Goal: Transaction & Acquisition: Book appointment/travel/reservation

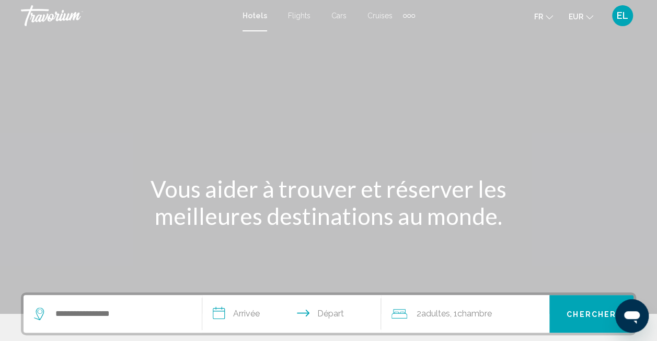
click at [341, 13] on span "Cars" at bounding box center [338, 15] width 15 height 8
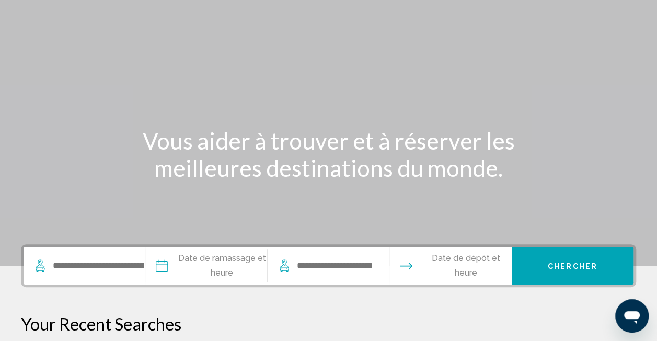
scroll to position [105, 0]
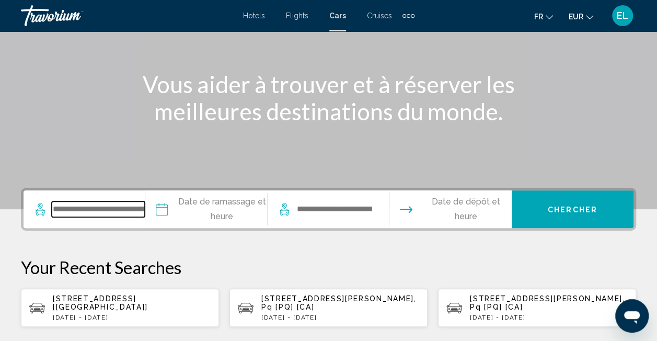
click at [100, 211] on input "Search widget" at bounding box center [98, 209] width 93 height 16
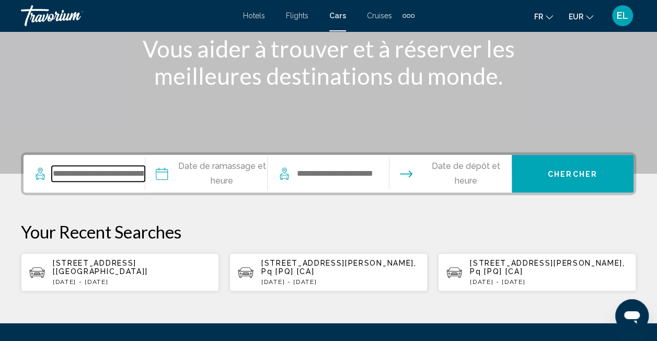
scroll to position [258, 0]
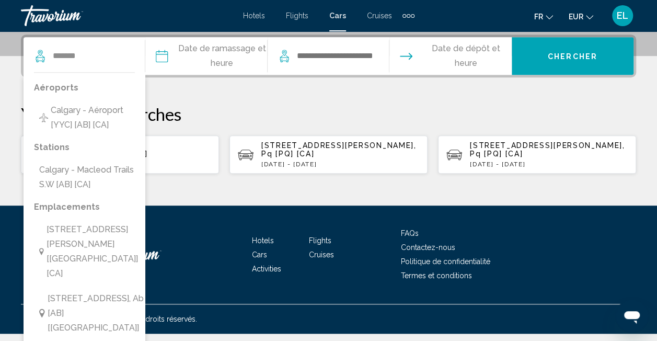
click at [107, 111] on span "Calgary - Aéroport [YYC] [AB] [CA]" at bounding box center [98, 117] width 95 height 29
type input "**********"
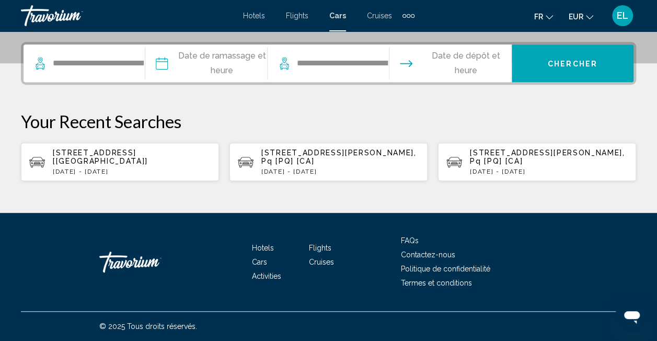
click at [240, 54] on input "Pickup date" at bounding box center [206, 64] width 126 height 41
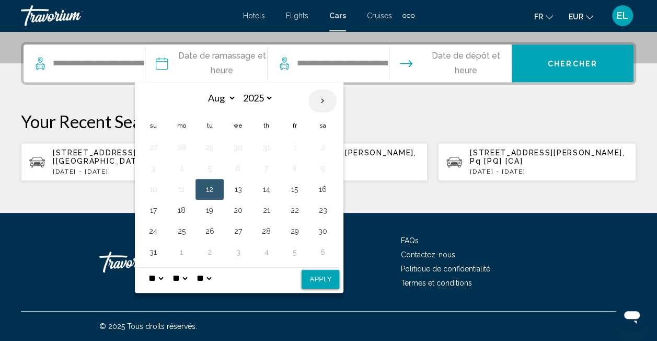
click at [322, 93] on th "Next month" at bounding box center [322, 100] width 28 height 23
select select "*"
click at [320, 142] on button "6" at bounding box center [322, 147] width 17 height 15
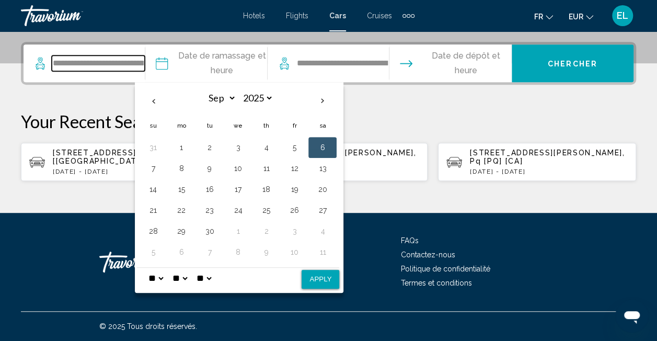
click at [88, 61] on input "**********" at bounding box center [98, 63] width 93 height 16
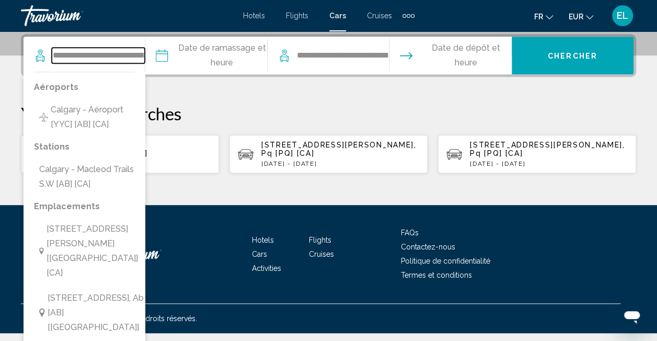
scroll to position [0, 36]
drag, startPoint x: 92, startPoint y: 54, endPoint x: 212, endPoint y: 63, distance: 120.5
click at [212, 63] on div "**********" at bounding box center [329, 56] width 610 height 38
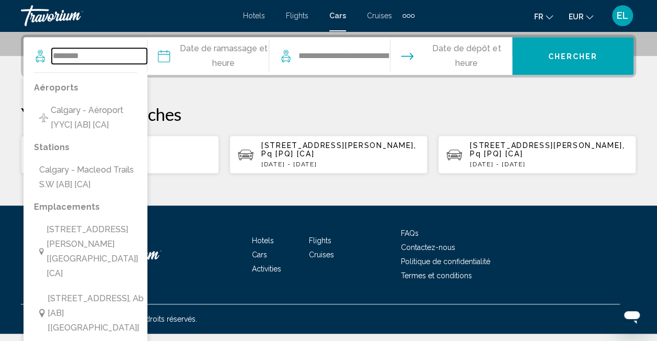
scroll to position [258, 0]
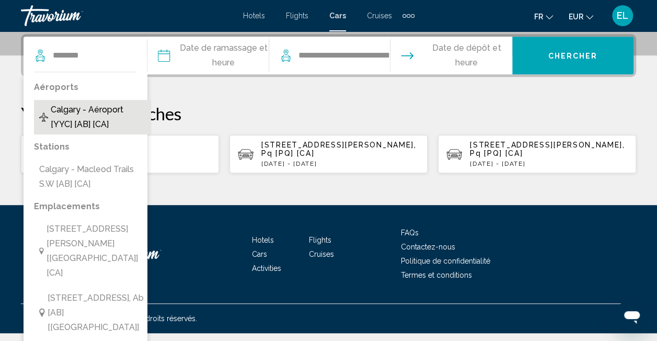
click at [98, 112] on span "Calgary - Aéroport [YYC] [AB] [CA]" at bounding box center [98, 116] width 95 height 29
type input "**********"
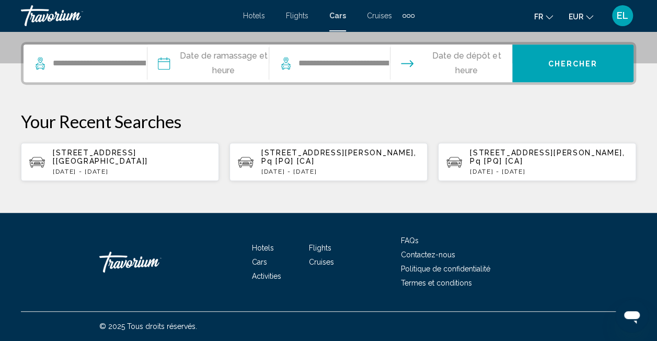
click at [237, 47] on input "Pickup date" at bounding box center [208, 64] width 126 height 41
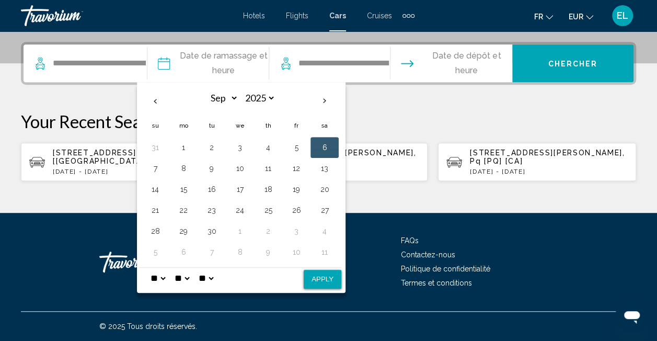
click at [319, 140] on button "6" at bounding box center [324, 147] width 17 height 15
click at [328, 140] on button "6" at bounding box center [324, 147] width 17 height 15
click at [166, 268] on select "* * * * * * * * * ** ** **" at bounding box center [157, 278] width 19 height 21
select select "*"
click at [148, 268] on select "* * * * * * * * * ** ** **" at bounding box center [157, 278] width 19 height 21
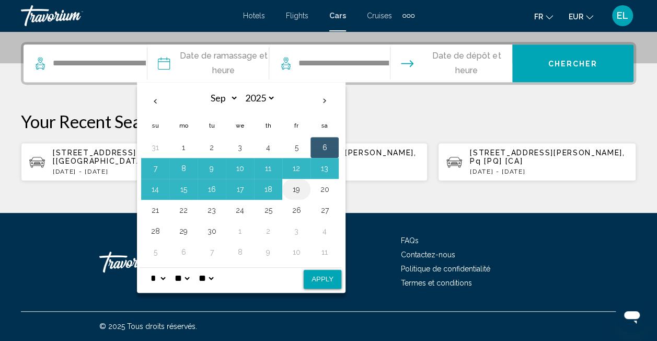
click at [282, 181] on td "19" at bounding box center [296, 189] width 28 height 21
click at [274, 180] on td "18" at bounding box center [268, 189] width 28 height 21
click at [269, 182] on button "18" at bounding box center [268, 189] width 17 height 15
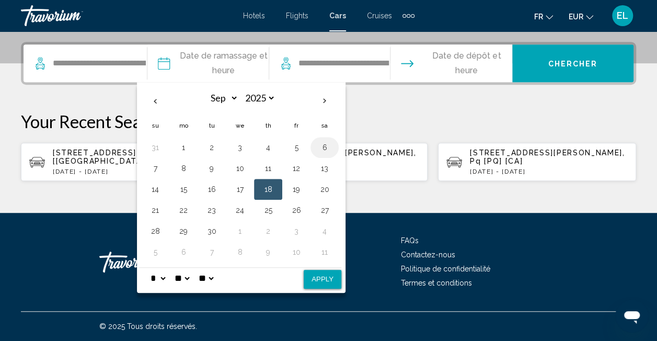
click at [319, 142] on button "6" at bounding box center [324, 147] width 17 height 15
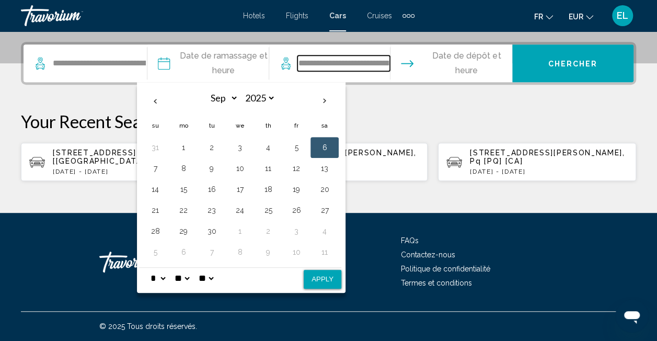
click at [306, 55] on input "**********" at bounding box center [343, 63] width 93 height 16
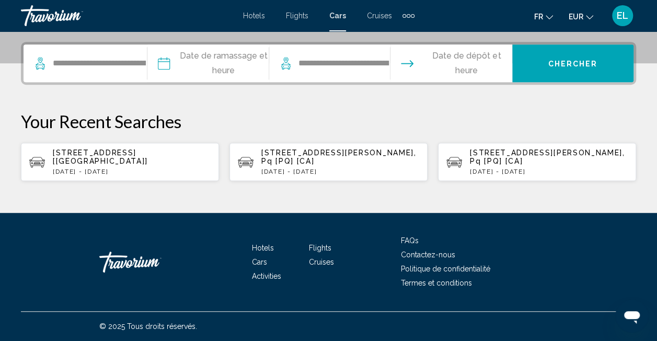
click at [217, 58] on input "Pickup date" at bounding box center [208, 64] width 126 height 41
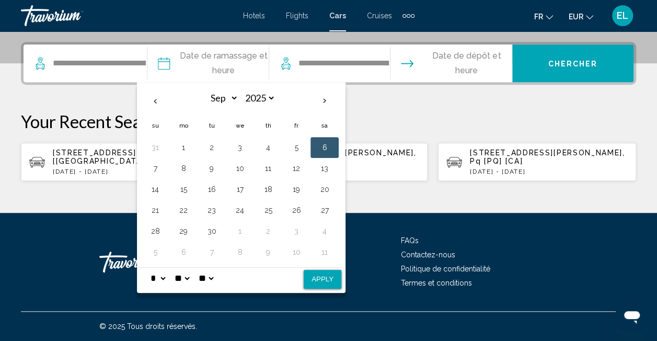
click at [318, 140] on button "6" at bounding box center [324, 147] width 17 height 15
click at [160, 268] on select "* * * * * * * * * ** ** **" at bounding box center [157, 278] width 19 height 21
click at [148, 268] on select "* * * * * * * * * ** ** **" at bounding box center [157, 278] width 19 height 21
click at [316, 275] on button "Apply" at bounding box center [323, 279] width 38 height 19
type input "**********"
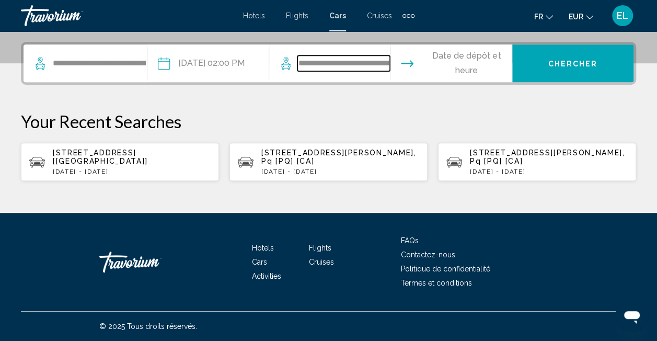
click at [341, 57] on input "**********" at bounding box center [343, 63] width 93 height 16
click at [287, 57] on icon "Search widget" at bounding box center [286, 63] width 13 height 13
drag, startPoint x: 297, startPoint y: 54, endPoint x: 419, endPoint y: 60, distance: 122.4
click at [419, 60] on div "**********" at bounding box center [329, 63] width 610 height 38
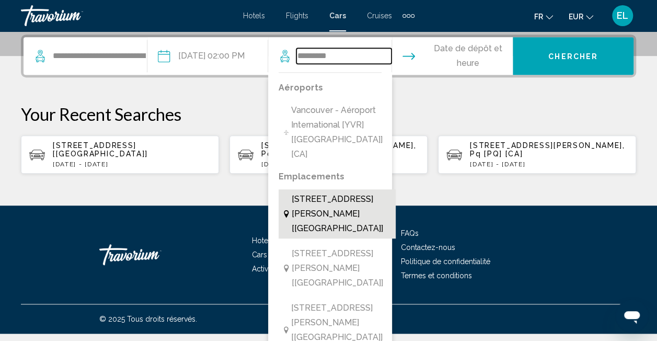
scroll to position [266, 0]
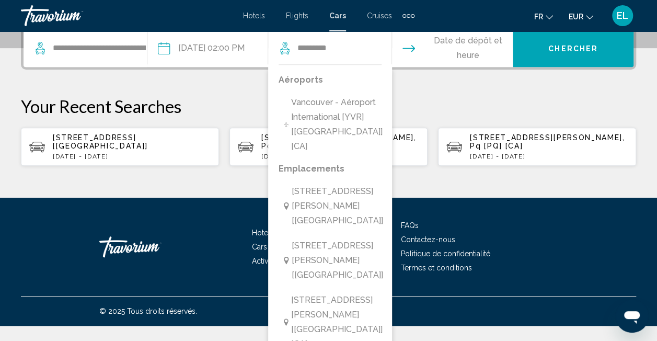
click at [320, 121] on span "Vancouver - Aéroport International [YVR] [[GEOGRAPHIC_DATA]] [CA]" at bounding box center [340, 124] width 99 height 59
type input "**********"
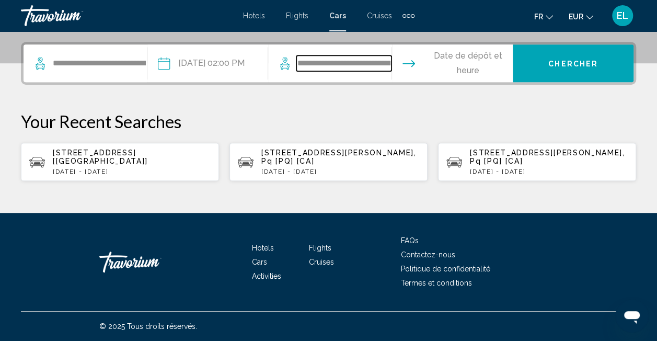
scroll to position [258, 0]
click at [467, 60] on input "Drop-off date" at bounding box center [451, 64] width 125 height 41
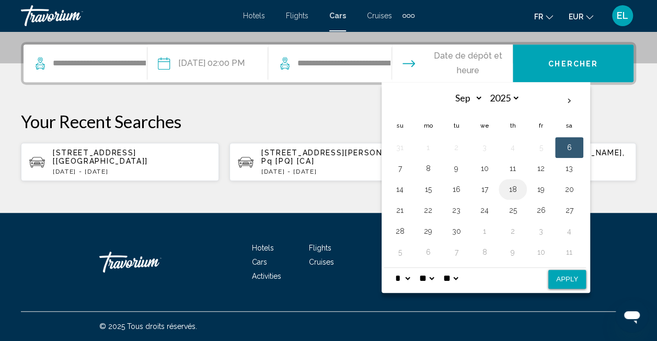
click at [515, 182] on button "18" at bounding box center [512, 189] width 17 height 15
click at [410, 270] on select "* * * * * * * * * ** ** **" at bounding box center [402, 278] width 19 height 21
select select "**"
click at [393, 268] on select "* * * * * * * * * ** ** **" at bounding box center [402, 278] width 19 height 21
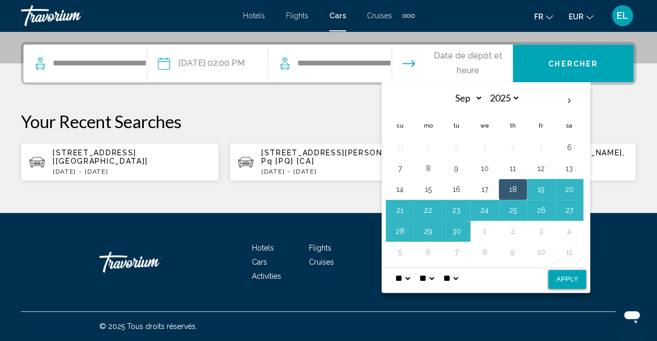
click at [460, 268] on select "** **" at bounding box center [450, 278] width 19 height 21
select select "**"
click at [448, 268] on select "** **" at bounding box center [450, 278] width 19 height 21
click at [577, 270] on button "Apply" at bounding box center [567, 279] width 38 height 19
type input "**********"
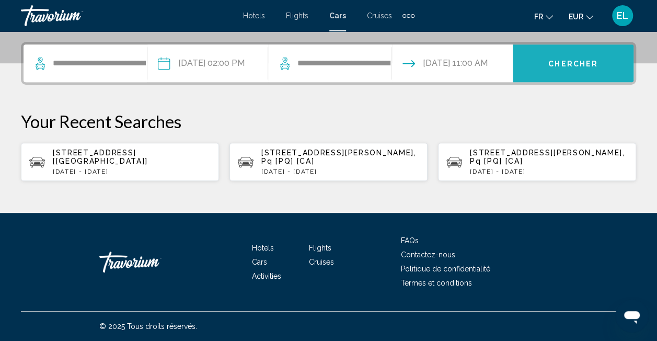
click at [560, 49] on button "Chercher" at bounding box center [573, 63] width 121 height 38
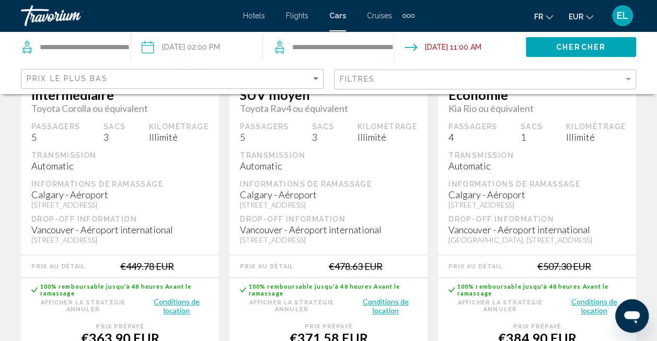
scroll to position [314, 0]
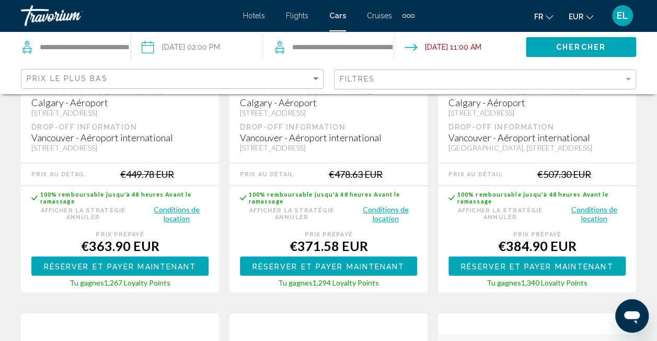
click at [587, 20] on button "EUR USD ($) MXN (Mex$) CAD (Can$) GBP (£) EUR (€) AUD (A$) NZD (NZ$) CNY (CN¥)" at bounding box center [581, 16] width 25 height 15
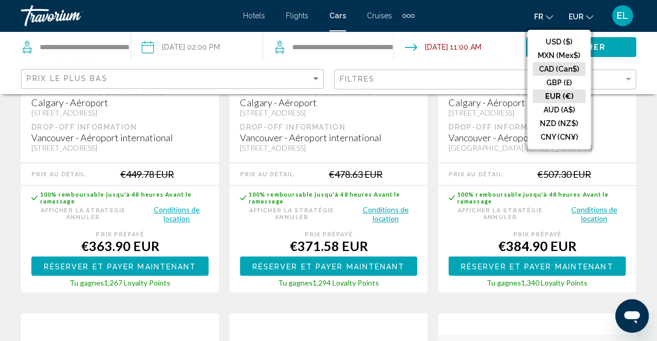
click at [568, 71] on button "CAD (Can$)" at bounding box center [559, 69] width 53 height 14
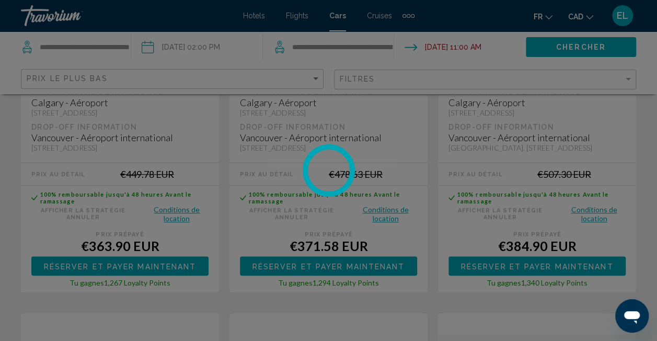
scroll to position [14, 0]
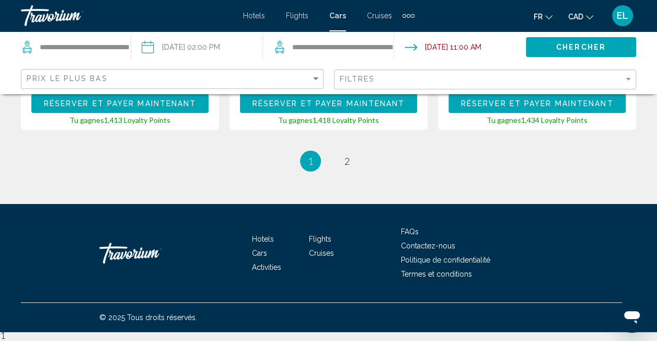
scroll to position [2052, 0]
click at [345, 166] on span "2" at bounding box center [346, 160] width 5 height 11
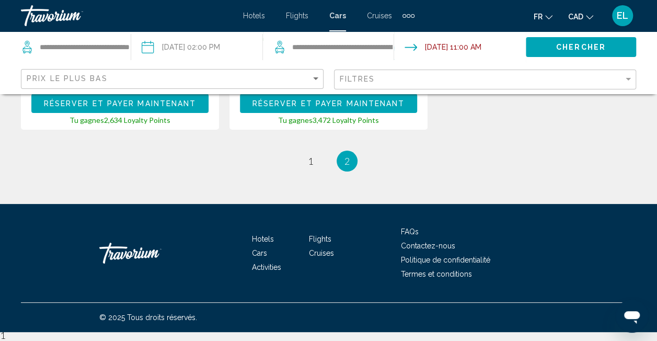
scroll to position [2038, 0]
click at [302, 170] on link "page 1" at bounding box center [310, 161] width 18 height 18
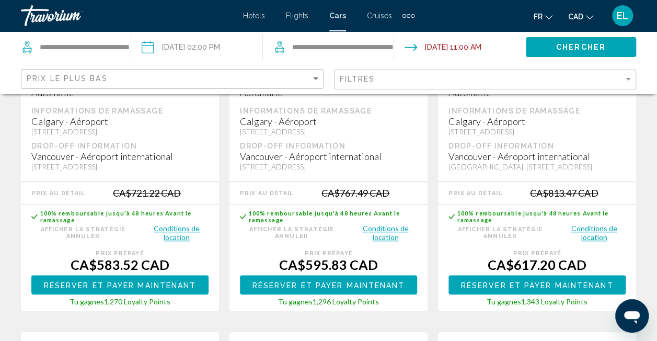
scroll to position [314, 0]
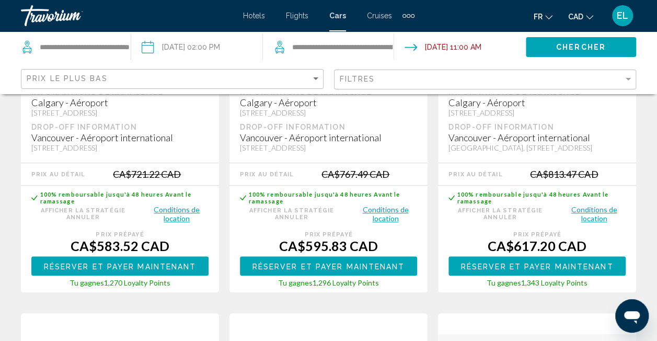
click at [380, 223] on button "Conditions de location" at bounding box center [385, 213] width 63 height 19
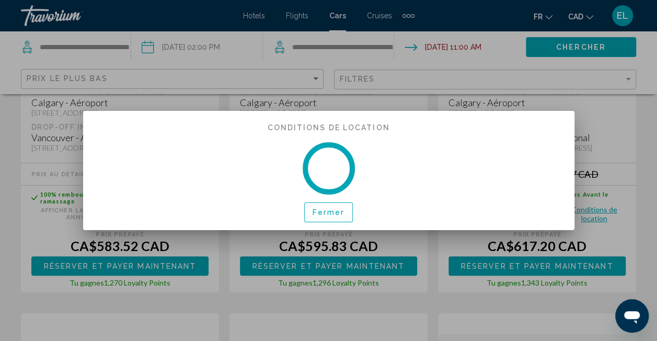
scroll to position [0, 0]
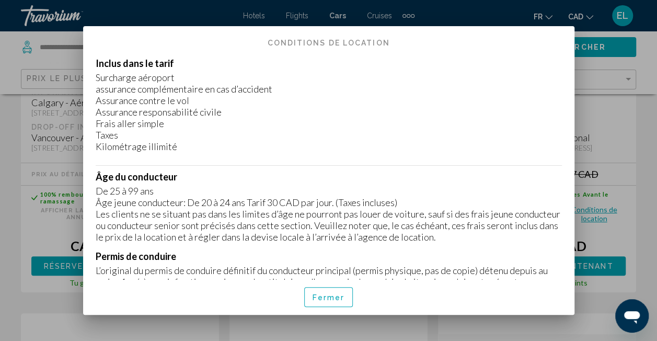
drag, startPoint x: 193, startPoint y: 109, endPoint x: 95, endPoint y: 103, distance: 98.4
click at [96, 103] on div "Inclus dans le tarif Surcharge aéroport assurance complémentaire en cas d’accid…" at bounding box center [329, 104] width 466 height 95
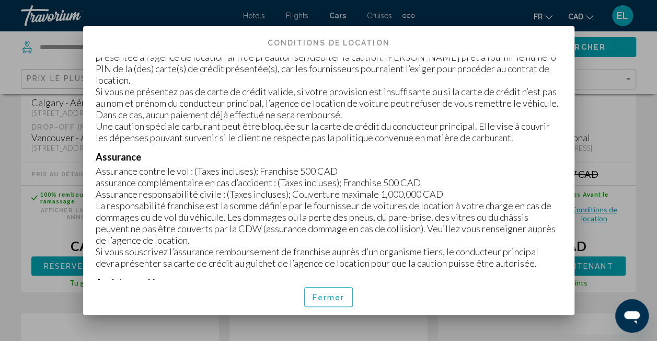
scroll to position [575, 0]
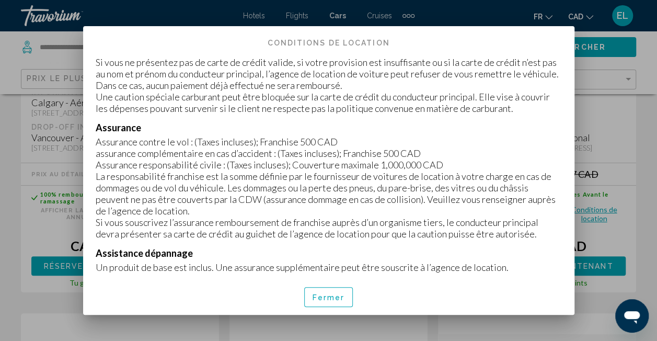
drag, startPoint x: 313, startPoint y: 127, endPoint x: 328, endPoint y: 129, distance: 15.2
click at [328, 136] on p "Assurance contre le vol : (Taxes incluses); Franchise 500 CAD" at bounding box center [329, 141] width 466 height 11
click at [402, 147] on p "assurance complémentaire en cas d’accident : (Taxes incluses); Franchise 500 CAD" at bounding box center [329, 152] width 466 height 11
click at [434, 159] on p "Assurance responsabilité civile : (Taxes incluses); Couverture maximale 1,000,0…" at bounding box center [329, 164] width 466 height 11
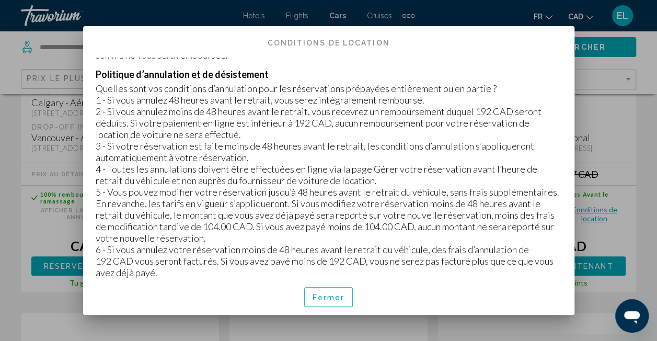
scroll to position [1463, 0]
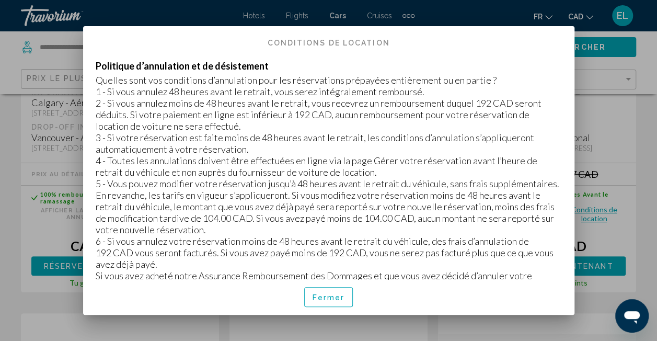
click at [297, 11] on div at bounding box center [328, 170] width 657 height 341
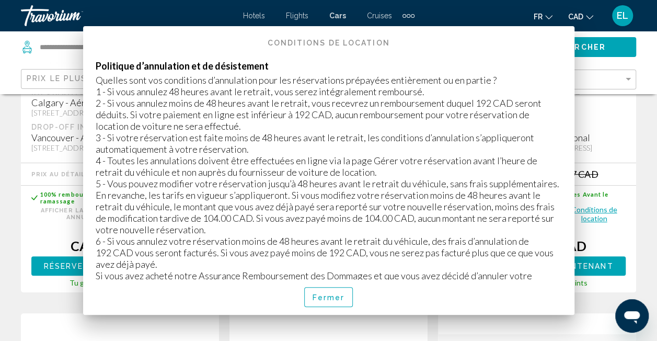
scroll to position [314, 0]
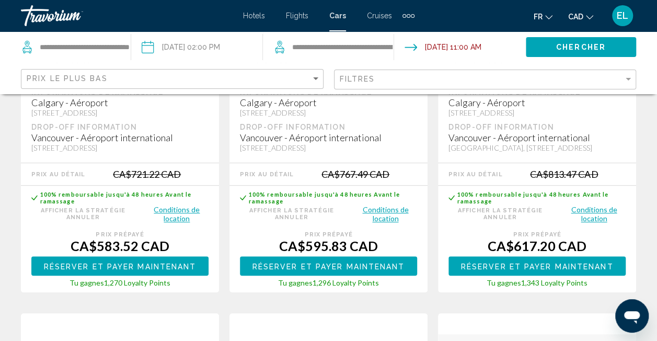
drag, startPoint x: 250, startPoint y: 15, endPoint x: 255, endPoint y: 15, distance: 5.3
click at [250, 15] on span "Hotels" at bounding box center [254, 15] width 22 height 8
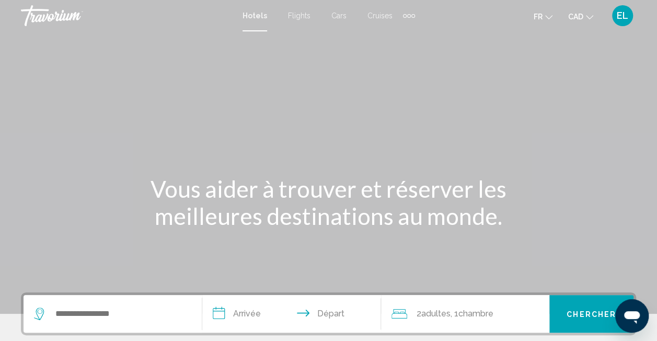
click at [292, 14] on span "Flights" at bounding box center [299, 15] width 22 height 8
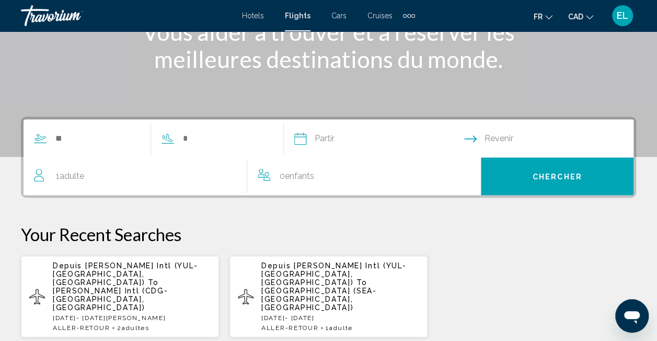
drag, startPoint x: 103, startPoint y: 146, endPoint x: 117, endPoint y: 148, distance: 13.7
click at [107, 146] on div "Search widget" at bounding box center [146, 139] width 244 height 38
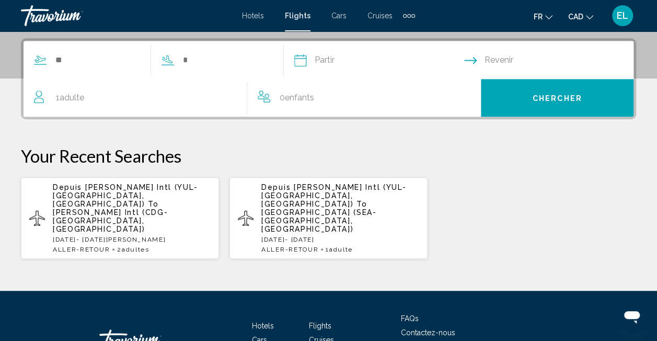
scroll to position [239, 0]
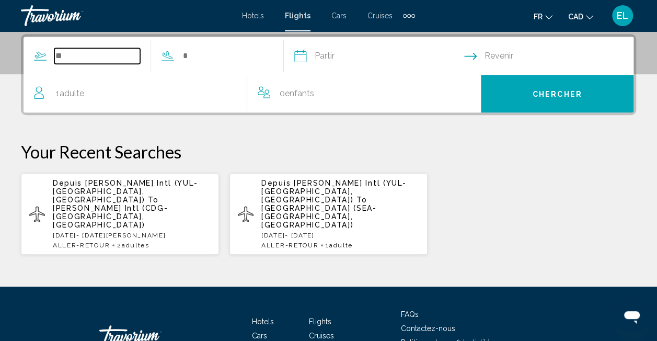
click at [103, 51] on input "Search widget" at bounding box center [97, 56] width 86 height 16
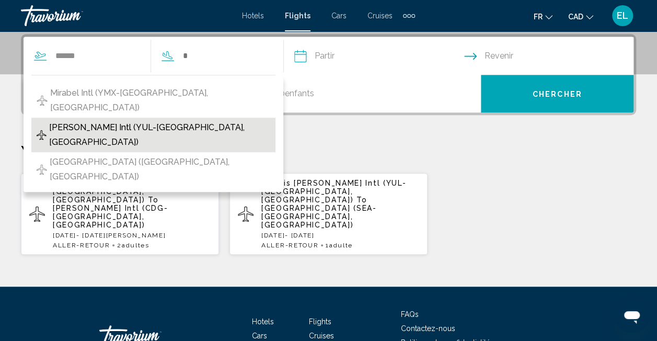
click at [170, 121] on button "[PERSON_NAME] Intl (YUL-[GEOGRAPHIC_DATA], [GEOGRAPHIC_DATA])" at bounding box center [153, 135] width 244 height 34
type input "**********"
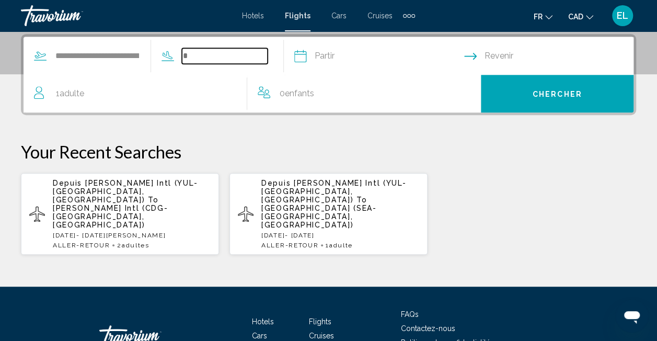
click at [236, 52] on input "Search widget" at bounding box center [225, 56] width 86 height 16
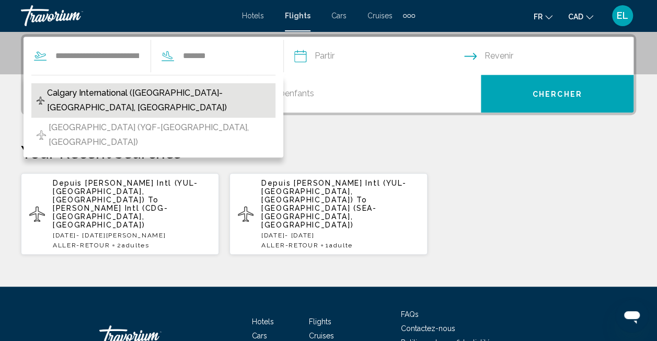
click at [236, 97] on button "Calgary International ([GEOGRAPHIC_DATA]-[GEOGRAPHIC_DATA], [GEOGRAPHIC_DATA])" at bounding box center [153, 100] width 244 height 34
type input "**********"
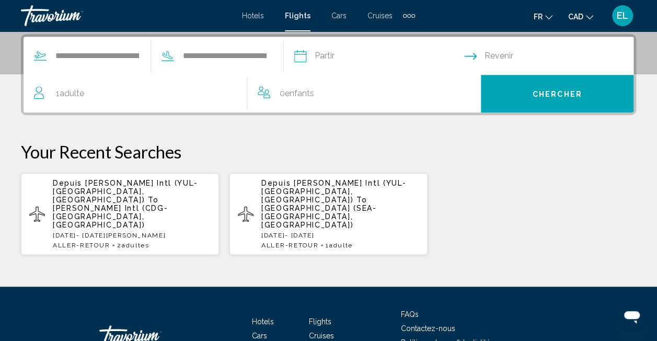
click at [362, 52] on input "Depart date" at bounding box center [379, 57] width 174 height 41
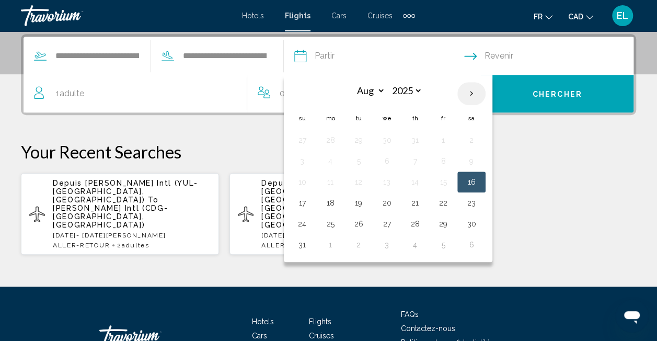
click at [479, 92] on th "Next month" at bounding box center [471, 93] width 28 height 23
select select "*"
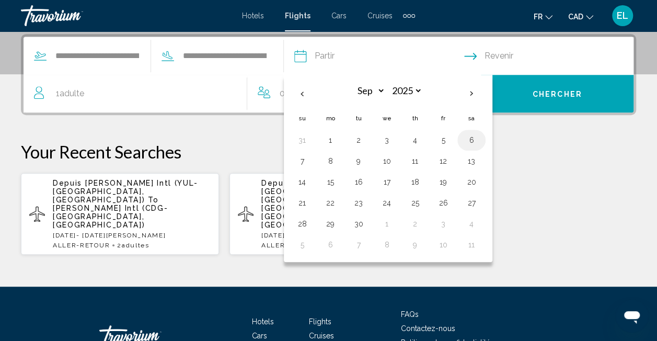
click at [480, 138] on button "6" at bounding box center [471, 140] width 17 height 15
type input "**********"
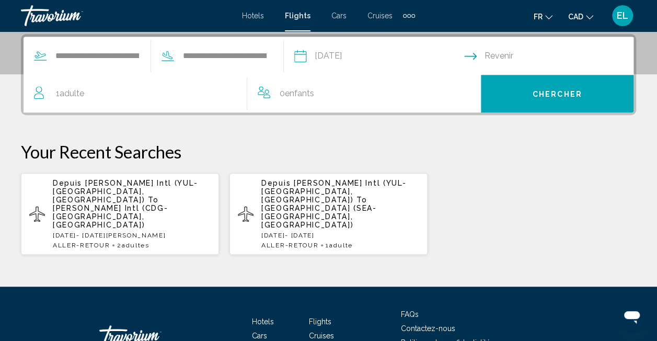
click at [61, 86] on span "1 Adulte Adultes" at bounding box center [70, 93] width 28 height 15
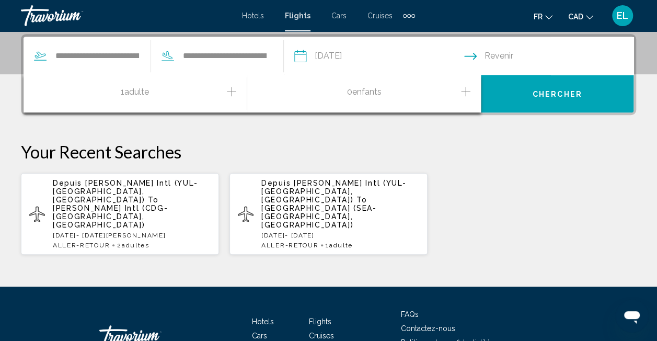
click at [238, 87] on div "1 Adulte Adultes" at bounding box center [140, 94] width 213 height 18
click at [232, 88] on icon "Increment adults" at bounding box center [231, 91] width 9 height 13
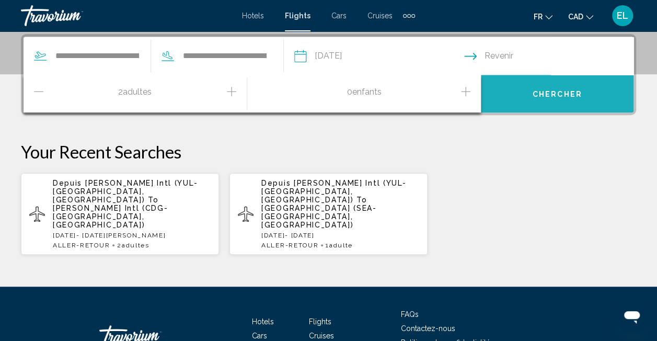
click at [533, 84] on button "Chercher" at bounding box center [557, 94] width 153 height 38
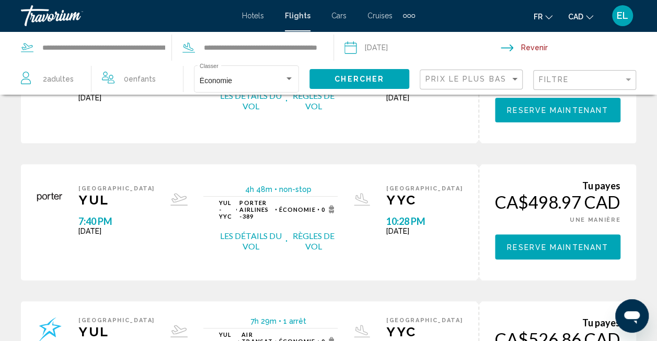
scroll to position [105, 0]
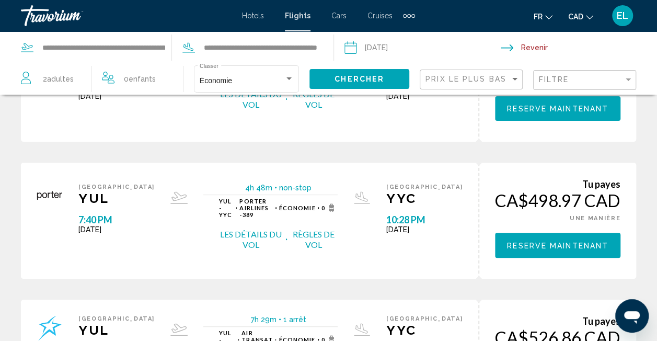
click at [570, 113] on span "Reserve maintenant" at bounding box center [557, 109] width 101 height 8
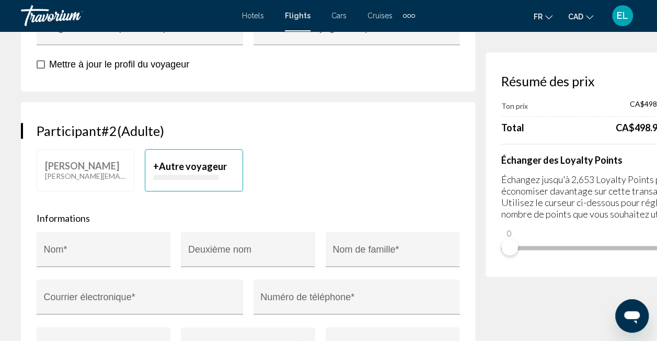
scroll to position [627, 0]
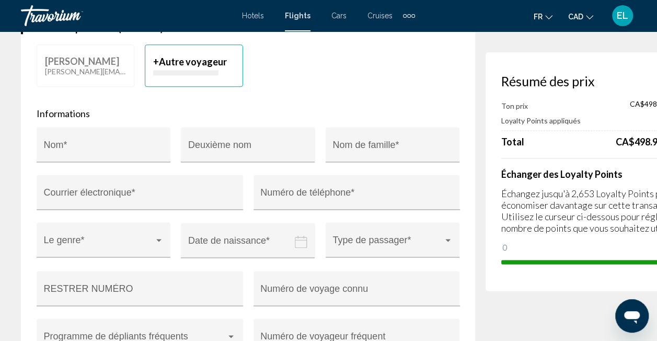
drag, startPoint x: 447, startPoint y: 244, endPoint x: 623, endPoint y: 250, distance: 176.2
click at [623, 250] on div "Résumé des prix Ton prix CA$498.97 CAD Loyalty Points appliqués 2,653 Total CA$…" at bounding box center [593, 171] width 214 height 238
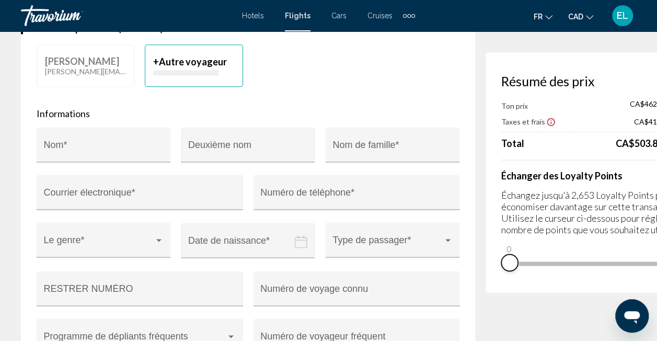
drag, startPoint x: 609, startPoint y: 274, endPoint x: 416, endPoint y: 262, distance: 193.8
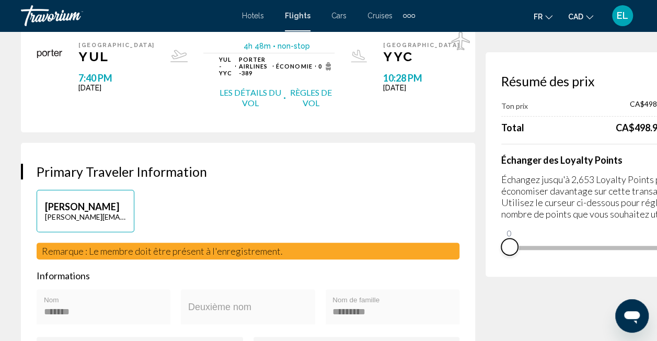
scroll to position [0, 0]
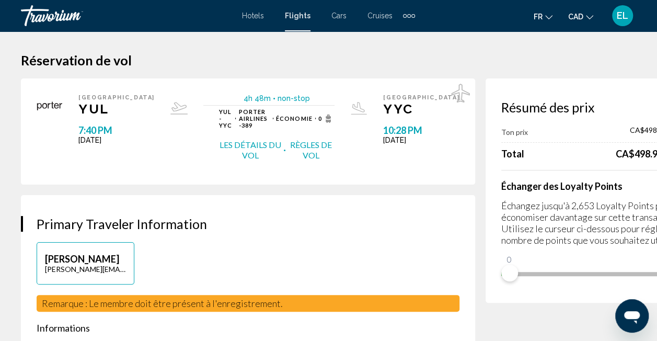
click at [248, 15] on span "Hotels" at bounding box center [253, 15] width 22 height 8
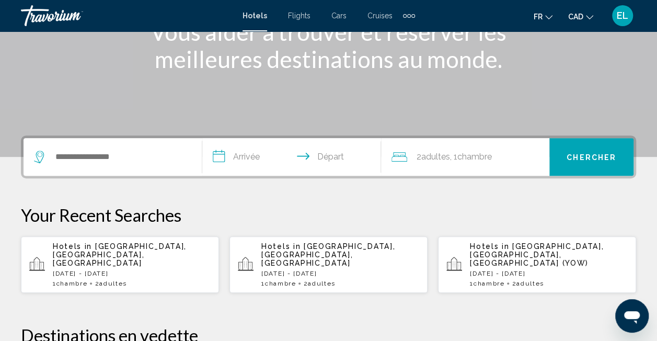
drag, startPoint x: 95, startPoint y: 165, endPoint x: 105, endPoint y: 168, distance: 10.3
click at [96, 165] on div "Search widget" at bounding box center [112, 157] width 157 height 38
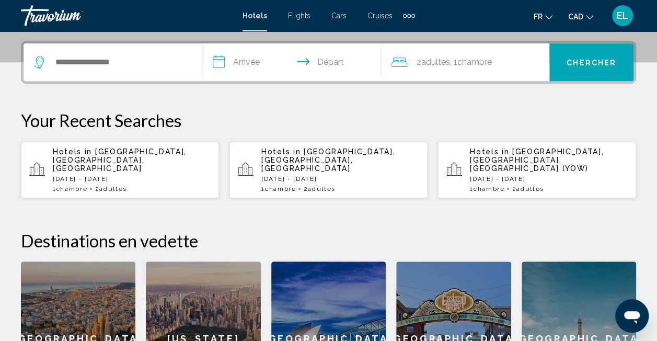
scroll to position [258, 0]
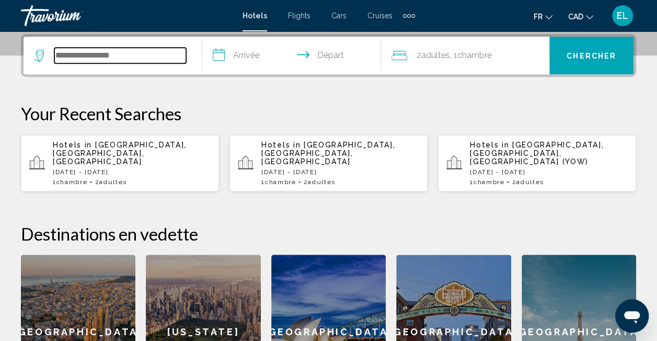
click at [93, 50] on input "Search widget" at bounding box center [120, 56] width 132 height 16
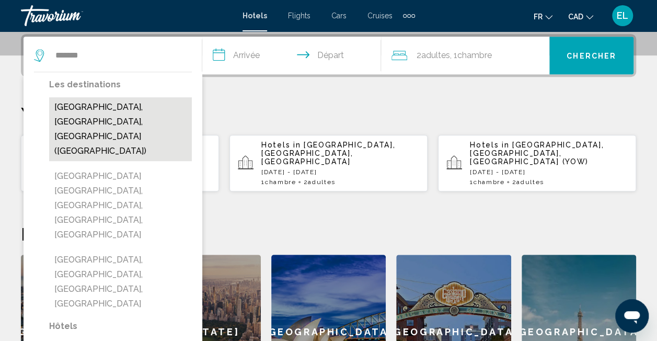
click at [128, 105] on button "[GEOGRAPHIC_DATA], [GEOGRAPHIC_DATA], [GEOGRAPHIC_DATA] ([GEOGRAPHIC_DATA])" at bounding box center [120, 129] width 143 height 64
type input "**********"
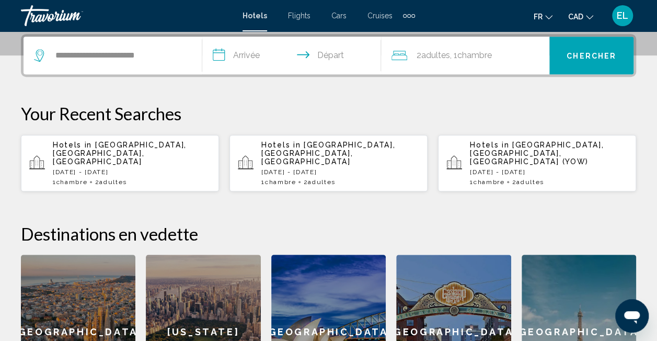
click at [235, 56] on input "**********" at bounding box center [293, 57] width 183 height 41
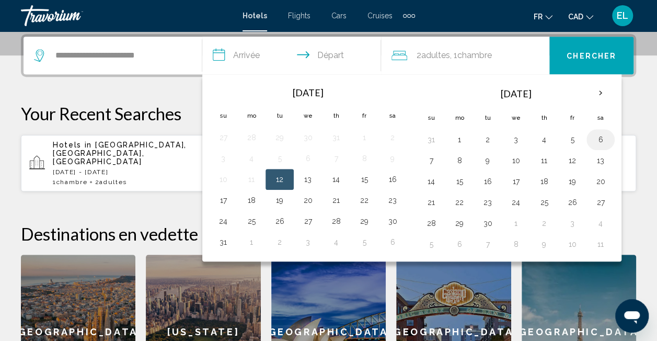
click at [602, 139] on button "6" at bounding box center [600, 139] width 17 height 15
click at [336, 58] on input "**********" at bounding box center [293, 57] width 183 height 41
click at [429, 159] on button "7" at bounding box center [431, 160] width 17 height 15
type input "**********"
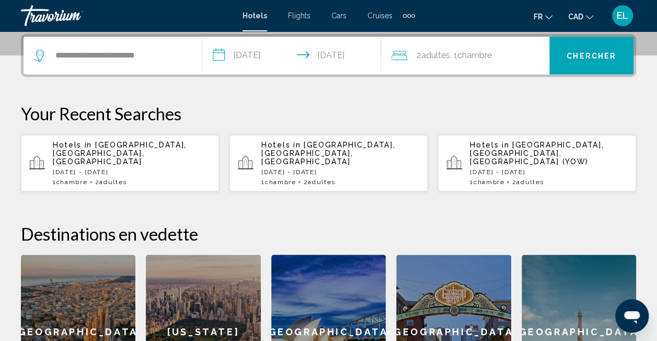
click at [591, 58] on span "Chercher" at bounding box center [592, 56] width 50 height 8
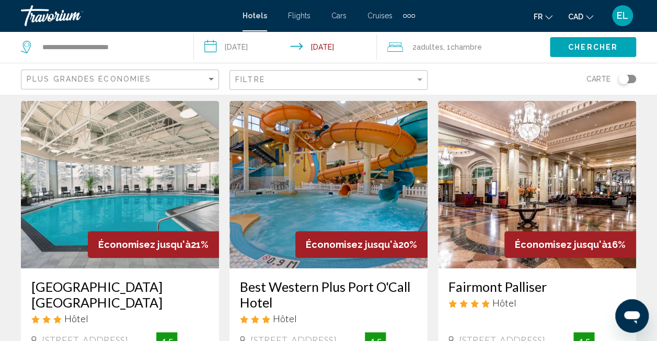
scroll to position [52, 0]
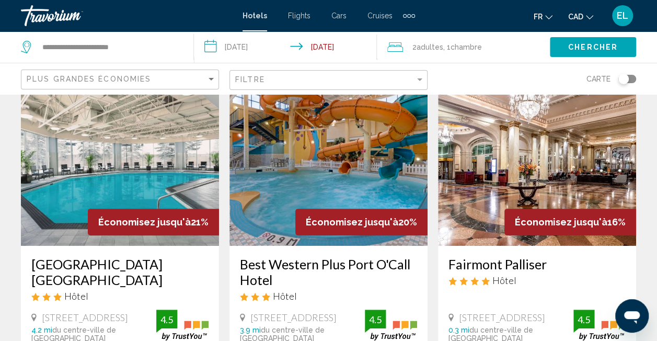
click at [624, 82] on div "Toggle map" at bounding box center [623, 79] width 10 height 10
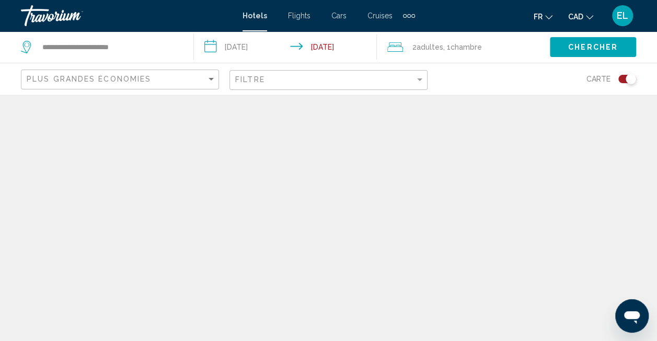
scroll to position [0, 0]
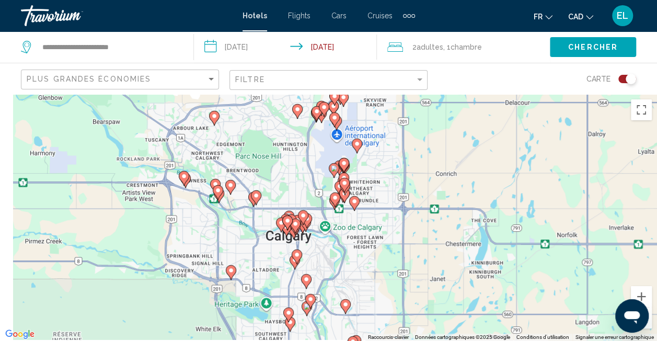
drag, startPoint x: 297, startPoint y: 238, endPoint x: 429, endPoint y: 230, distance: 131.9
click at [429, 230] on div "Pour activer le glissement du marqueur avec le clavier, appuyez sur Alt+Entrée.…" at bounding box center [328, 217] width 657 height 247
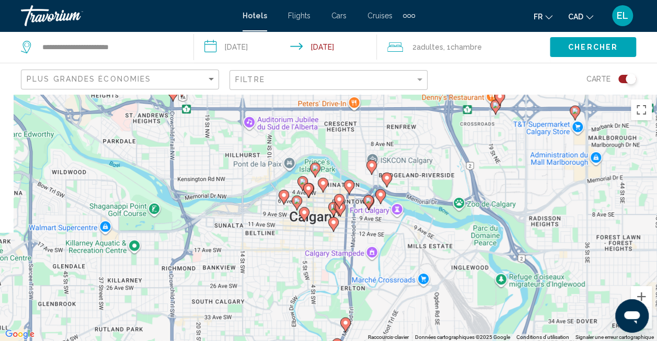
drag, startPoint x: 360, startPoint y: 259, endPoint x: 420, endPoint y: 257, distance: 60.7
click at [420, 257] on div "Pour activer le glissement du marqueur avec le clavier, appuyez sur Alt+Entrée.…" at bounding box center [328, 217] width 657 height 247
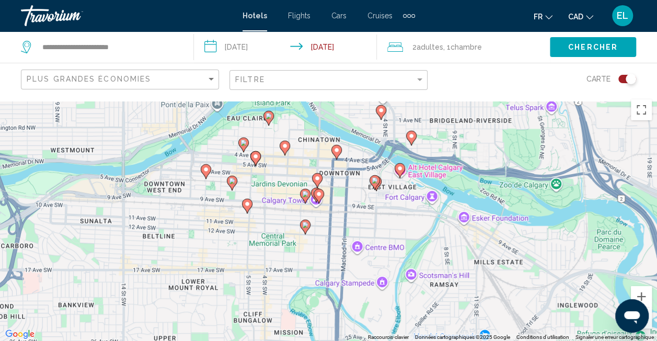
drag, startPoint x: 347, startPoint y: 209, endPoint x: 416, endPoint y: 250, distance: 80.4
click at [416, 250] on div "Pour activer le glissement du marqueur avec le clavier, appuyez sur Alt+Entrée.…" at bounding box center [328, 217] width 657 height 247
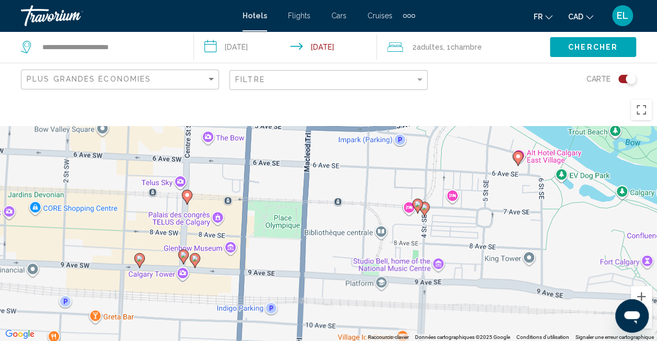
drag, startPoint x: 387, startPoint y: 230, endPoint x: 436, endPoint y: 363, distance: 142.2
click at [436, 340] on html "**********" at bounding box center [328, 170] width 657 height 341
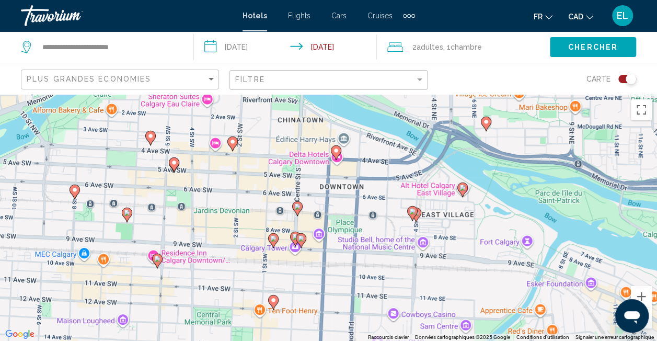
click at [409, 211] on image "Main content" at bounding box center [412, 211] width 6 height 6
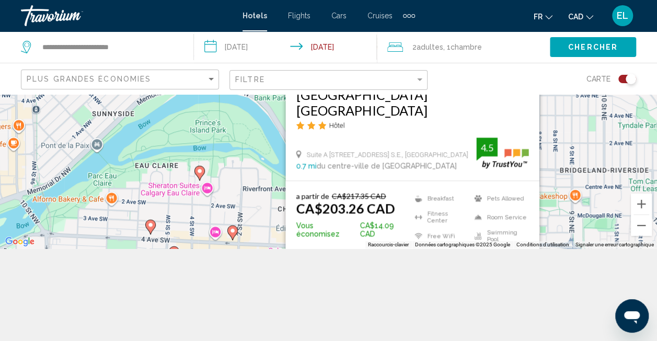
scroll to position [94, 0]
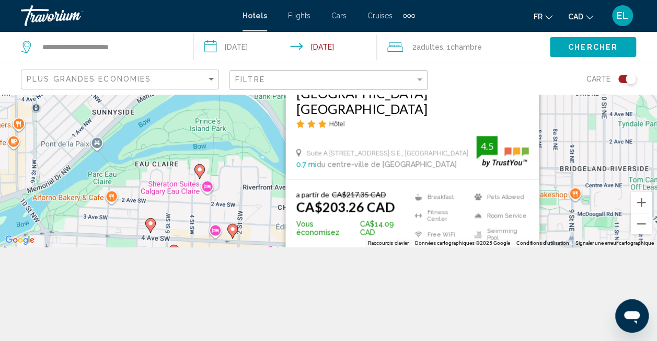
click at [261, 189] on div "Pour activer le glissement du marqueur avec le clavier, appuyez sur Alt+Entrée.…" at bounding box center [328, 123] width 657 height 247
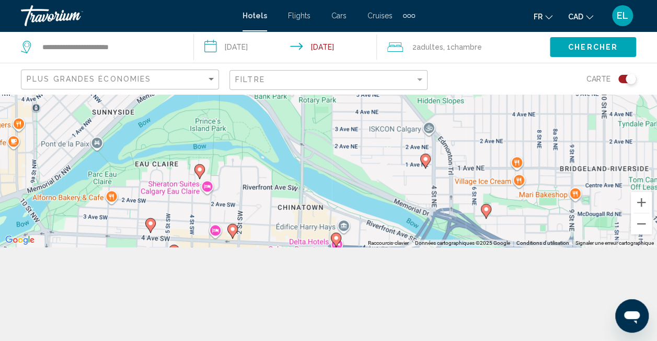
click at [200, 168] on image "Main content" at bounding box center [200, 169] width 6 height 6
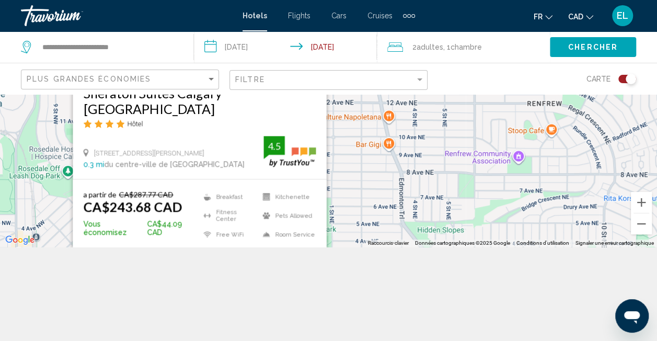
click at [362, 164] on div "Pour activer le glissement du marqueur avec le clavier, appuyez sur Alt+Entrée.…" at bounding box center [328, 123] width 657 height 247
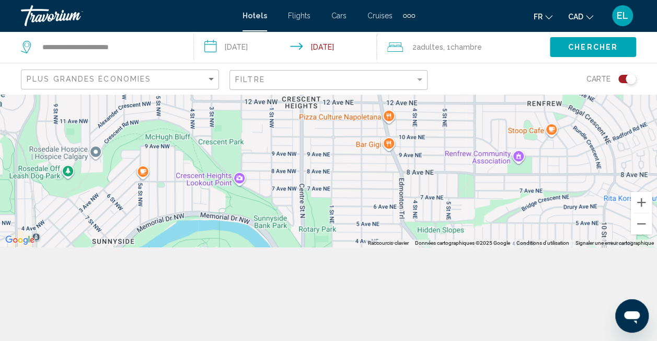
click at [347, 84] on div "Filtre" at bounding box center [329, 80] width 189 height 19
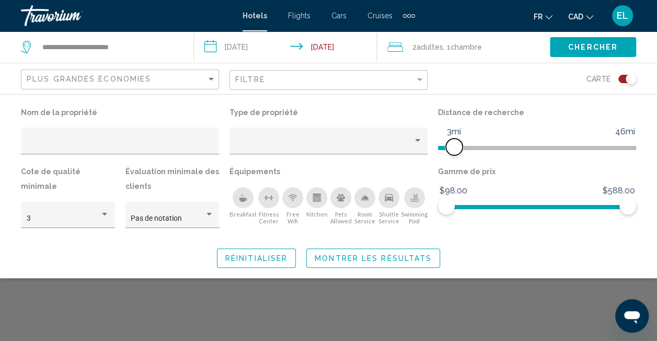
drag, startPoint x: 558, startPoint y: 145, endPoint x: 453, endPoint y: 151, distance: 105.2
click at [453, 151] on span "Hotel Filters" at bounding box center [454, 147] width 17 height 17
drag, startPoint x: 626, startPoint y: 207, endPoint x: 483, endPoint y: 204, distance: 142.7
click at [483, 204] on span "Hotel Filters" at bounding box center [484, 206] width 17 height 17
click at [354, 255] on span "Montrer les résultats" at bounding box center [373, 258] width 117 height 8
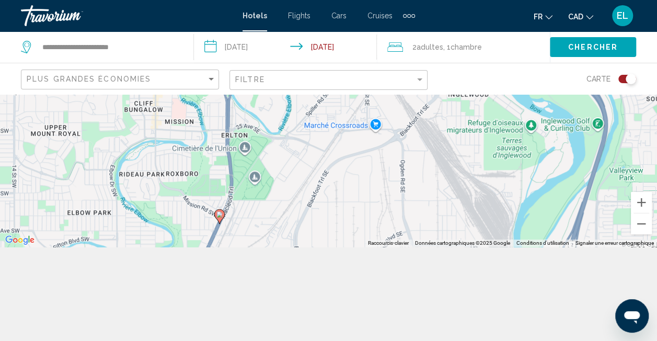
drag, startPoint x: 361, startPoint y: 149, endPoint x: 561, endPoint y: 211, distance: 209.5
click at [561, 211] on div "Pour activer le glissement du marqueur avec le clavier, appuyez sur Alt+Entrée.…" at bounding box center [328, 123] width 657 height 247
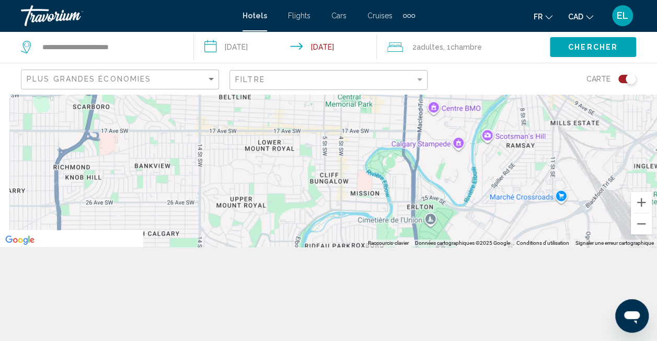
drag, startPoint x: 568, startPoint y: 221, endPoint x: 588, endPoint y: 228, distance: 21.2
click at [588, 228] on div "Pour activer le glissement du marqueur avec le clavier, appuyez sur Alt+Entrée.…" at bounding box center [328, 123] width 657 height 247
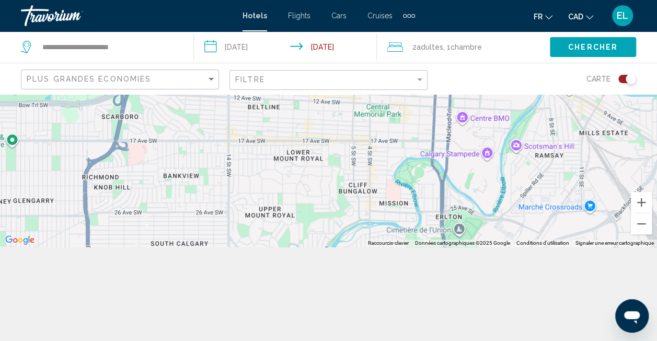
drag, startPoint x: 498, startPoint y: 175, endPoint x: 488, endPoint y: 226, distance: 52.2
click at [488, 226] on div "Pour activer le glissement du marqueur avec le clavier, appuyez sur Alt+Entrée.…" at bounding box center [328, 123] width 657 height 247
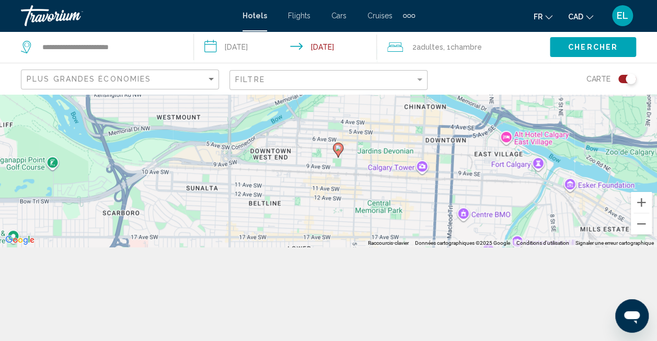
drag, startPoint x: 467, startPoint y: 190, endPoint x: 478, endPoint y: 206, distance: 19.6
click at [478, 206] on div "Pour activer le glissement du marqueur avec le clavier, appuyez sur Alt+Entrée.…" at bounding box center [328, 123] width 657 height 247
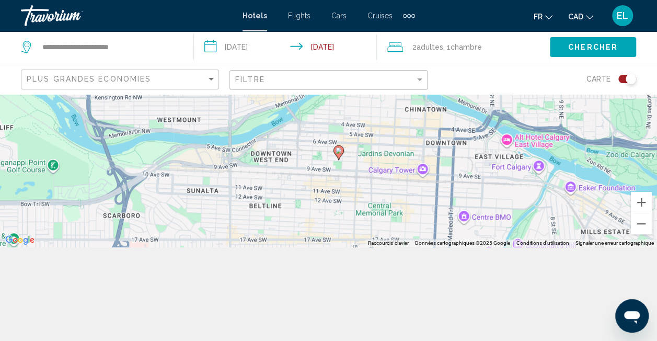
click at [339, 147] on image "Main content" at bounding box center [339, 150] width 6 height 6
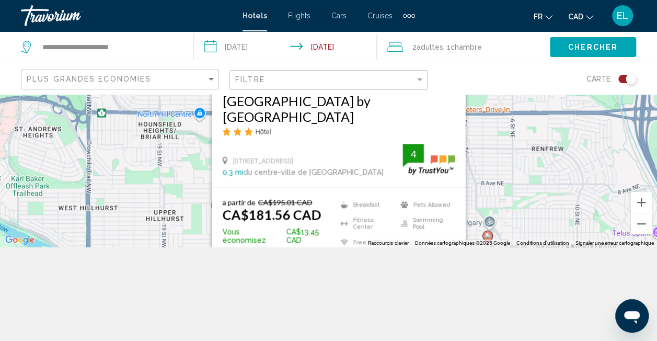
click at [385, 118] on h3 "[GEOGRAPHIC_DATA] by [GEOGRAPHIC_DATA]" at bounding box center [338, 108] width 233 height 31
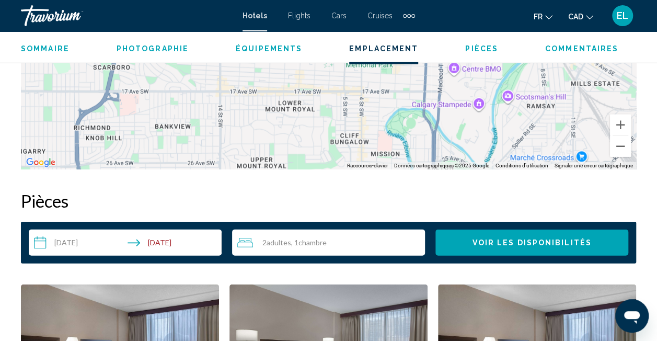
scroll to position [1259, 0]
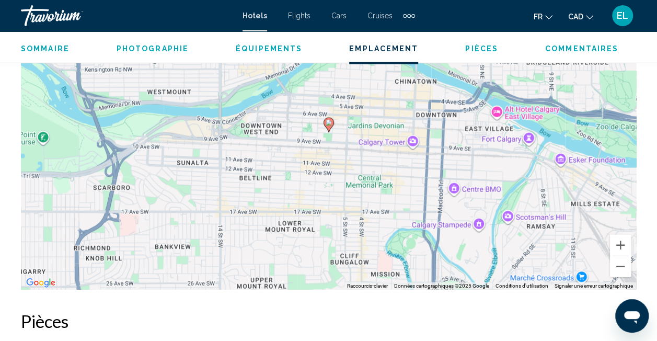
click at [257, 14] on span "Hotels" at bounding box center [255, 15] width 25 height 8
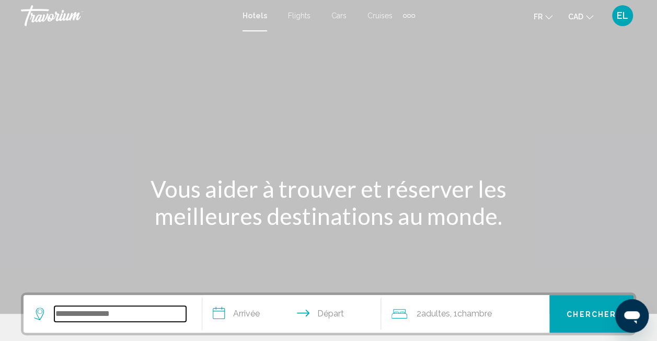
click at [101, 312] on input "Search widget" at bounding box center [120, 314] width 132 height 16
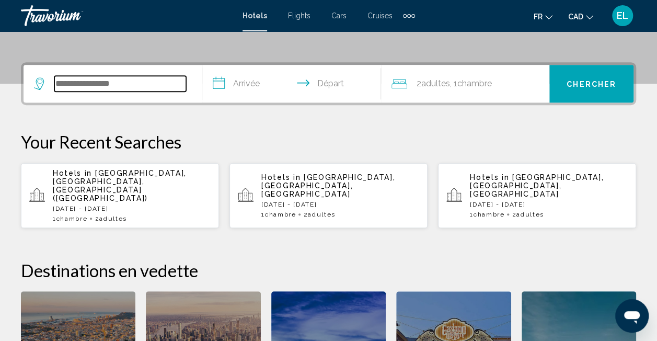
scroll to position [258, 0]
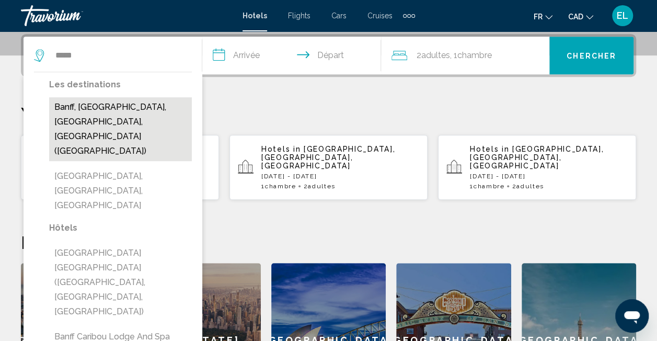
click at [108, 98] on button "Banff, [GEOGRAPHIC_DATA], [GEOGRAPHIC_DATA], [GEOGRAPHIC_DATA] ([GEOGRAPHIC_DAT…" at bounding box center [120, 129] width 143 height 64
type input "**********"
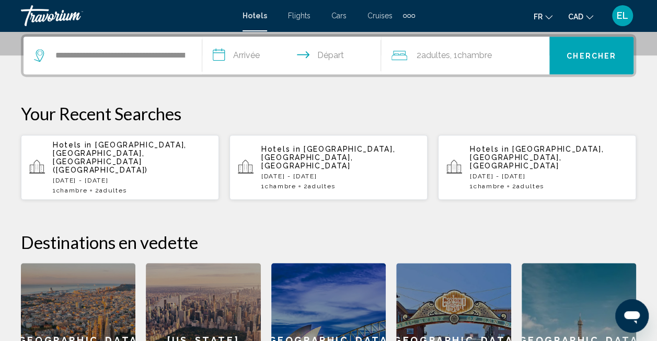
click at [224, 58] on input "**********" at bounding box center [293, 57] width 183 height 41
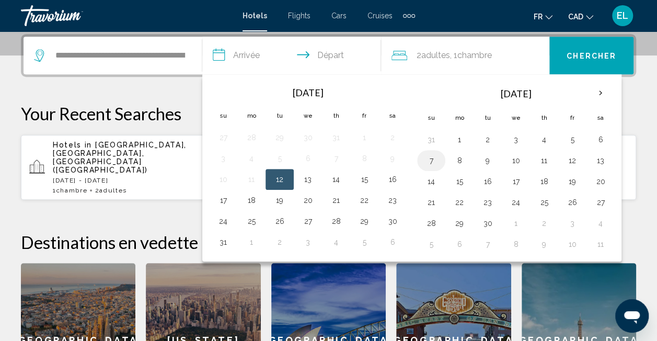
click at [434, 160] on button "7" at bounding box center [431, 160] width 17 height 15
click at [451, 159] on button "8" at bounding box center [459, 160] width 17 height 15
type input "**********"
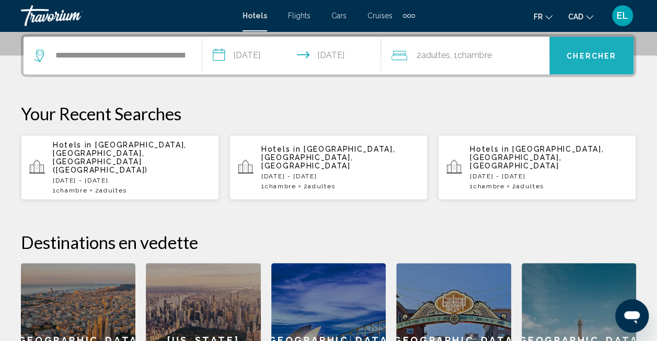
click at [592, 66] on button "Chercher" at bounding box center [591, 56] width 84 height 38
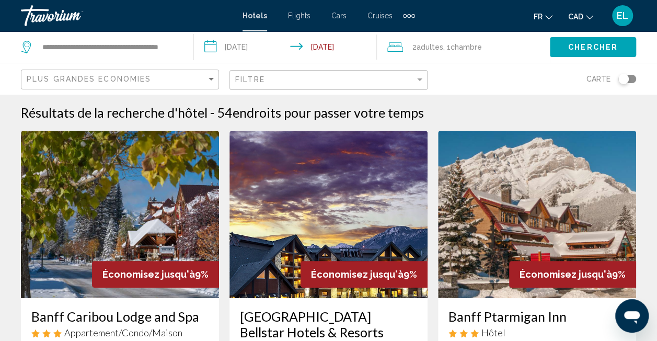
click at [248, 84] on div "Filtre" at bounding box center [329, 80] width 189 height 19
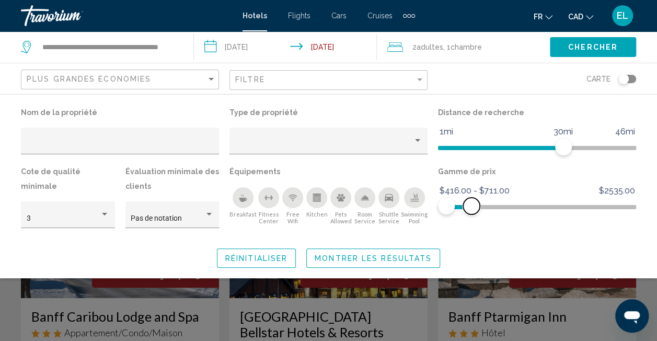
drag, startPoint x: 626, startPoint y: 209, endPoint x: 471, endPoint y: 208, distance: 154.2
click at [471, 208] on span "Hotel Filters" at bounding box center [471, 206] width 17 height 17
click at [583, 46] on span "Chercher" at bounding box center [593, 47] width 50 height 8
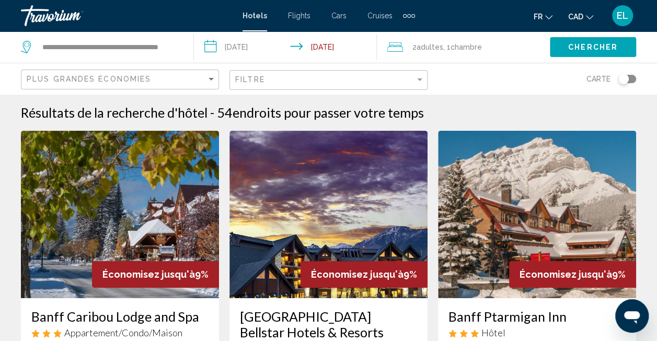
drag, startPoint x: 631, startPoint y: 78, endPoint x: 611, endPoint y: 85, distance: 21.0
click at [631, 78] on div "Toggle map" at bounding box center [627, 79] width 18 height 8
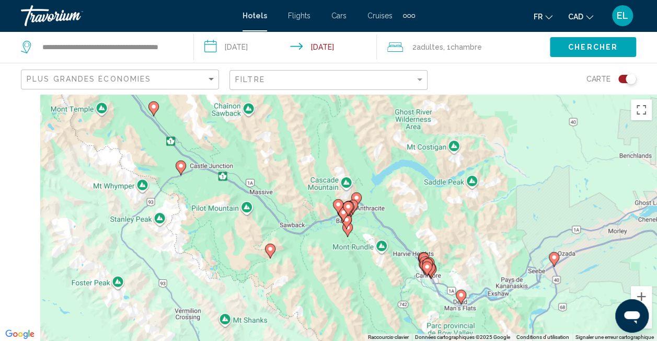
drag, startPoint x: 364, startPoint y: 191, endPoint x: 432, endPoint y: 199, distance: 67.8
click at [432, 199] on div "Pour activer le glissement du marqueur avec le clavier, appuyez sur Alt+Entrée.…" at bounding box center [328, 217] width 657 height 247
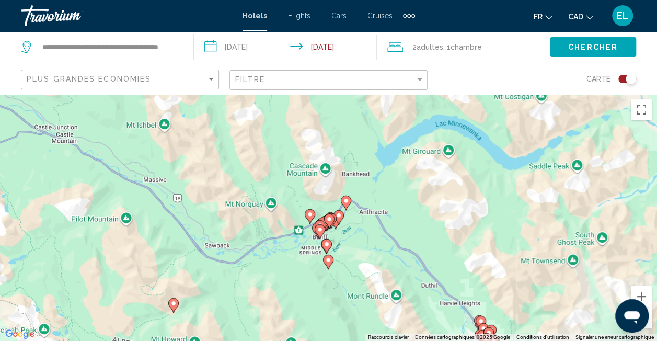
drag, startPoint x: 397, startPoint y: 205, endPoint x: 442, endPoint y: 201, distance: 45.1
click at [442, 201] on div "Pour activer le glissement du marqueur avec le clavier, appuyez sur Alt+Entrée.…" at bounding box center [328, 217] width 657 height 247
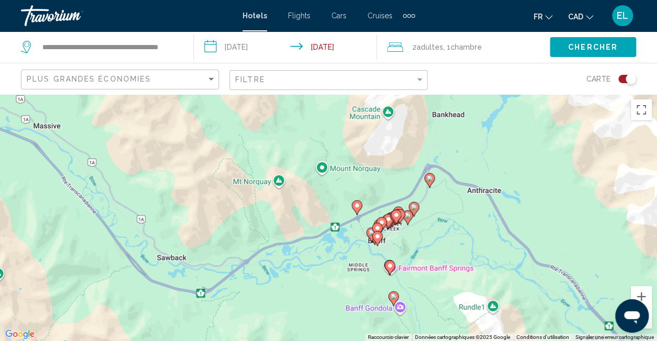
drag, startPoint x: 390, startPoint y: 213, endPoint x: 467, endPoint y: 207, distance: 77.1
click at [467, 207] on div "Pour activer le glissement du marqueur avec le clavier, appuyez sur Alt+Entrée.…" at bounding box center [328, 217] width 657 height 247
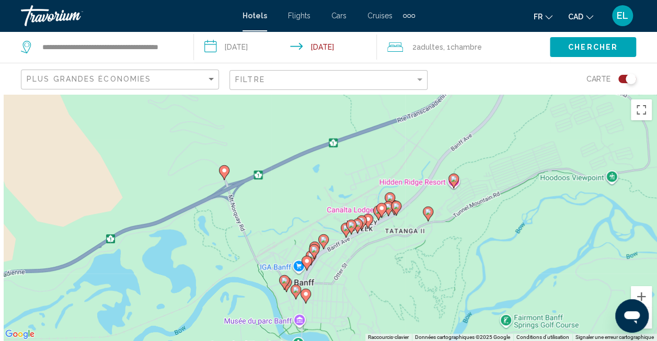
drag, startPoint x: 440, startPoint y: 228, endPoint x: 481, endPoint y: 220, distance: 41.6
click at [481, 220] on div "Pour activer le glissement du marqueur avec le clavier, appuyez sur Alt+Entrée.…" at bounding box center [328, 217] width 657 height 247
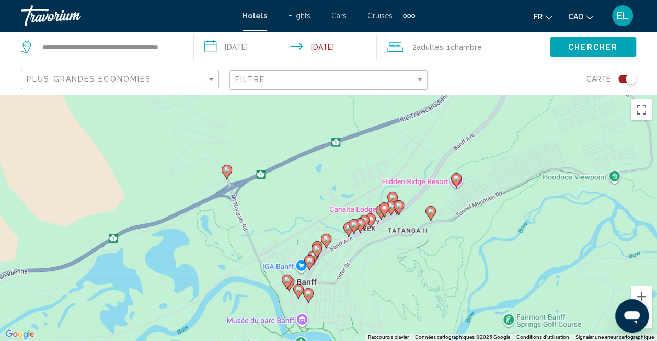
click at [428, 215] on icon "Main content" at bounding box center [430, 213] width 10 height 15
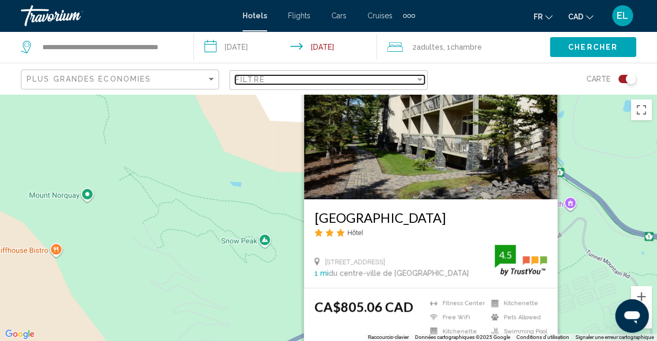
click at [412, 76] on div "Filtre" at bounding box center [325, 79] width 180 height 8
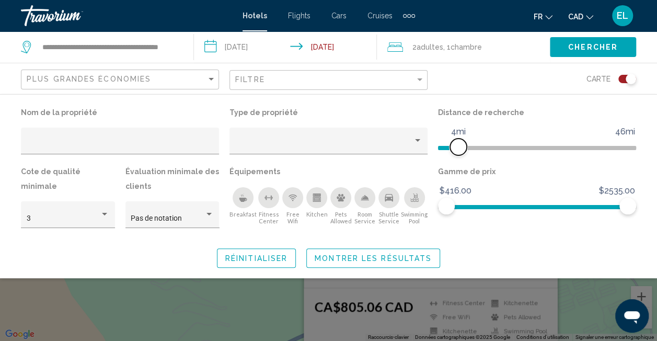
drag, startPoint x: 566, startPoint y: 147, endPoint x: 458, endPoint y: 144, distance: 107.7
click at [458, 144] on span "Hotel Filters" at bounding box center [458, 147] width 17 height 17
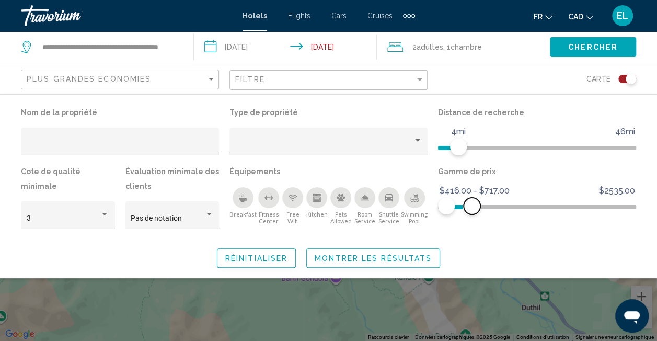
drag, startPoint x: 594, startPoint y: 208, endPoint x: 472, endPoint y: 205, distance: 121.8
click at [472, 205] on span "Hotel Filters" at bounding box center [472, 206] width 17 height 17
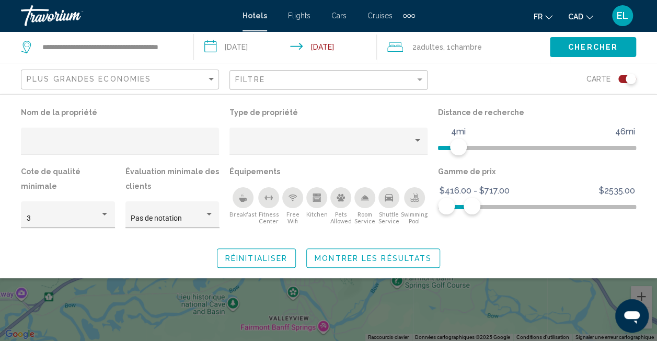
click at [412, 252] on button "Montrer les résultats" at bounding box center [373, 257] width 134 height 19
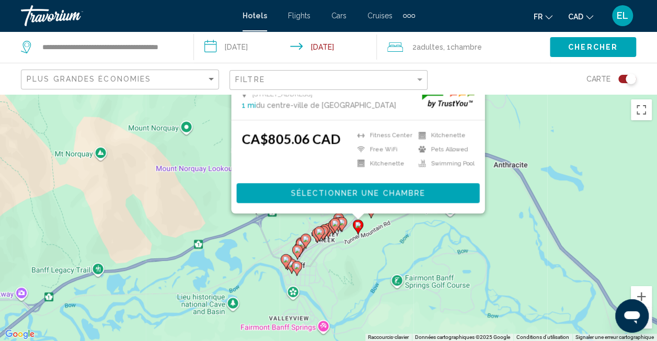
click at [508, 195] on div "Pour activer le glissement du marqueur avec le clavier, appuyez sur Alt+Entrée.…" at bounding box center [328, 217] width 657 height 247
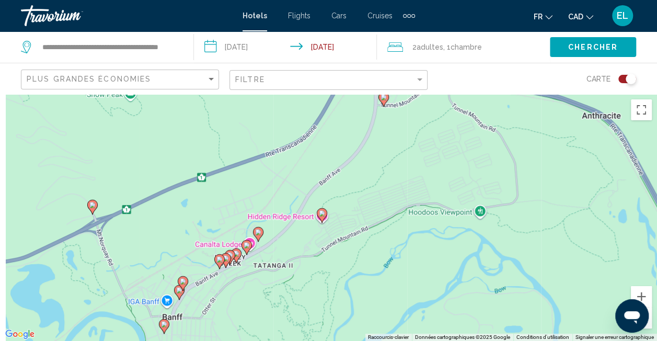
drag, startPoint x: 370, startPoint y: 212, endPoint x: 494, endPoint y: 195, distance: 124.9
click at [499, 192] on div "Pour activer le glissement du marqueur avec le clavier, appuyez sur Alt+Entrée.…" at bounding box center [328, 217] width 657 height 247
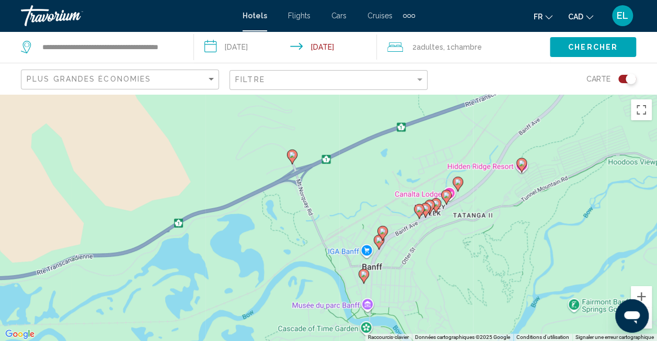
drag, startPoint x: 443, startPoint y: 241, endPoint x: 489, endPoint y: 228, distance: 47.7
click at [489, 228] on div "Pour activer le glissement du marqueur avec le clavier, appuyez sur Alt+Entrée.…" at bounding box center [328, 217] width 657 height 247
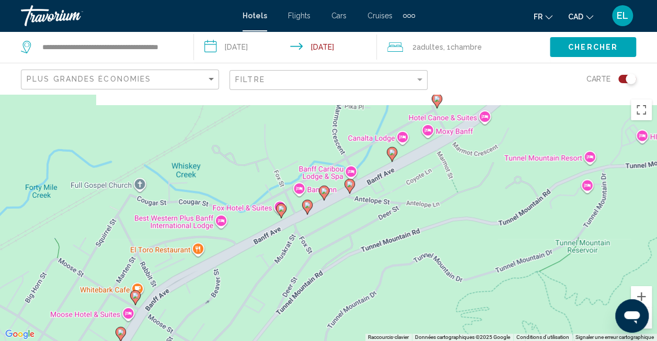
drag, startPoint x: 488, startPoint y: 229, endPoint x: 521, endPoint y: 252, distance: 40.2
click at [520, 253] on div "Pour activer le glissement du marqueur avec le clavier, appuyez sur Alt+Entrée.…" at bounding box center [328, 217] width 657 height 247
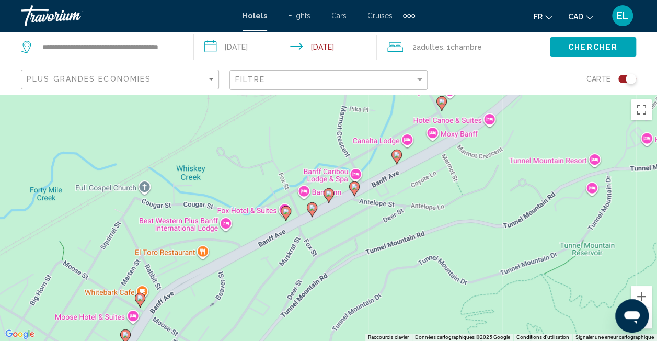
click at [358, 191] on gmp-advanced-marker "Main content" at bounding box center [354, 189] width 10 height 16
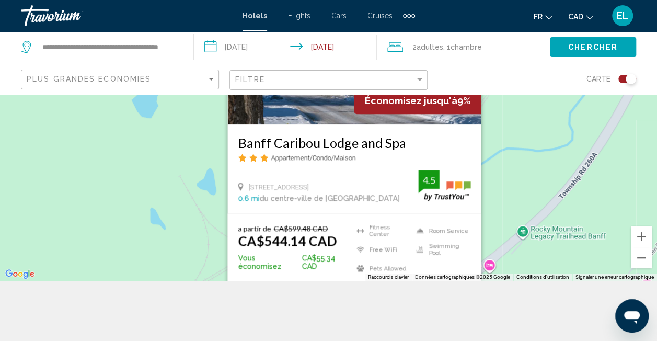
scroll to position [94, 0]
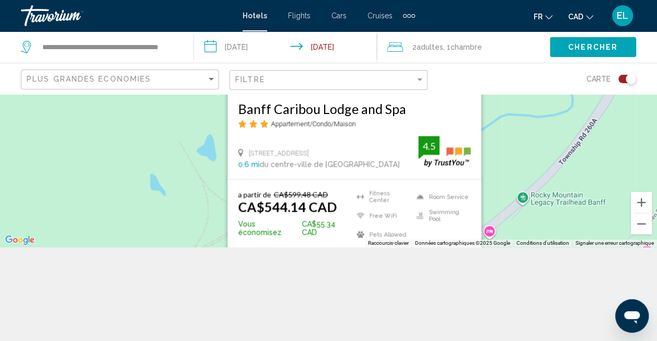
click at [497, 169] on div "Pour activer le glissement du marqueur avec le clavier, appuyez sur Alt+Entrée.…" at bounding box center [328, 123] width 657 height 247
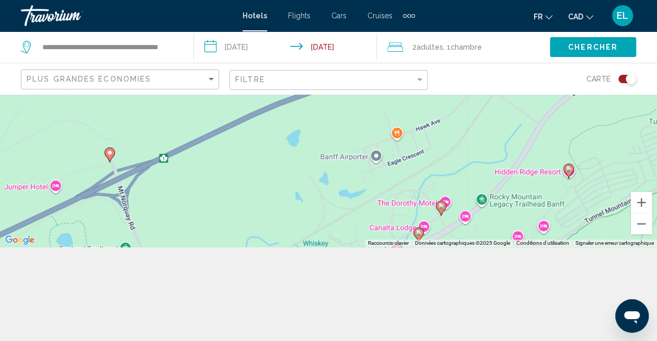
click at [447, 200] on div "Pour activer le glissement du marqueur avec le clavier, appuyez sur Alt+Entrée.…" at bounding box center [328, 123] width 657 height 247
click at [442, 205] on image "Main content" at bounding box center [441, 206] width 6 height 6
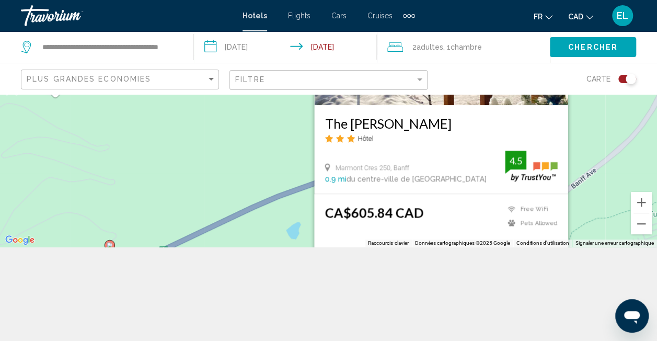
click at [255, 185] on div "Pour activer le glissement du marqueur avec le clavier, appuyez sur Alt+Entrée.…" at bounding box center [328, 123] width 657 height 247
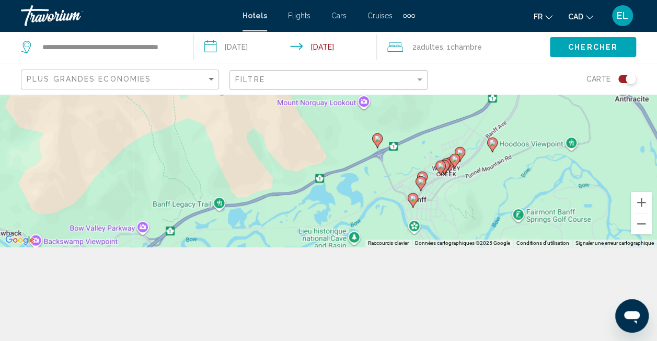
drag, startPoint x: 456, startPoint y: 219, endPoint x: 416, endPoint y: 143, distance: 86.1
click at [416, 143] on div "Pour activer le glissement du marqueur avec le clavier, appuyez sur Alt+Entrée.…" at bounding box center [328, 123] width 657 height 247
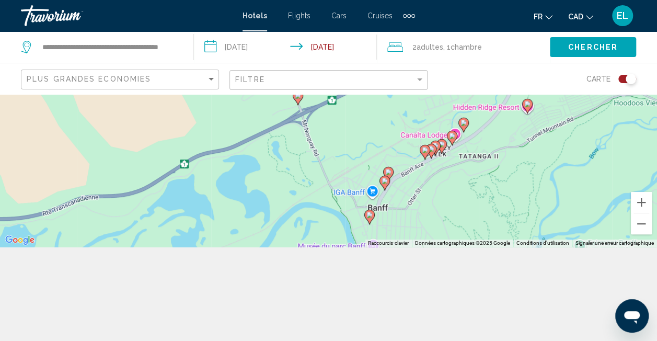
click at [373, 216] on icon "Main content" at bounding box center [368, 217] width 9 height 14
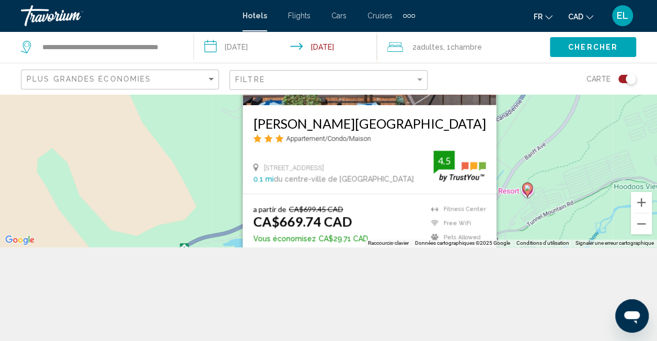
click at [555, 134] on div "Pour activer le glissement du marqueur avec le clavier, appuyez sur Alt+Entrée.…" at bounding box center [328, 123] width 657 height 247
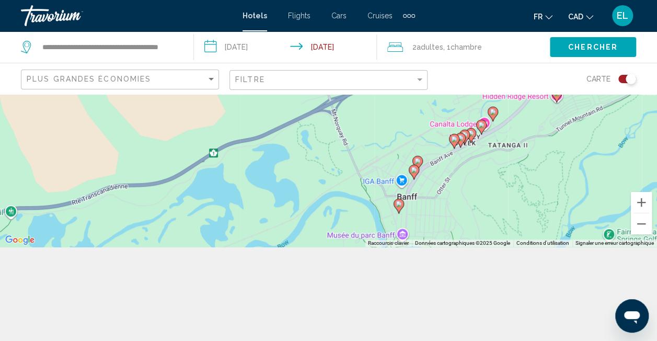
drag, startPoint x: 420, startPoint y: 194, endPoint x: 432, endPoint y: 119, distance: 76.2
click at [439, 105] on div "Pour activer le glissement du marqueur avec le clavier, appuyez sur Alt+Entrée.…" at bounding box center [328, 123] width 657 height 247
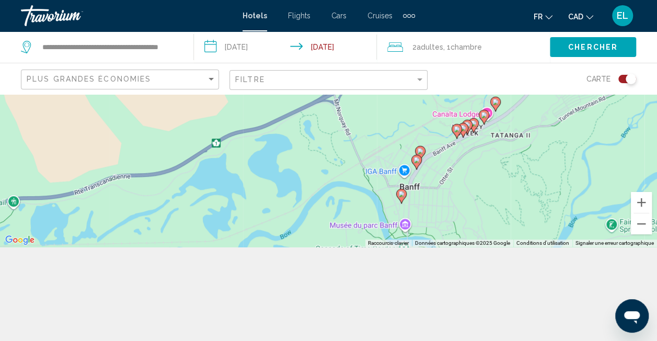
click at [413, 160] on image "Main content" at bounding box center [416, 160] width 6 height 6
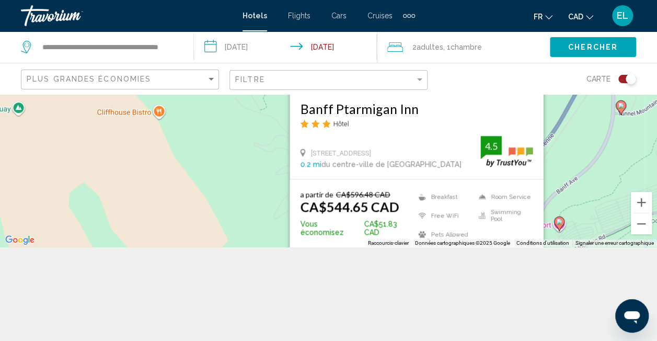
click at [570, 132] on div "Pour activer le glissement du marqueur avec le clavier, appuyez sur Alt+Entrée.…" at bounding box center [328, 123] width 657 height 247
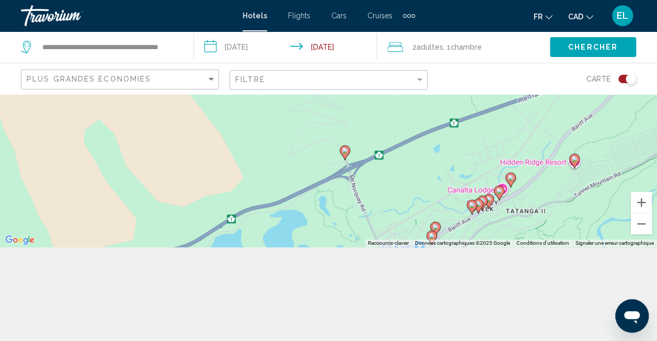
drag, startPoint x: 489, startPoint y: 179, endPoint x: 510, endPoint y: 91, distance: 90.1
click at [510, 92] on div "**********" at bounding box center [328, 170] width 657 height 341
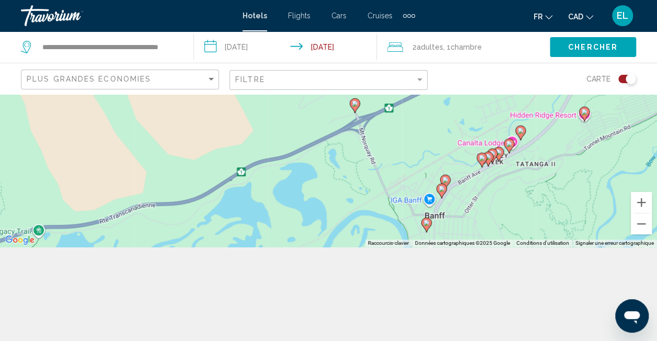
drag, startPoint x: 510, startPoint y: 91, endPoint x: 477, endPoint y: 159, distance: 74.8
click at [477, 159] on g "Main content" at bounding box center [482, 160] width 10 height 15
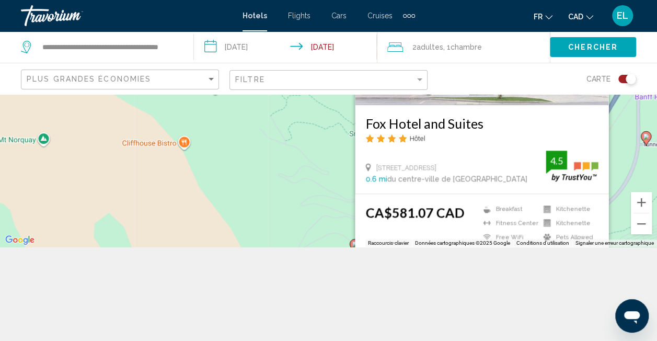
click at [620, 133] on div "Pour activer le glissement du marqueur avec le clavier, appuyez sur Alt+Entrée.…" at bounding box center [328, 123] width 657 height 247
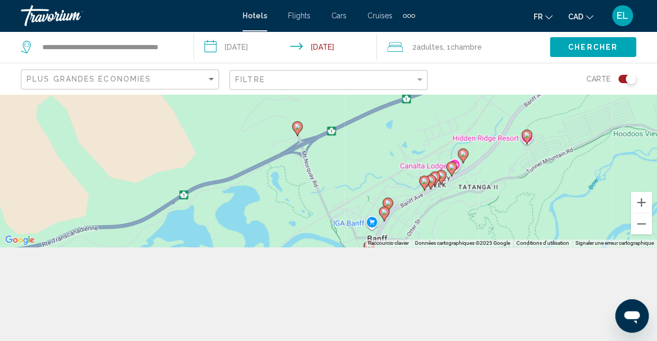
drag, startPoint x: 551, startPoint y: 202, endPoint x: 493, endPoint y: 83, distance: 132.8
click at [493, 83] on div "**********" at bounding box center [328, 170] width 657 height 341
click at [432, 179] on image "Main content" at bounding box center [431, 179] width 6 height 6
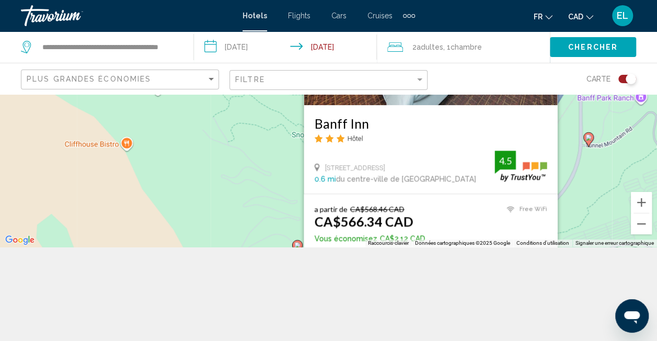
drag, startPoint x: 569, startPoint y: 128, endPoint x: 561, endPoint y: 148, distance: 22.2
click at [569, 128] on div "Pour activer le glissement du marqueur avec le clavier, appuyez sur Alt+Entrée.…" at bounding box center [328, 123] width 657 height 247
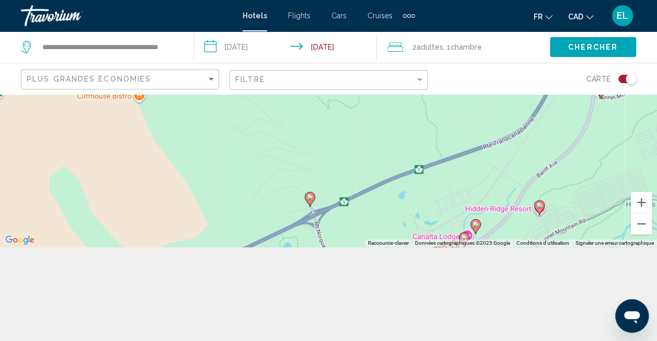
drag, startPoint x: 466, startPoint y: 165, endPoint x: 468, endPoint y: 124, distance: 40.8
click at [469, 140] on div "Pour activer le glissement du marqueur avec le clavier, appuyez sur Alt+Entrée.…" at bounding box center [328, 123] width 657 height 247
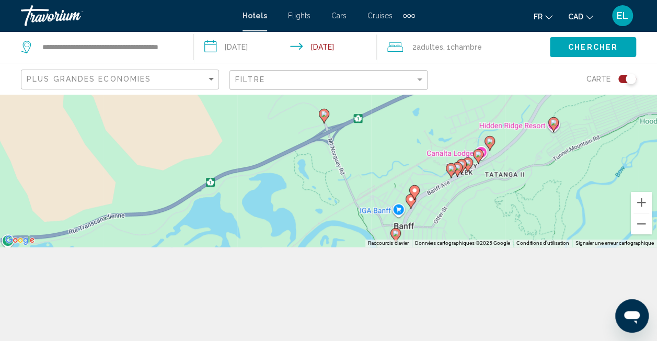
click at [464, 164] on image "Main content" at bounding box center [461, 164] width 6 height 6
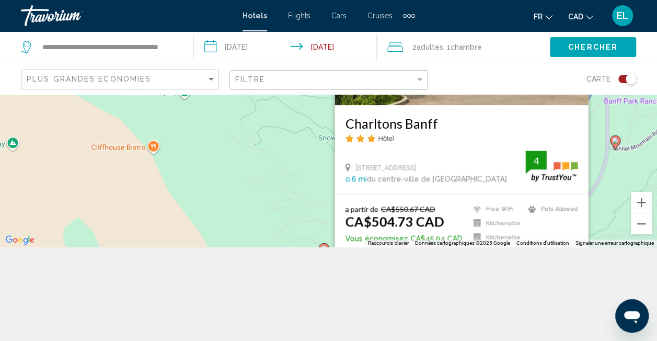
click at [592, 146] on div "Pour activer le glissement du marqueur avec le clavier, appuyez sur Alt+Entrée.…" at bounding box center [328, 123] width 657 height 247
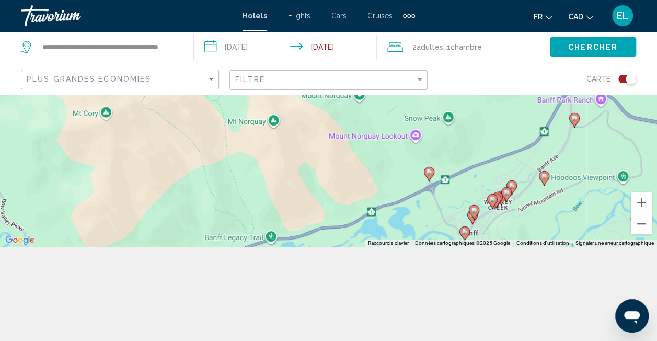
drag, startPoint x: 538, startPoint y: 208, endPoint x: 512, endPoint y: 153, distance: 60.8
click at [512, 153] on div "Pour activer le glissement du marqueur avec le clavier, appuyez sur Alt+Entrée.…" at bounding box center [328, 123] width 657 height 247
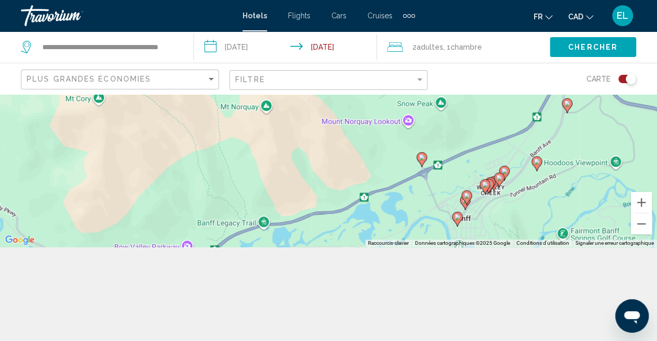
click at [419, 160] on icon "Main content" at bounding box center [421, 160] width 9 height 14
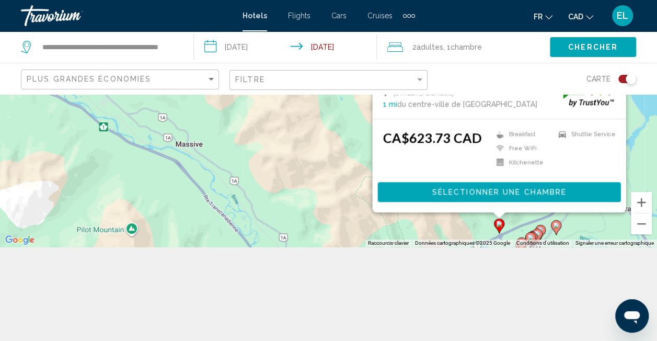
click at [378, 185] on button "Sélectionner une chambre" at bounding box center [498, 191] width 243 height 19
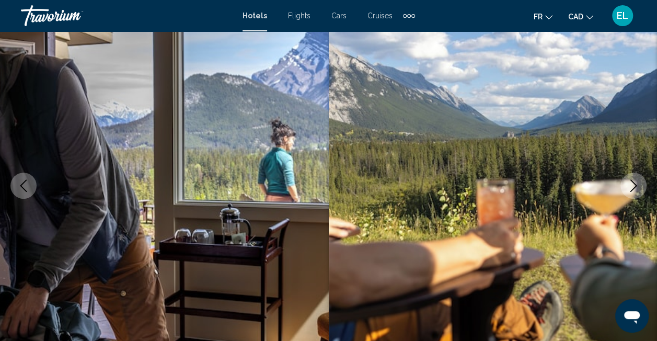
scroll to position [109, 0]
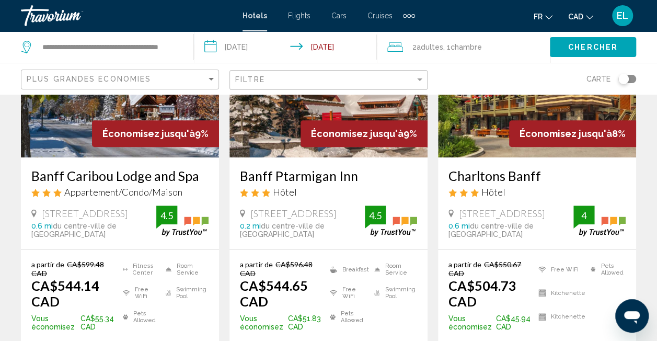
scroll to position [157, 0]
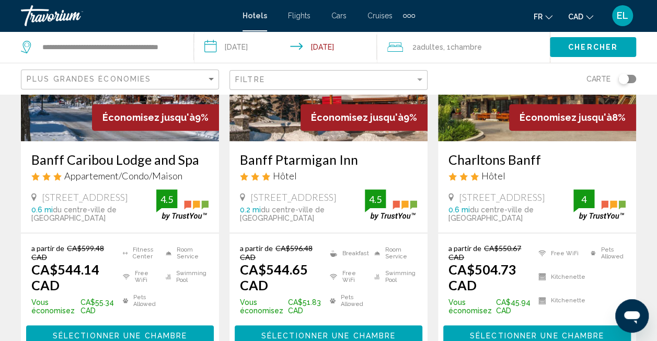
click at [339, 87] on div "Filtre" at bounding box center [329, 80] width 189 height 19
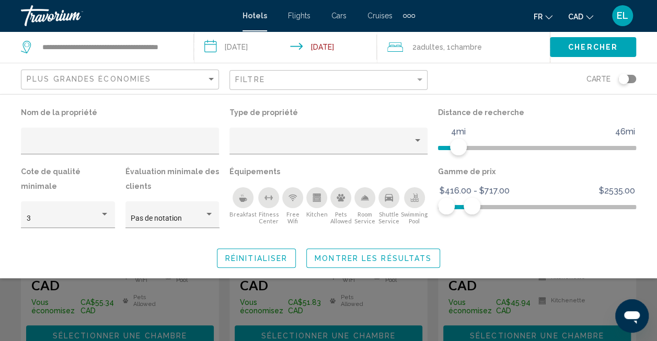
click at [339, 86] on div "Filtre" at bounding box center [329, 80] width 189 height 19
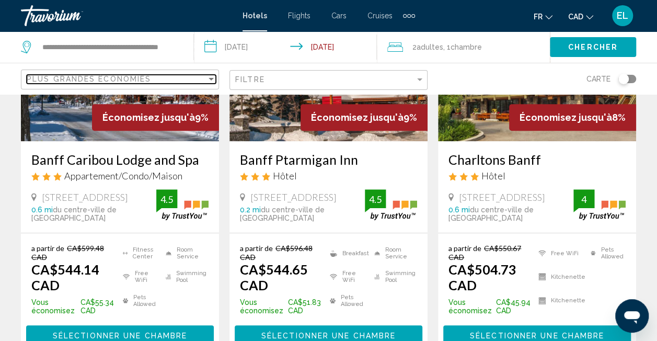
click at [125, 80] on span "Plus grandes économies" at bounding box center [89, 79] width 124 height 8
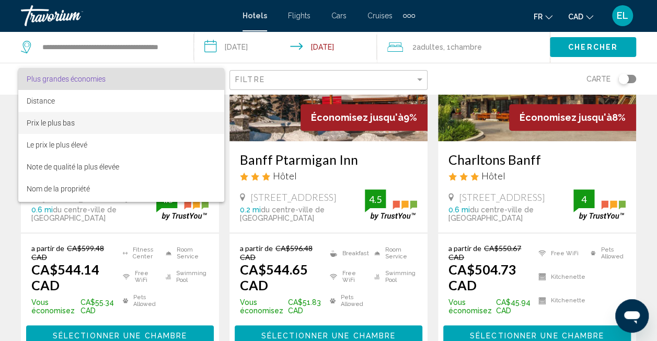
click at [106, 122] on span "Prix le plus bas" at bounding box center [122, 123] width 190 height 22
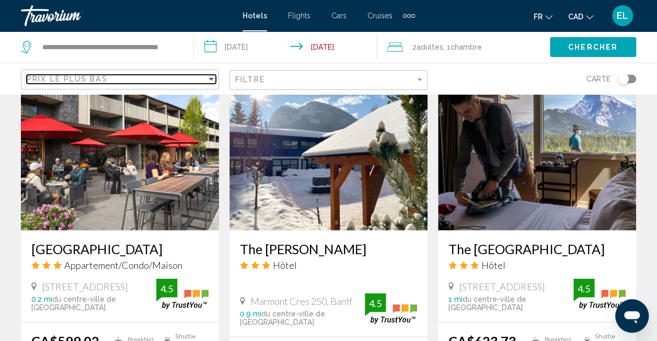
scroll to position [889, 0]
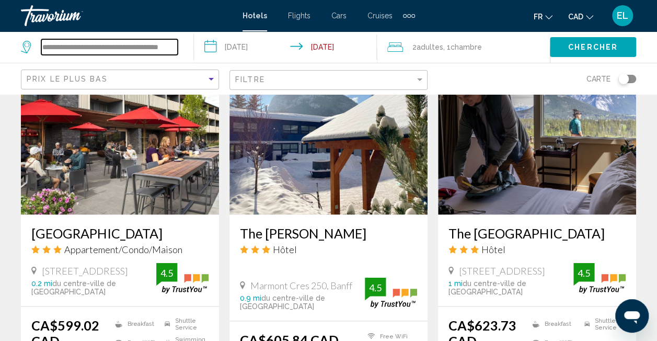
click at [105, 40] on input "**********" at bounding box center [109, 47] width 136 height 16
drag, startPoint x: 42, startPoint y: 44, endPoint x: 324, endPoint y: 60, distance: 282.7
click at [324, 60] on div "**********" at bounding box center [328, 46] width 657 height 31
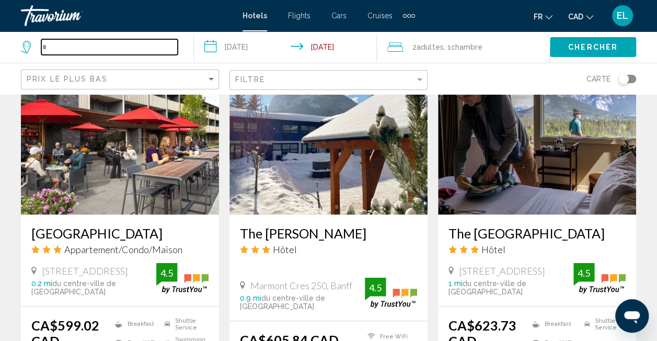
scroll to position [0, 0]
type input "**********"
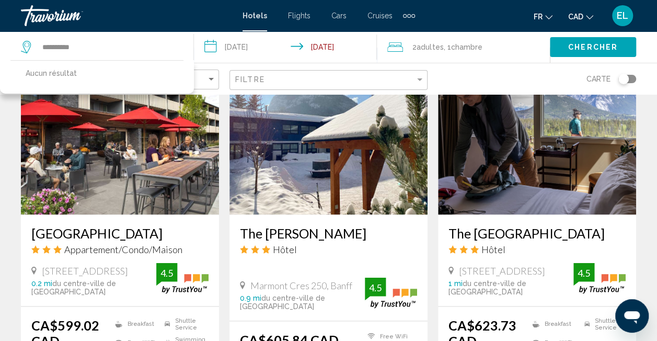
click at [255, 47] on input "**********" at bounding box center [287, 48] width 187 height 34
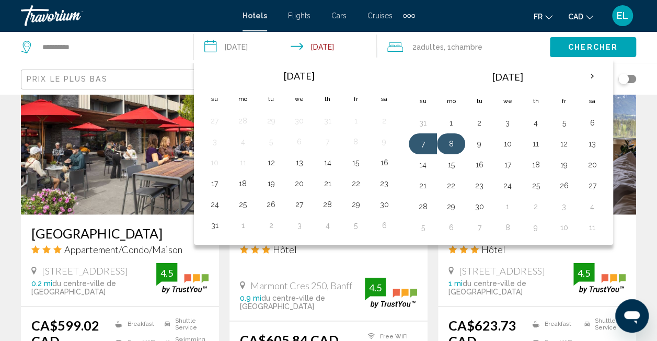
click at [453, 144] on button "8" at bounding box center [451, 143] width 17 height 15
click at [475, 142] on button "9" at bounding box center [479, 143] width 17 height 15
type input "**********"
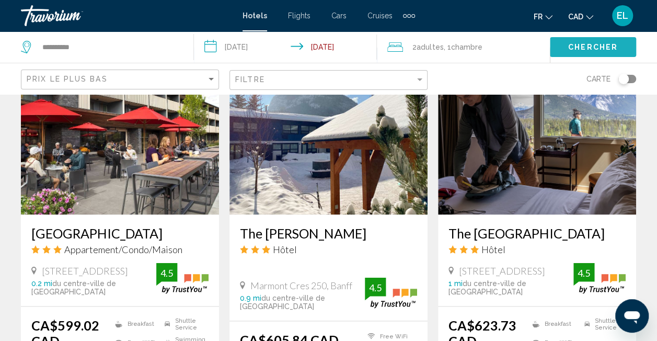
click at [585, 47] on span "Chercher" at bounding box center [593, 47] width 50 height 8
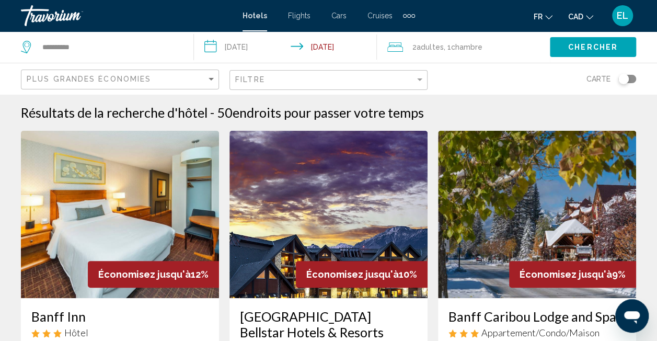
click at [625, 82] on div "Toggle map" at bounding box center [623, 79] width 10 height 10
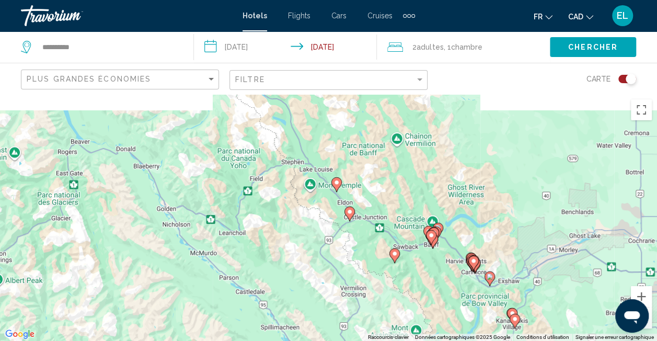
drag, startPoint x: 415, startPoint y: 174, endPoint x: 525, endPoint y: 232, distance: 124.2
click at [525, 232] on div "Pour activer le glissement du marqueur avec le clavier, appuyez sur Alt+Entrée.…" at bounding box center [328, 217] width 657 height 247
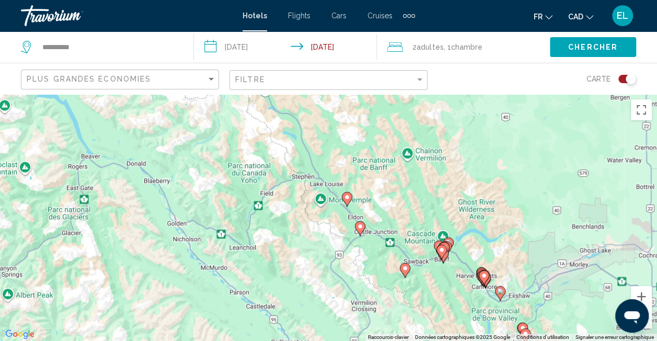
click at [345, 201] on icon "Main content" at bounding box center [346, 199] width 9 height 14
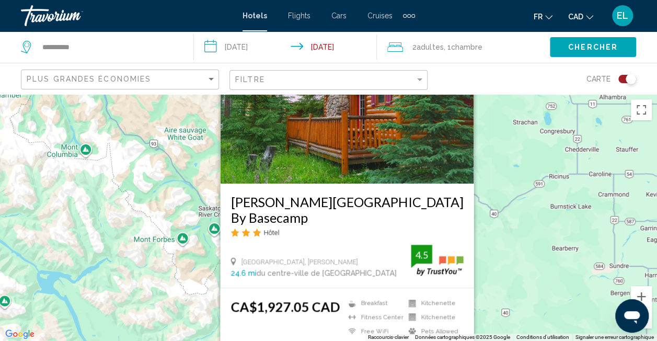
click at [500, 165] on div "Pour activer le glissement du marqueur avec le clavier, appuyez sur Alt+Entrée.…" at bounding box center [328, 217] width 657 height 247
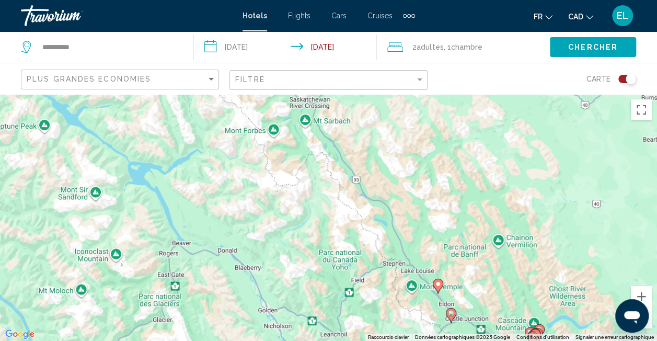
drag, startPoint x: 364, startPoint y: 232, endPoint x: 410, endPoint y: 153, distance: 91.5
click at [410, 153] on div "Pour activer le glissement du marqueur avec le clavier, appuyez sur Alt+Entrée.…" at bounding box center [328, 217] width 657 height 247
click at [360, 281] on div "Pour activer le glissement du marqueur avec le clavier, appuyez sur Alt+Entrée.…" at bounding box center [328, 217] width 657 height 247
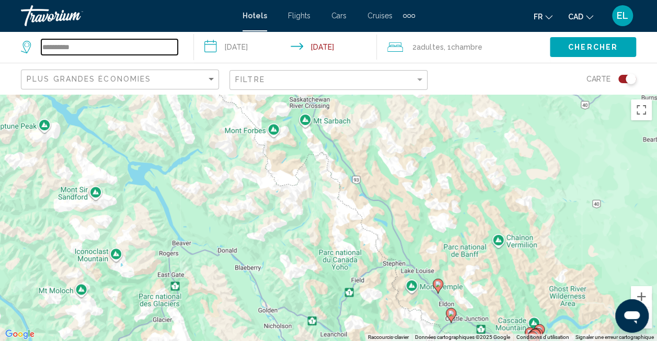
click at [71, 48] on input "**********" at bounding box center [109, 47] width 136 height 16
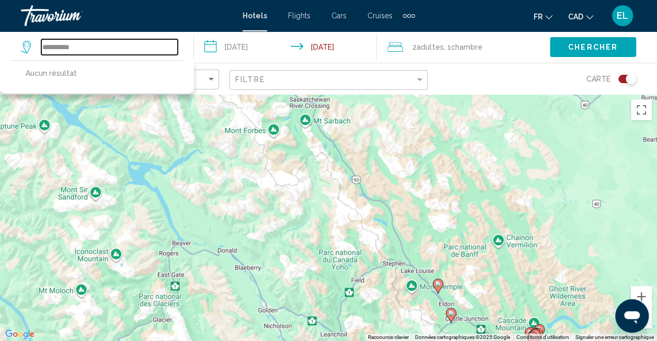
drag, startPoint x: 80, startPoint y: 47, endPoint x: 11, endPoint y: 47, distance: 69.0
click at [11, 47] on app-destination-search "**********" at bounding box center [97, 46] width 194 height 31
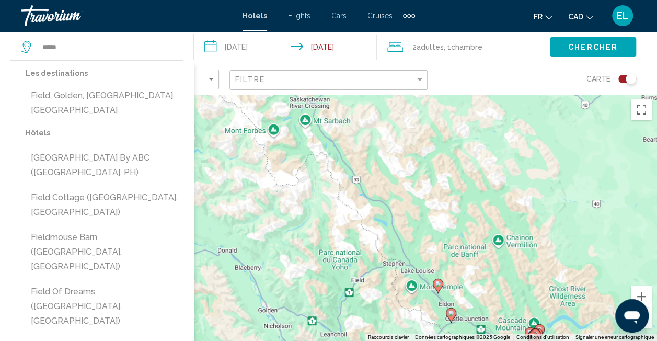
click at [64, 90] on button "Field, Golden, [GEOGRAPHIC_DATA], [GEOGRAPHIC_DATA]" at bounding box center [105, 103] width 158 height 34
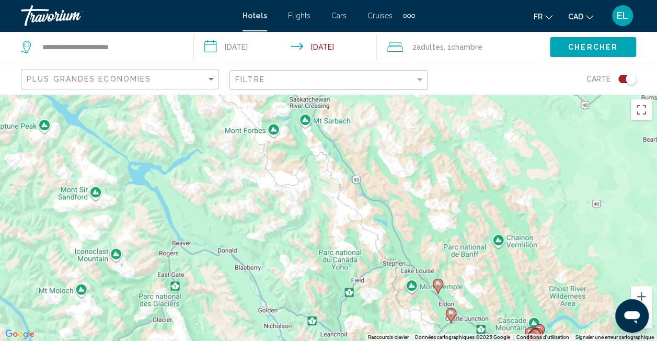
click at [597, 50] on span "Chercher" at bounding box center [593, 47] width 50 height 8
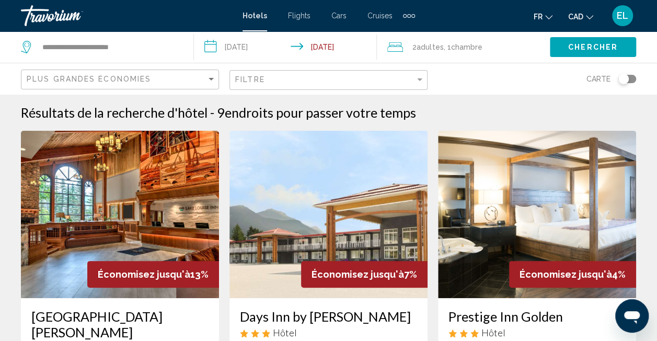
click at [630, 80] on div "Toggle map" at bounding box center [627, 79] width 18 height 8
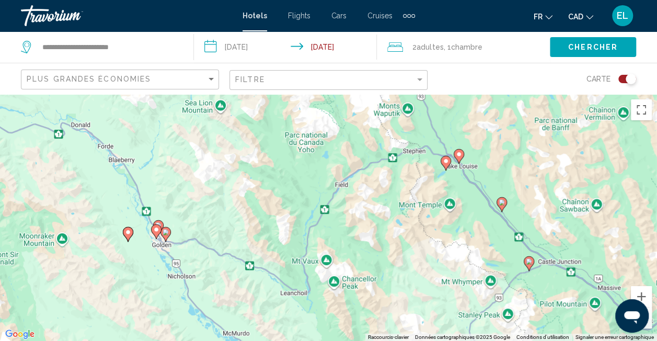
click at [444, 165] on icon "Main content" at bounding box center [445, 163] width 9 height 14
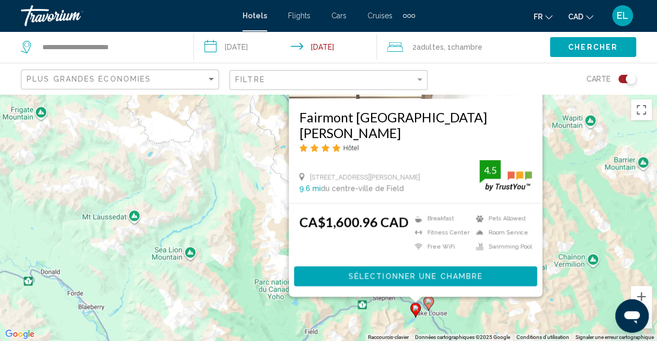
drag, startPoint x: 604, startPoint y: 223, endPoint x: 572, endPoint y: 131, distance: 97.5
click at [572, 131] on div "Pour activer le glissement du marqueur avec le clavier, appuyez sur Alt+Entrée.…" at bounding box center [328, 217] width 657 height 247
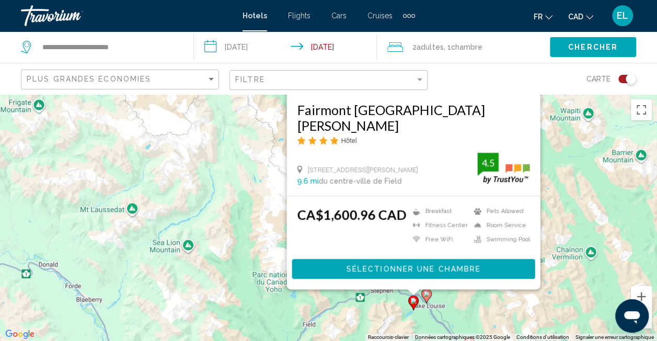
click at [557, 213] on div "Pour activer le glissement du marqueur avec le clavier, appuyez sur Alt+Entrée.…" at bounding box center [328, 217] width 657 height 247
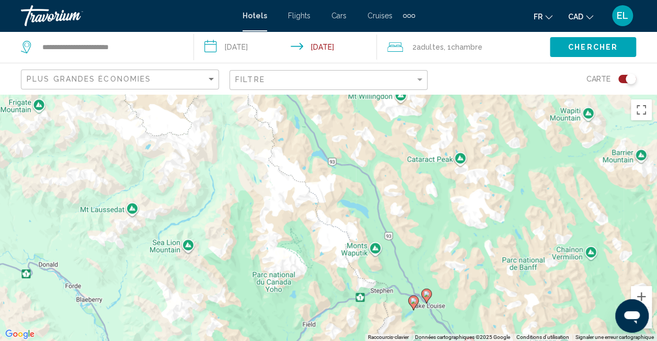
click at [425, 295] on image "Main content" at bounding box center [426, 294] width 6 height 6
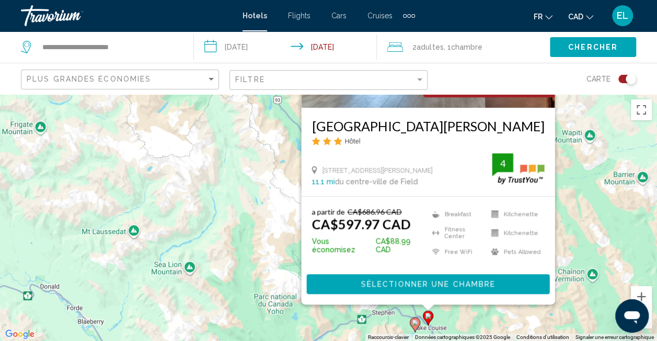
drag, startPoint x: 582, startPoint y: 197, endPoint x: 585, endPoint y: 90, distance: 106.2
click at [585, 94] on div "**********" at bounding box center [328, 264] width 657 height 341
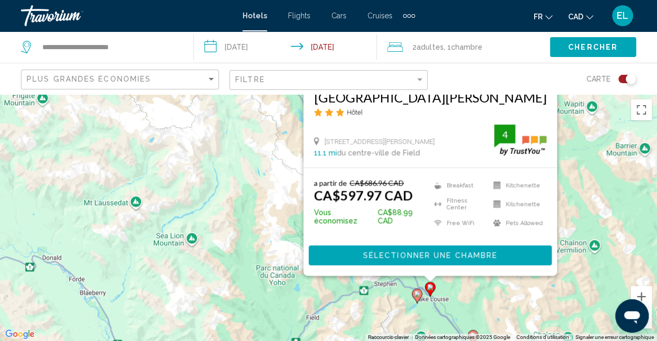
click at [568, 194] on div "Pour activer le glissement du marqueur avec le clavier, appuyez sur Alt+Entrée.…" at bounding box center [328, 217] width 657 height 247
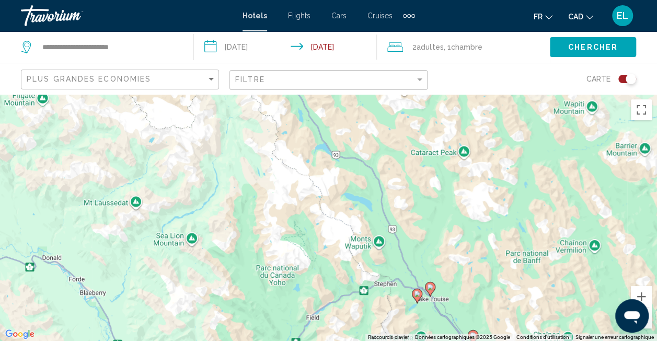
drag, startPoint x: 445, startPoint y: 263, endPoint x: 463, endPoint y: 162, distance: 102.9
click at [453, 193] on div "Pour activer le glissement du marqueur avec le clavier, appuyez sur Alt+Entrée.…" at bounding box center [328, 217] width 657 height 247
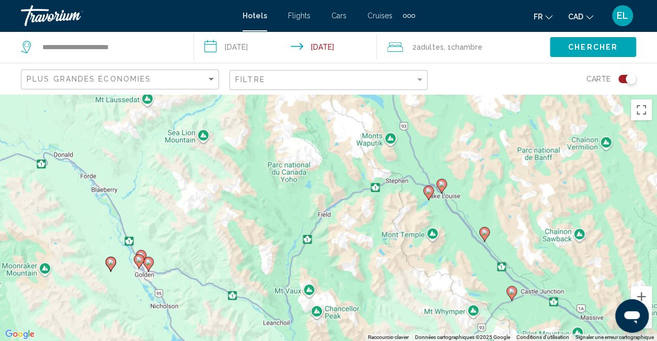
drag, startPoint x: 618, startPoint y: 221, endPoint x: 597, endPoint y: 325, distance: 105.6
click at [599, 328] on div "Pour activer le glissement du marqueur avec le clavier, appuyez sur Alt+Entrée.…" at bounding box center [328, 217] width 657 height 247
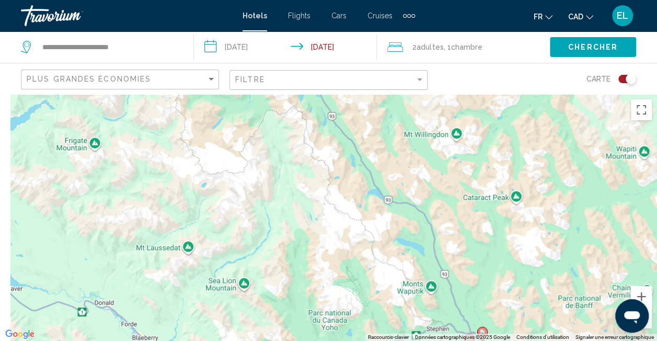
drag, startPoint x: 466, startPoint y: 217, endPoint x: 468, endPoint y: 222, distance: 5.6
click at [472, 227] on div "Pour activer le glissement du marqueur avec le clavier, appuyez sur Alt+Entrée.…" at bounding box center [328, 217] width 657 height 247
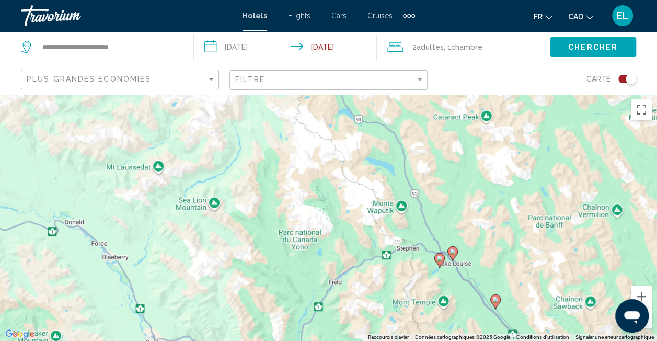
drag, startPoint x: 462, startPoint y: 260, endPoint x: 427, endPoint y: 169, distance: 97.5
click at [427, 169] on div "Pour activer le glissement du marqueur avec le clavier, appuyez sur Alt+Entrée.…" at bounding box center [328, 217] width 657 height 247
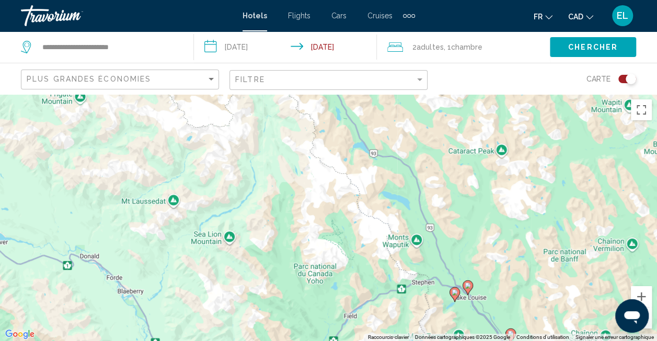
drag, startPoint x: 421, startPoint y: 203, endPoint x: 451, endPoint y: 237, distance: 44.8
click at [452, 252] on div "Pour activer le glissement du marqueur avec le clavier, appuyez sur Alt+Entrée.…" at bounding box center [328, 217] width 657 height 247
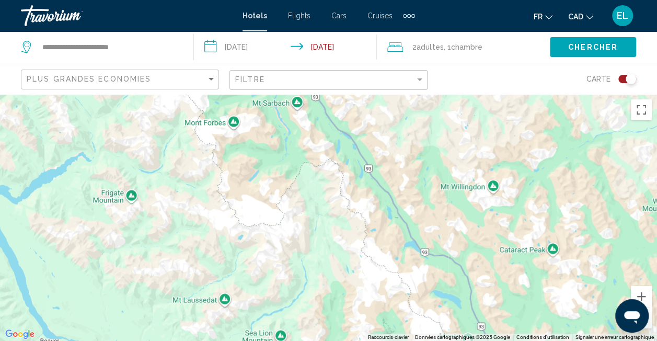
drag, startPoint x: 361, startPoint y: 116, endPoint x: 399, endPoint y: 213, distance: 104.6
click at [399, 213] on div "Pour activer le glissement du marqueur avec le clavier, appuyez sur Alt+Entrée.…" at bounding box center [328, 217] width 657 height 247
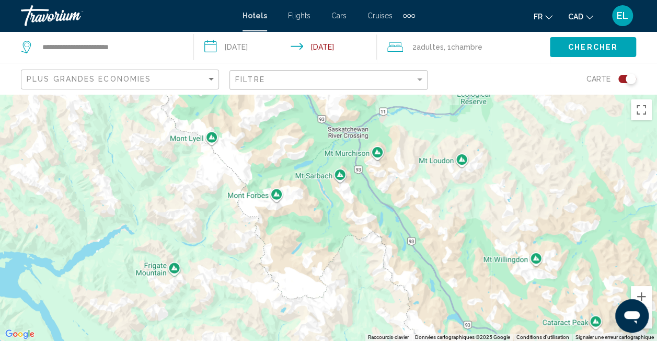
drag, startPoint x: 372, startPoint y: 158, endPoint x: 396, endPoint y: 192, distance: 42.0
click at [396, 192] on div "Pour activer le glissement du marqueur avec le clavier, appuyez sur Alt+Entrée.…" at bounding box center [328, 217] width 657 height 247
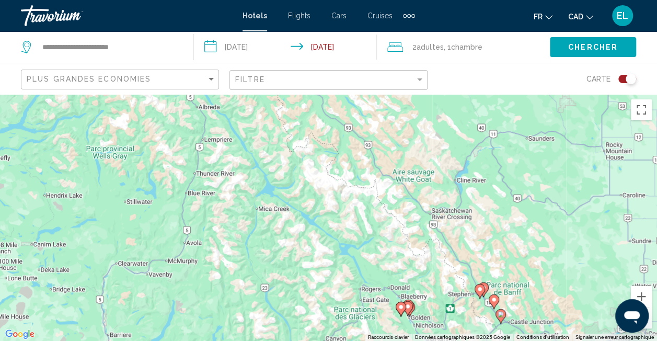
drag, startPoint x: 443, startPoint y: 191, endPoint x: 459, endPoint y: 221, distance: 34.1
click at [459, 221] on div "Pour activer le glissement du marqueur avec le clavier, appuyez sur Alt+Entrée.…" at bounding box center [328, 217] width 657 height 247
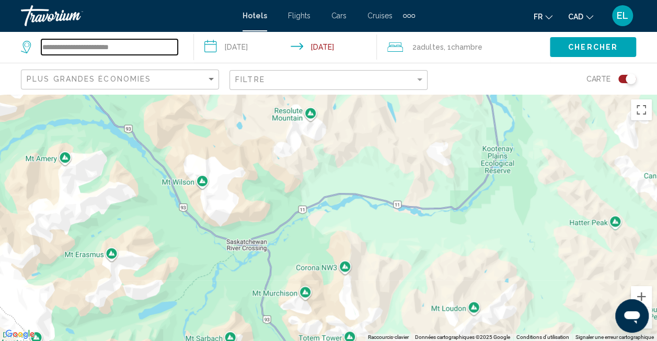
click at [139, 46] on input "**********" at bounding box center [109, 47] width 136 height 16
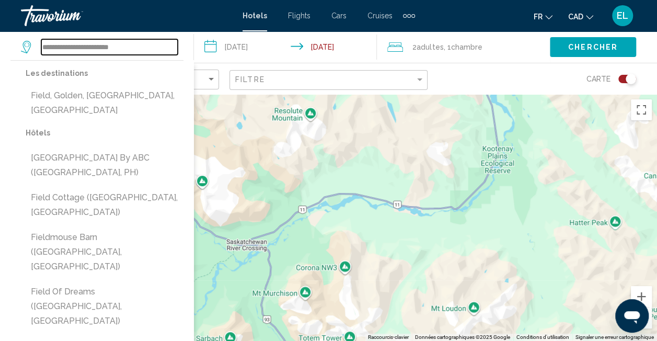
drag, startPoint x: 139, startPoint y: 46, endPoint x: 22, endPoint y: 43, distance: 116.6
click at [20, 36] on app-destination-search "**********" at bounding box center [97, 46] width 194 height 31
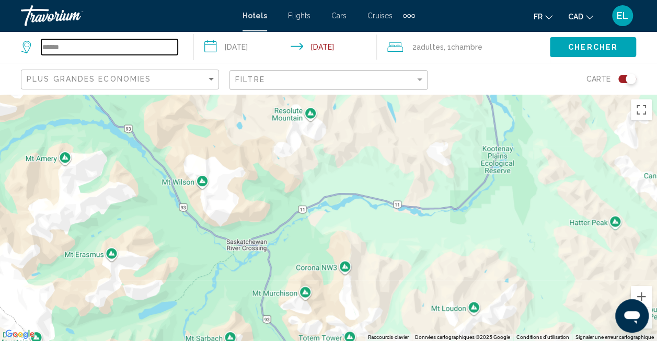
type input "******"
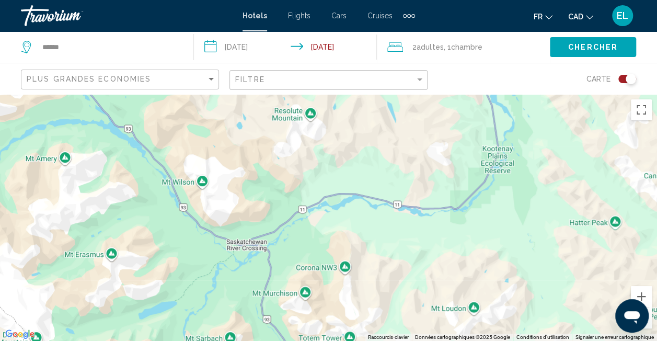
click at [249, 48] on input "**********" at bounding box center [287, 48] width 187 height 34
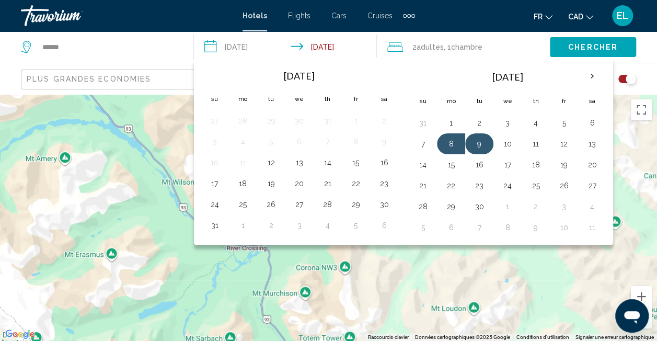
click at [479, 142] on button "9" at bounding box center [479, 143] width 17 height 15
click at [493, 142] on td "10" at bounding box center [507, 143] width 28 height 21
click at [506, 145] on button "10" at bounding box center [507, 143] width 17 height 15
type input "**********"
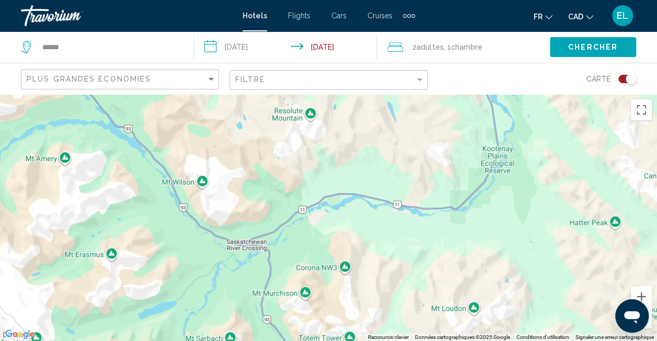
click at [572, 48] on span "Chercher" at bounding box center [593, 47] width 50 height 8
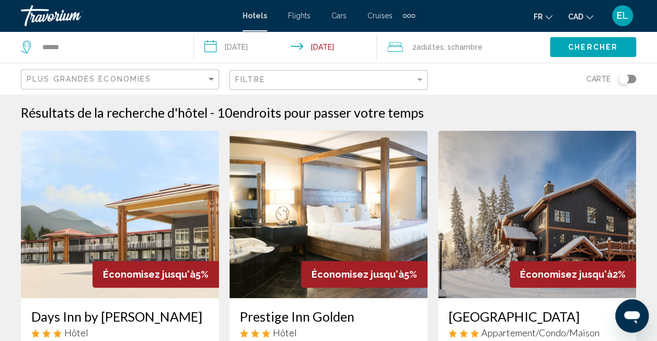
click at [620, 79] on div "Toggle map" at bounding box center [623, 79] width 10 height 10
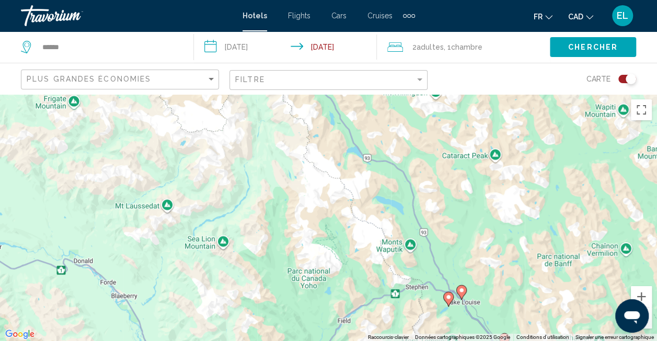
drag, startPoint x: 455, startPoint y: 226, endPoint x: 458, endPoint y: 340, distance: 114.0
click at [458, 340] on div "Pour activer le glissement du marqueur avec le clavier, appuyez sur Alt+Entrée.…" at bounding box center [328, 217] width 657 height 247
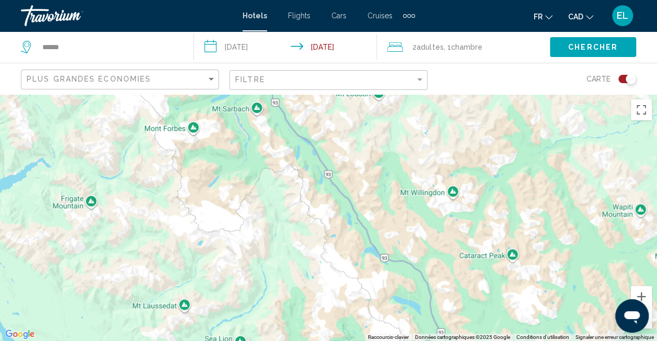
drag, startPoint x: 437, startPoint y: 241, endPoint x: 451, endPoint y: 305, distance: 65.2
click at [451, 305] on div "Pour activer le glissement du marqueur avec le clavier, appuyez sur Alt+Entrée.…" at bounding box center [328, 217] width 657 height 247
click at [454, 324] on div "Pour activer le glissement du marqueur avec le clavier, appuyez sur Alt+Entrée.…" at bounding box center [328, 217] width 657 height 247
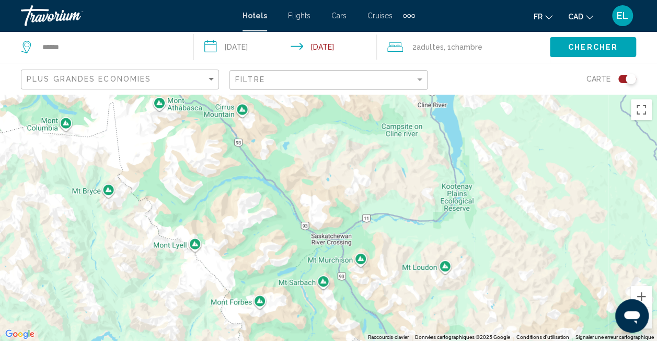
drag, startPoint x: 412, startPoint y: 269, endPoint x: 436, endPoint y: 322, distance: 58.5
click at [436, 322] on div "Main content" at bounding box center [328, 217] width 657 height 247
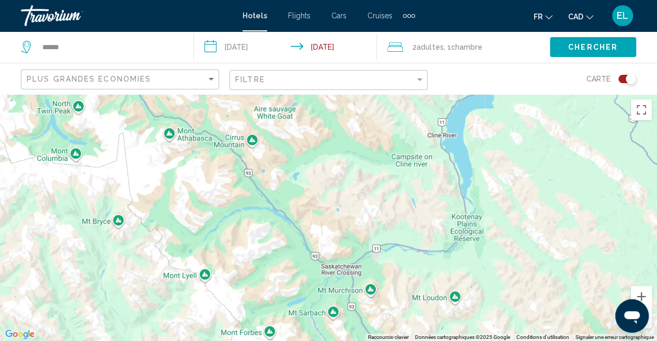
drag, startPoint x: 418, startPoint y: 271, endPoint x: 435, endPoint y: 308, distance: 41.4
click at [436, 312] on div "Main content" at bounding box center [328, 217] width 657 height 247
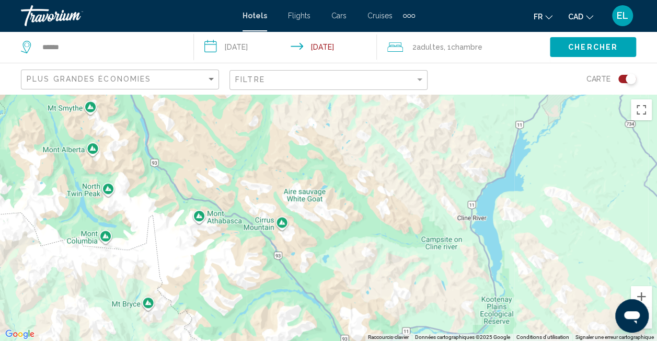
drag, startPoint x: 410, startPoint y: 256, endPoint x: 405, endPoint y: 276, distance: 20.4
click at [407, 281] on div "Main content" at bounding box center [328, 217] width 657 height 247
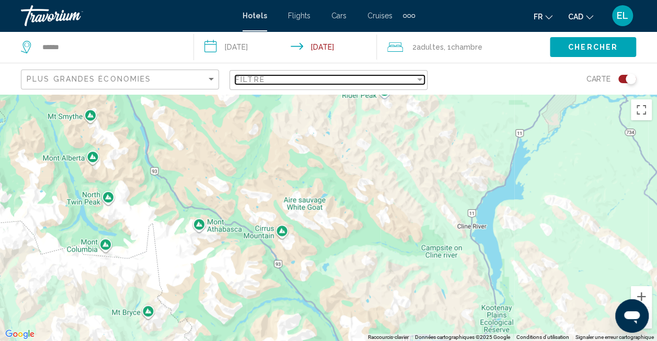
click at [374, 83] on div "Filtre" at bounding box center [325, 79] width 180 height 8
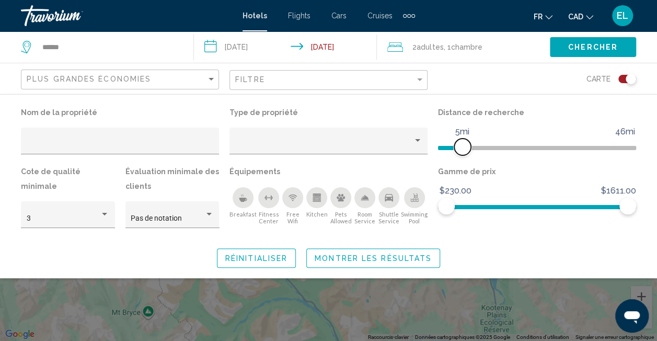
drag, startPoint x: 567, startPoint y: 150, endPoint x: 460, endPoint y: 153, distance: 106.1
click at [460, 153] on span "Hotel Filters" at bounding box center [462, 147] width 17 height 17
drag, startPoint x: 607, startPoint y: 208, endPoint x: 485, endPoint y: 206, distance: 122.3
click at [485, 206] on span "Hotel Filters" at bounding box center [485, 206] width 17 height 17
click at [593, 48] on span "Chercher" at bounding box center [593, 47] width 50 height 8
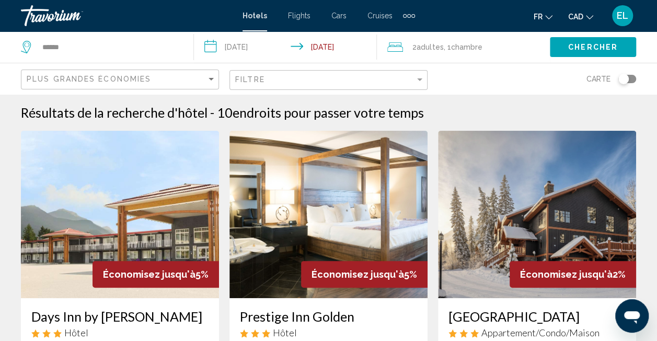
click at [628, 80] on div "Toggle map" at bounding box center [627, 79] width 18 height 8
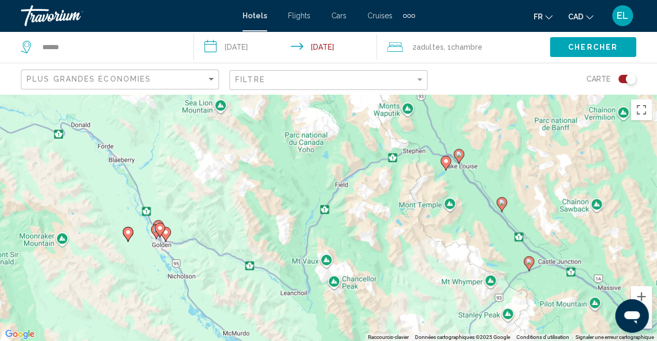
click at [531, 264] on icon "Main content" at bounding box center [528, 264] width 9 height 14
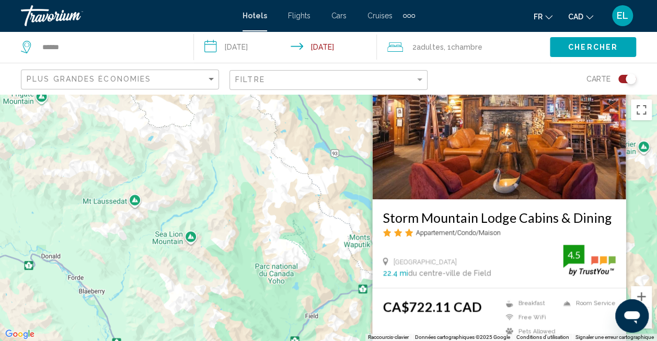
click at [336, 253] on div "Pour activer le glissement du marqueur avec le clavier, appuyez sur Alt+Entrée.…" at bounding box center [328, 217] width 657 height 247
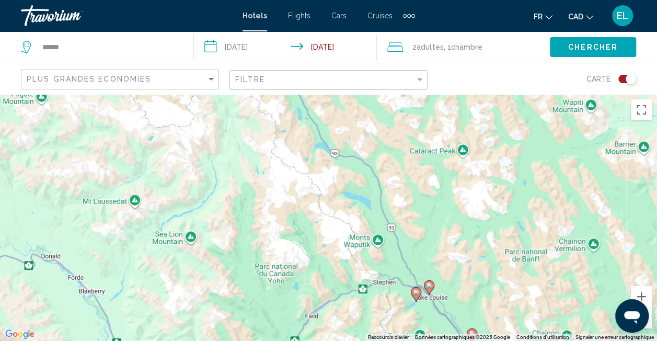
click at [432, 293] on gmp-advanced-marker "Main content" at bounding box center [429, 288] width 10 height 16
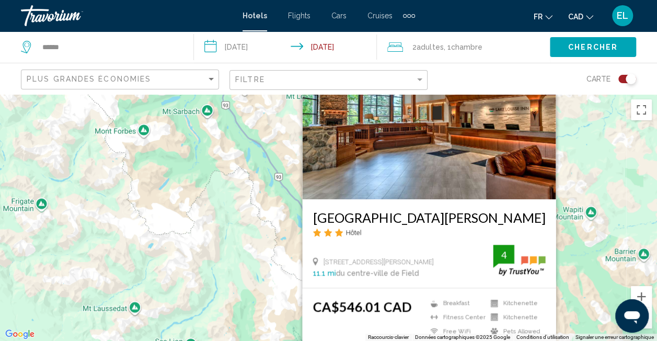
click at [226, 255] on div "Pour activer le glissement du marqueur avec le clavier, appuyez sur Alt+Entrée.…" at bounding box center [328, 217] width 657 height 247
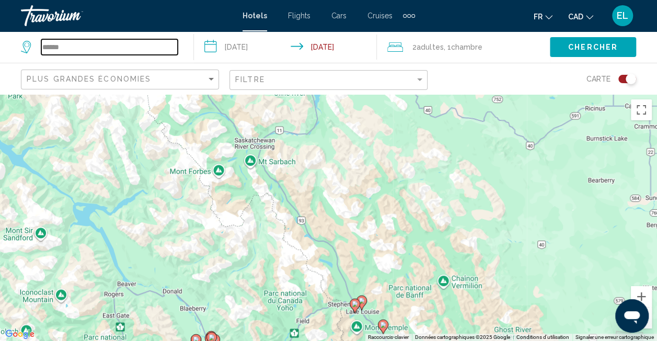
click at [107, 48] on input "******" at bounding box center [109, 47] width 136 height 16
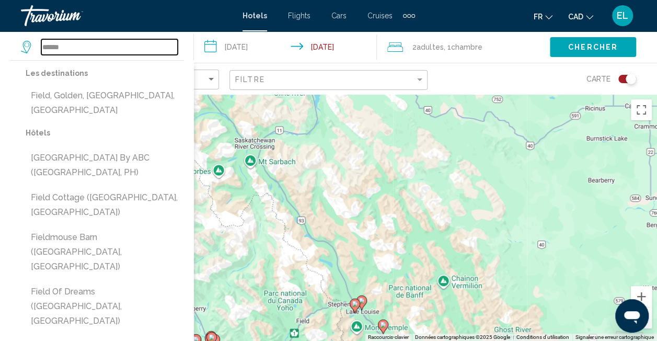
click at [86, 51] on input "******" at bounding box center [109, 47] width 136 height 16
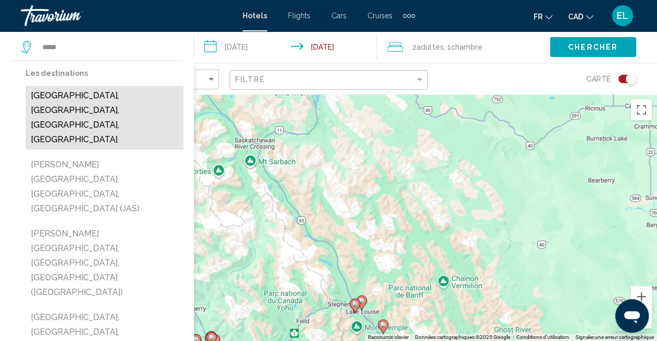
click at [92, 112] on button "[GEOGRAPHIC_DATA], [GEOGRAPHIC_DATA], [GEOGRAPHIC_DATA], [GEOGRAPHIC_DATA]" at bounding box center [105, 118] width 158 height 64
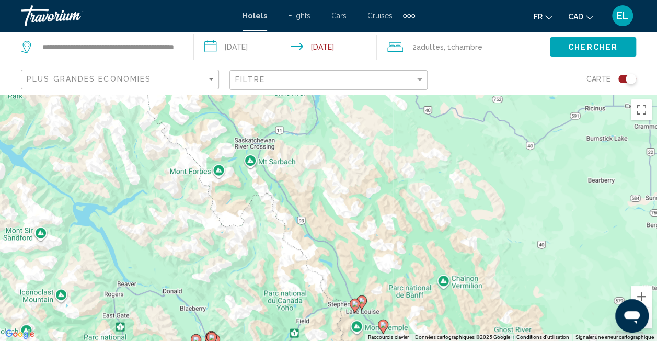
click at [560, 50] on button "Chercher" at bounding box center [593, 46] width 86 height 19
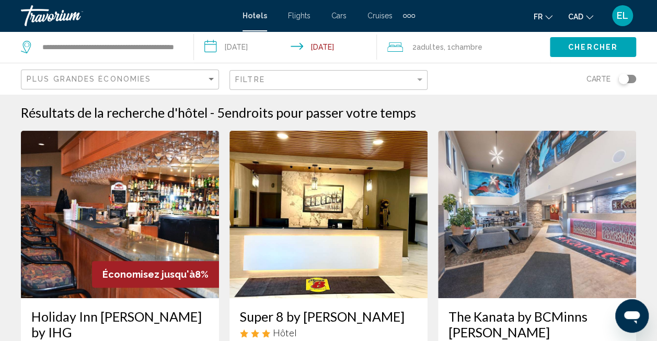
click at [625, 80] on div "Toggle map" at bounding box center [623, 79] width 10 height 10
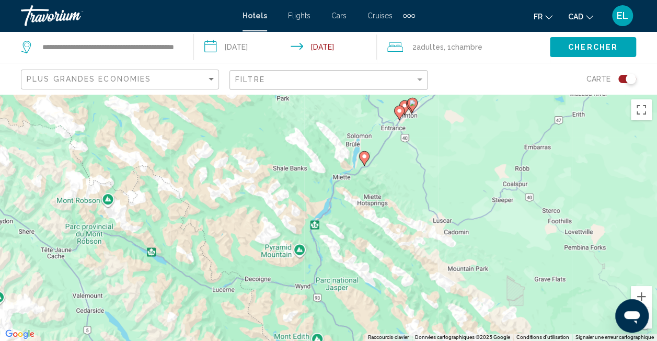
drag, startPoint x: 409, startPoint y: 218, endPoint x: 423, endPoint y: 161, distance: 59.3
click at [423, 161] on div "Pour activer le glissement du marqueur avec le clavier, appuyez sur Alt+Entrée.…" at bounding box center [328, 217] width 657 height 247
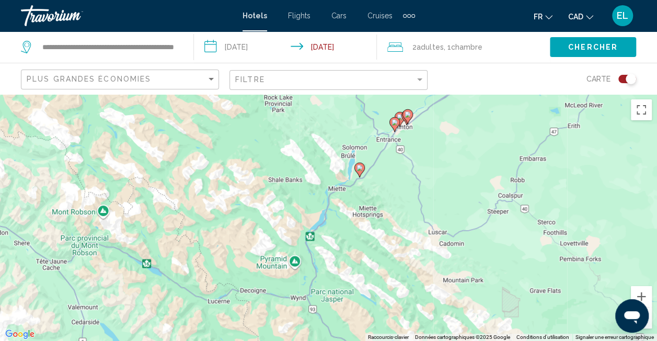
drag, startPoint x: 382, startPoint y: 216, endPoint x: 378, endPoint y: 227, distance: 11.7
click at [378, 227] on div "Pour activer le glissement du marqueur avec le clavier, appuyez sur Alt+Entrée.…" at bounding box center [328, 217] width 657 height 247
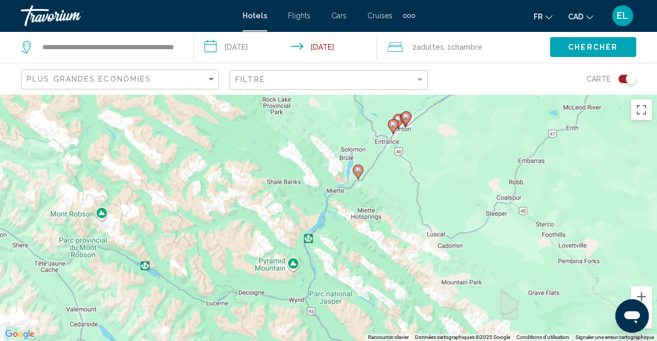
click at [359, 167] on image "Main content" at bounding box center [358, 170] width 6 height 6
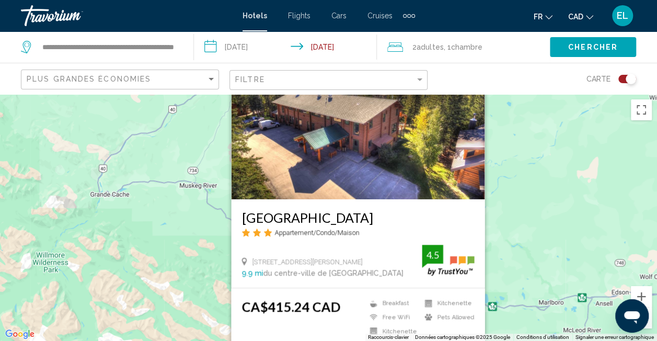
click at [547, 213] on div "Pour activer le glissement du marqueur avec le clavier, appuyez sur Alt+Entrée.…" at bounding box center [328, 217] width 657 height 247
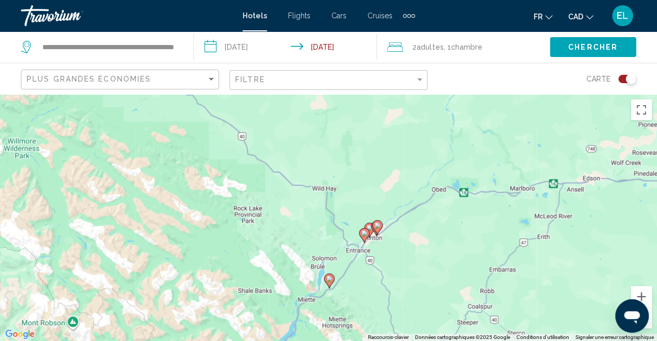
drag, startPoint x: 398, startPoint y: 280, endPoint x: 365, endPoint y: 152, distance: 131.6
click at [365, 152] on div "Pour activer le glissement du marqueur avec le clavier, appuyez sur Alt+Entrée.…" at bounding box center [328, 217] width 657 height 247
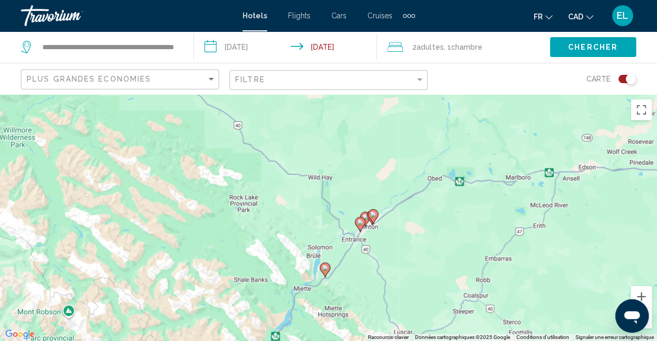
click at [359, 228] on icon "Main content" at bounding box center [359, 224] width 9 height 14
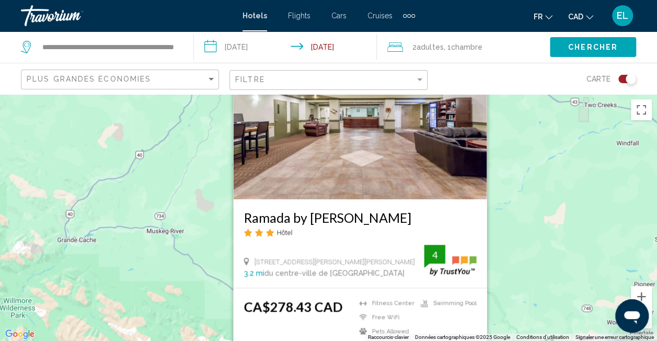
click at [523, 214] on div "Pour activer le glissement du marqueur avec le clavier, appuyez sur Alt+Entrée.…" at bounding box center [328, 217] width 657 height 247
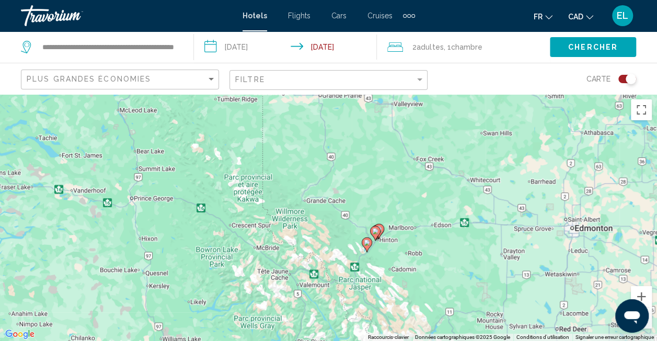
drag, startPoint x: 391, startPoint y: 254, endPoint x: 393, endPoint y: 181, distance: 72.7
click at [393, 181] on div "Pour activer le glissement du marqueur avec le clavier, appuyez sur Alt+Entrée.…" at bounding box center [328, 217] width 657 height 247
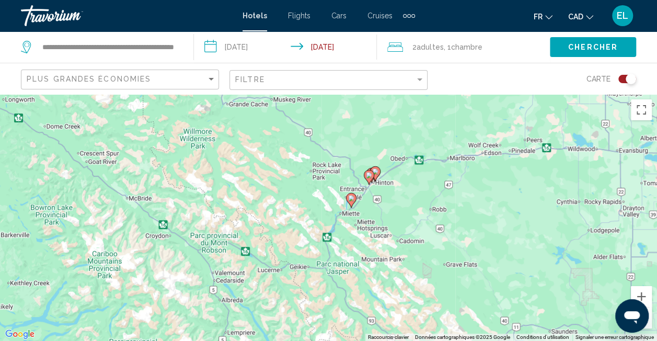
click at [369, 175] on image "Main content" at bounding box center [369, 175] width 6 height 6
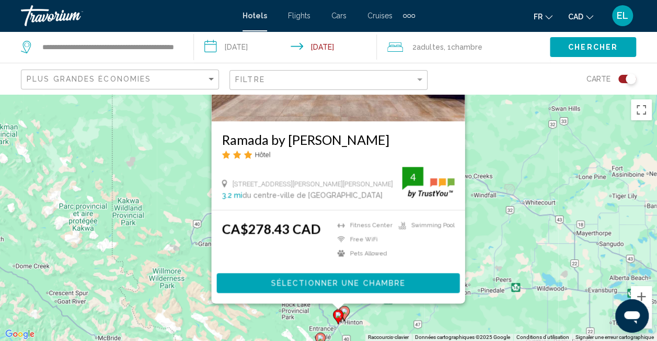
drag, startPoint x: 570, startPoint y: 220, endPoint x: 530, endPoint y: 118, distance: 108.9
click at [530, 119] on div "Pour activer le glissement du marqueur avec le clavier, appuyez sur Alt+Entrée.…" at bounding box center [328, 217] width 657 height 247
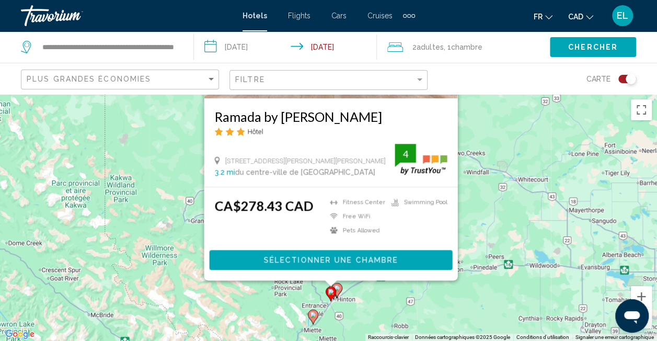
click at [447, 298] on div "Pour activer le glissement du marqueur avec le clavier, appuyez sur Alt+Entrée.…" at bounding box center [328, 217] width 657 height 247
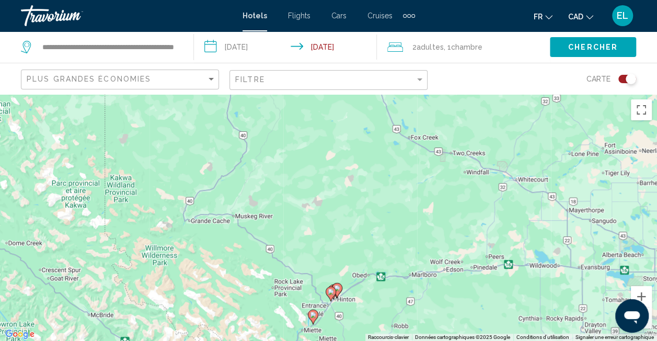
click at [340, 291] on icon "Main content" at bounding box center [336, 290] width 9 height 14
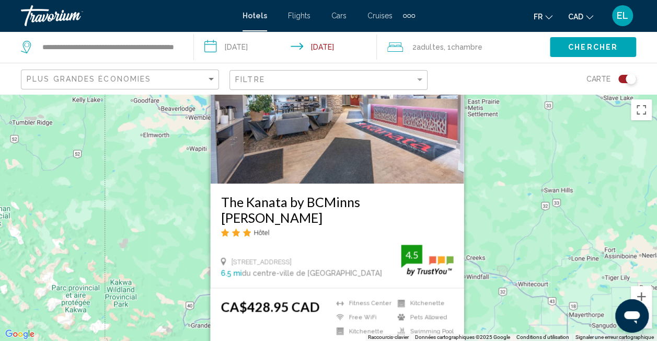
click at [480, 237] on div "Pour activer le glissement du marqueur avec le clavier, appuyez sur Alt+Entrée.…" at bounding box center [328, 217] width 657 height 247
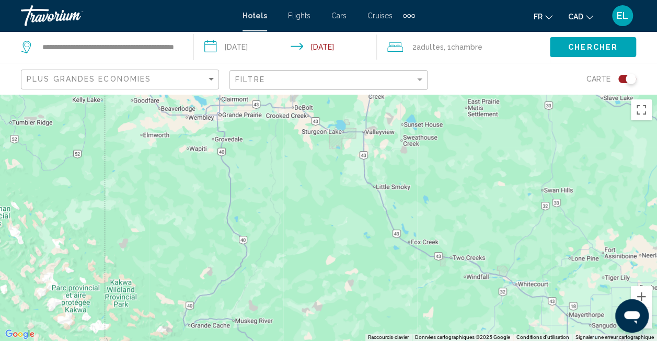
drag, startPoint x: 404, startPoint y: 303, endPoint x: 404, endPoint y: 169, distance: 133.3
click at [402, 181] on div "Pour activer le glissement du marqueur avec le clavier, appuyez sur Alt+Entrée.…" at bounding box center [328, 217] width 657 height 247
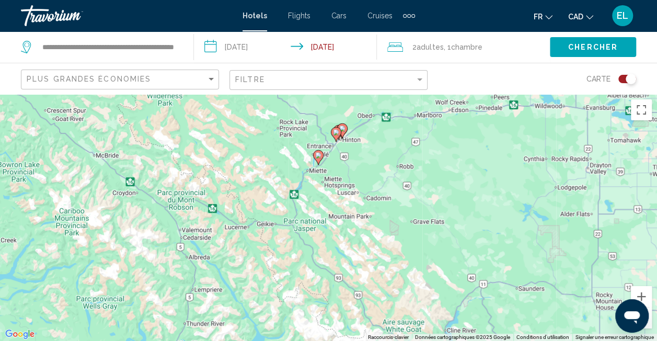
drag, startPoint x: 383, startPoint y: 178, endPoint x: 416, endPoint y: 281, distance: 107.9
click at [416, 281] on div "Pour activer le glissement du marqueur avec le clavier, appuyez sur Alt+Entrée.…" at bounding box center [328, 217] width 657 height 247
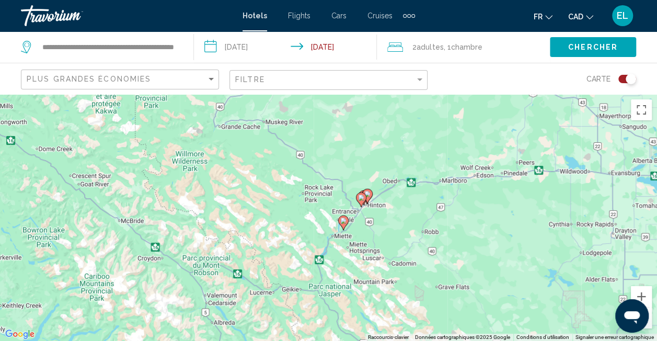
click at [362, 190] on gmp-advanced-marker "Main content" at bounding box center [367, 197] width 10 height 16
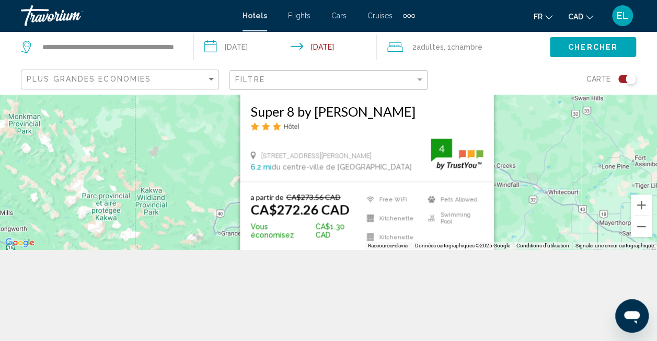
scroll to position [94, 0]
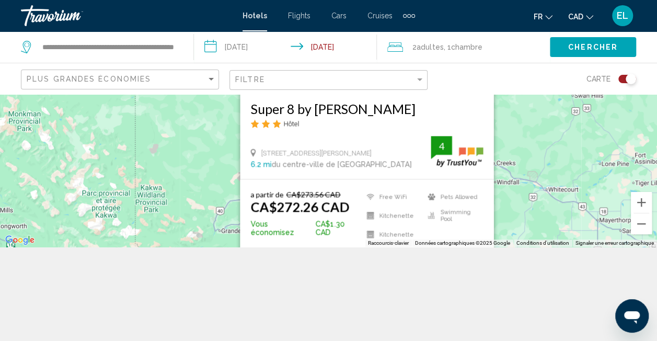
click at [532, 152] on div "Pour activer le glissement du marqueur avec le clavier, appuyez sur Alt+Entrée.…" at bounding box center [328, 123] width 657 height 247
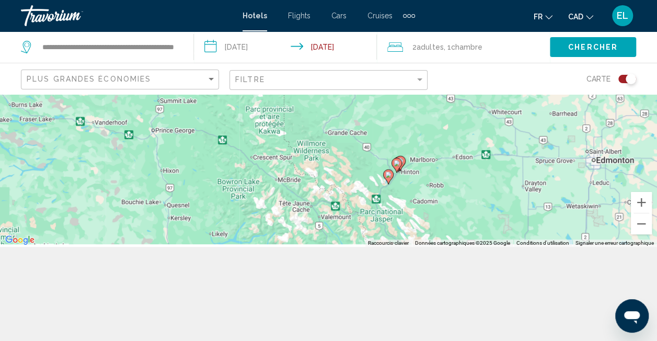
drag, startPoint x: 505, startPoint y: 209, endPoint x: 456, endPoint y: 144, distance: 81.0
click at [456, 144] on div "Pour activer le glissement du marqueur avec le clavier, appuyez sur Alt+Entrée.…" at bounding box center [328, 123] width 657 height 247
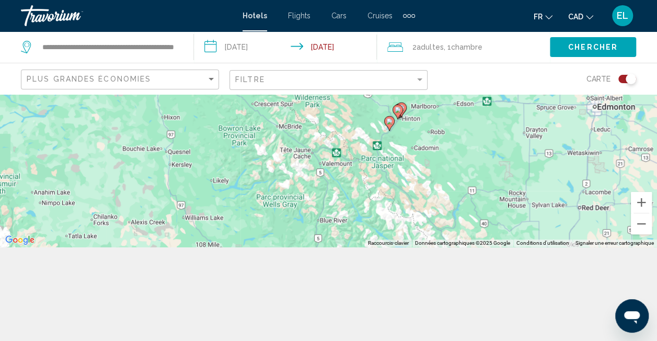
drag, startPoint x: 436, startPoint y: 205, endPoint x: 437, endPoint y: 156, distance: 49.2
click at [437, 156] on div "Pour activer le glissement du marqueur avec le clavier, appuyez sur Alt+Entrée.…" at bounding box center [328, 123] width 657 height 247
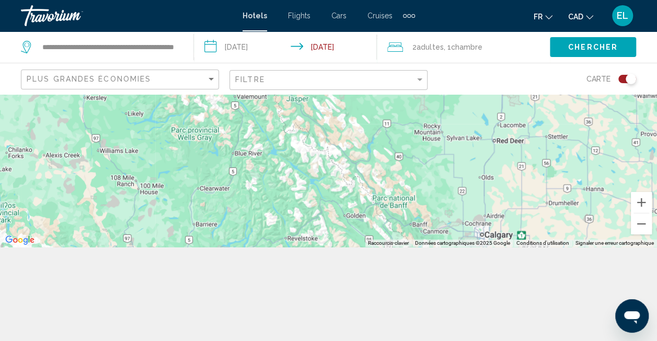
drag, startPoint x: 511, startPoint y: 214, endPoint x: 423, endPoint y: 144, distance: 112.3
click at [423, 144] on div "Pour activer le glissement du marqueur avec le clavier, appuyez sur Alt+Entrée.…" at bounding box center [328, 123] width 657 height 247
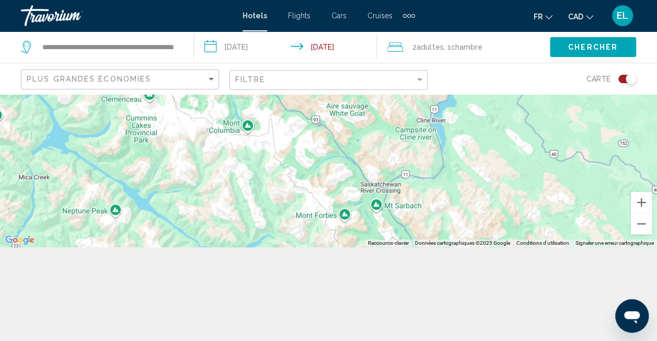
drag, startPoint x: 381, startPoint y: 180, endPoint x: 462, endPoint y: 217, distance: 89.6
click at [462, 217] on div "Main content" at bounding box center [328, 123] width 657 height 247
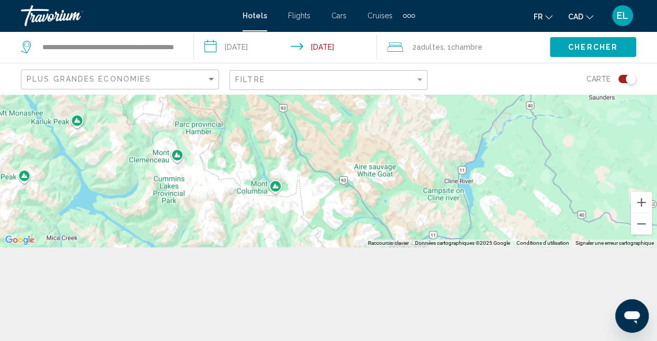
drag, startPoint x: 446, startPoint y: 200, endPoint x: 473, endPoint y: 239, distance: 47.4
click at [473, 239] on div "Main content" at bounding box center [328, 123] width 657 height 247
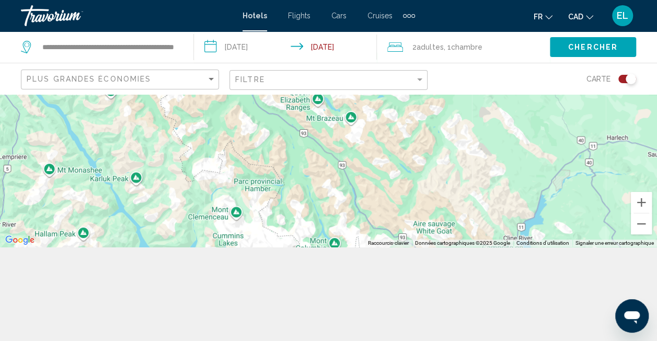
drag, startPoint x: 419, startPoint y: 180, endPoint x: 474, endPoint y: 228, distance: 72.9
click at [474, 228] on div "Main content" at bounding box center [328, 123] width 657 height 247
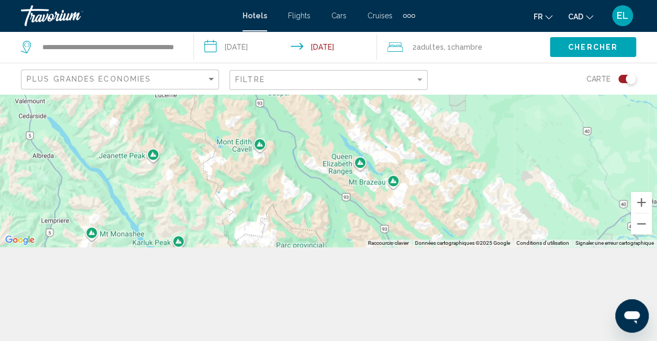
drag, startPoint x: 410, startPoint y: 171, endPoint x: 454, endPoint y: 237, distance: 78.7
click at [454, 237] on div "Main content" at bounding box center [328, 123] width 657 height 247
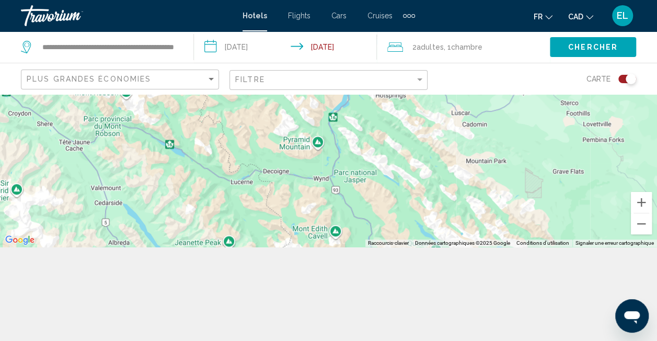
drag, startPoint x: 424, startPoint y: 230, endPoint x: 440, endPoint y: 229, distance: 15.2
click at [480, 268] on div "**********" at bounding box center [328, 170] width 657 height 341
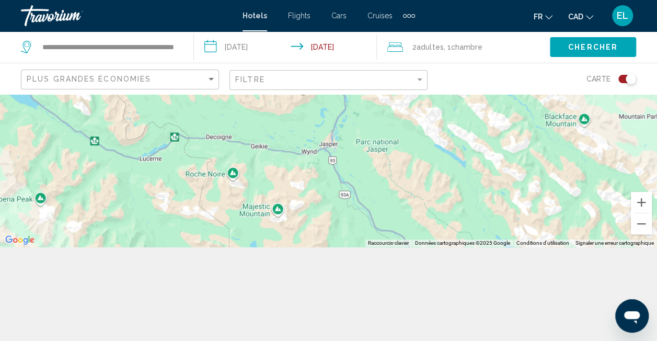
drag, startPoint x: 306, startPoint y: 164, endPoint x: 360, endPoint y: 160, distance: 53.4
click at [360, 160] on div "Main content" at bounding box center [328, 123] width 657 height 247
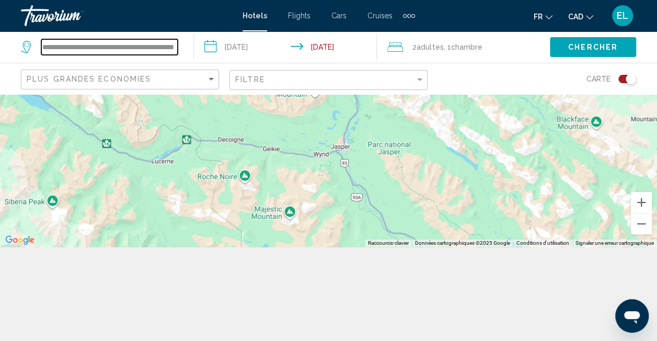
click at [149, 50] on input "**********" at bounding box center [109, 47] width 136 height 16
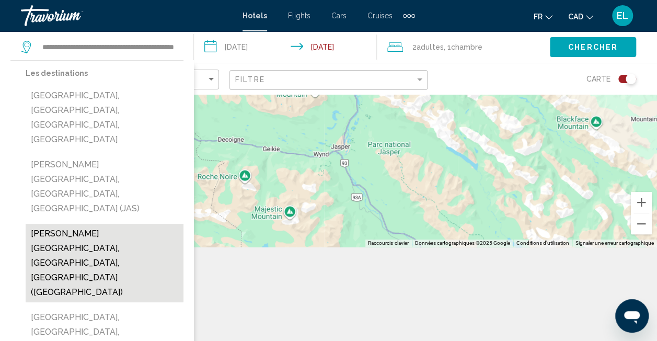
click at [80, 224] on button "[PERSON_NAME][GEOGRAPHIC_DATA], [GEOGRAPHIC_DATA], [GEOGRAPHIC_DATA] ([GEOGRAPH…" at bounding box center [105, 263] width 158 height 78
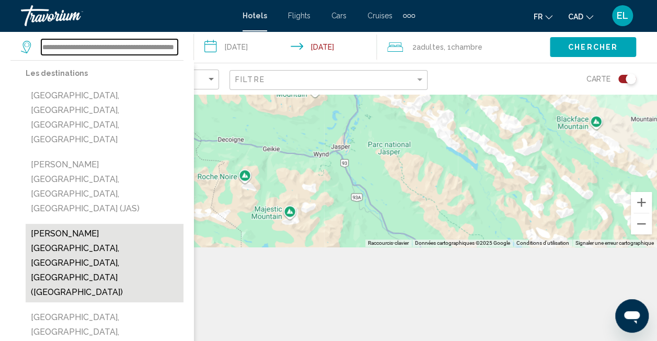
type input "**********"
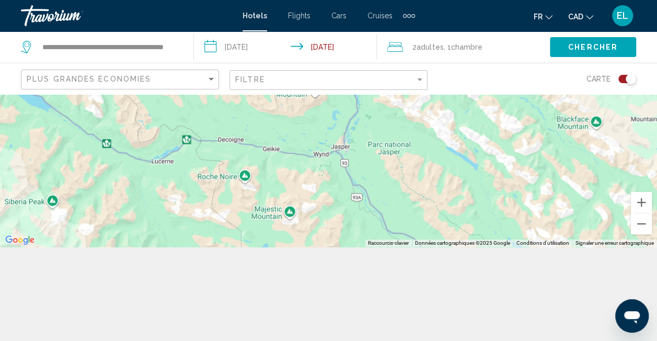
click at [592, 57] on div "Chercher" at bounding box center [603, 46] width 107 height 31
click at [573, 55] on button "Chercher" at bounding box center [593, 46] width 86 height 19
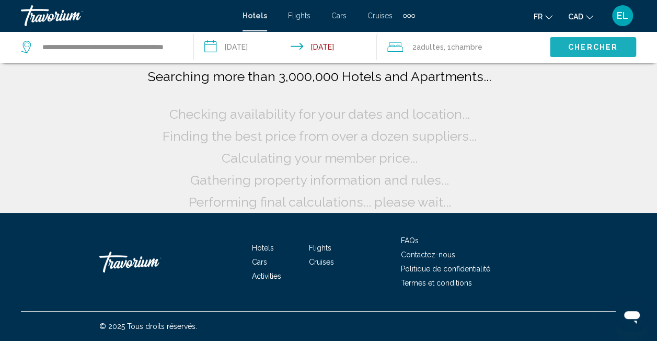
scroll to position [0, 0]
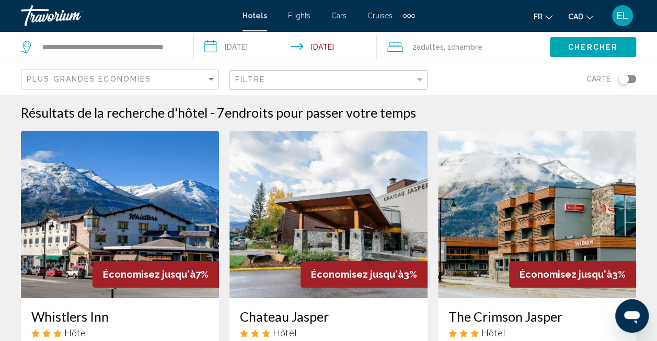
click at [621, 78] on div "Toggle map" at bounding box center [623, 79] width 10 height 10
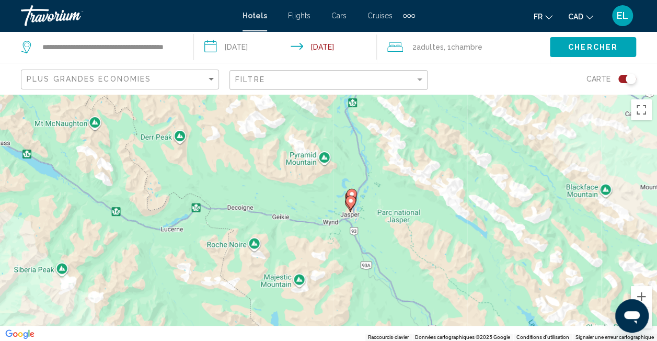
drag, startPoint x: 386, startPoint y: 248, endPoint x: 420, endPoint y: 199, distance: 59.7
click at [447, 179] on div "Pour activer le glissement du marqueur avec le clavier, appuyez sur Alt+Entrée.…" at bounding box center [328, 217] width 657 height 247
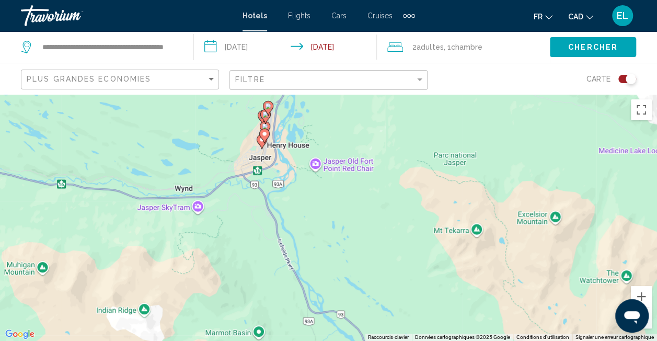
drag, startPoint x: 336, startPoint y: 176, endPoint x: 512, endPoint y: 221, distance: 181.8
click at [512, 221] on div "Pour activer le glissement du marqueur avec le clavier, appuyez sur Alt+Entrée.…" at bounding box center [328, 217] width 657 height 247
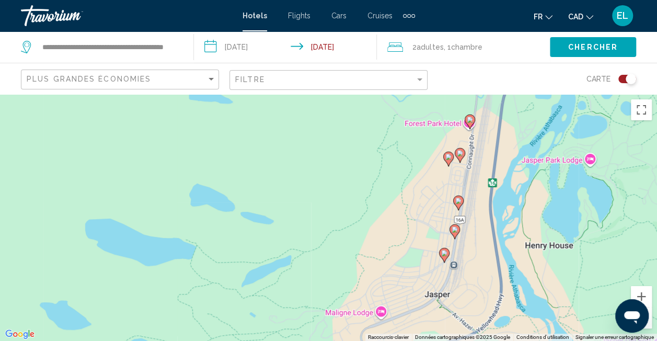
drag, startPoint x: 522, startPoint y: 195, endPoint x: 516, endPoint y: 212, distance: 18.2
click at [517, 213] on div "Pour activer le glissement du marqueur avec le clavier, appuyez sur Alt+Entrée.…" at bounding box center [328, 217] width 657 height 247
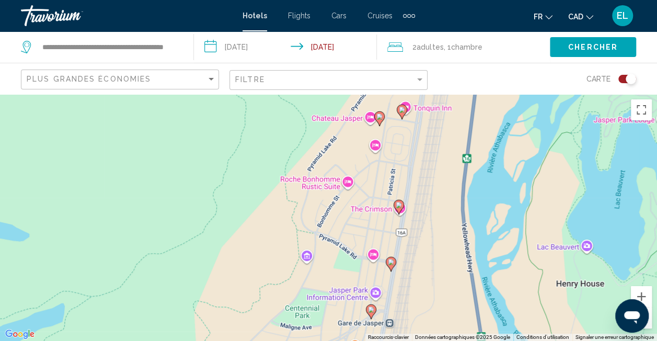
click at [400, 208] on icon "Main content" at bounding box center [398, 207] width 9 height 14
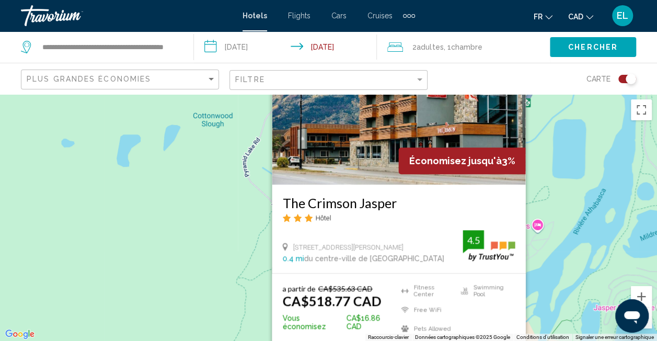
click at [551, 208] on div "Pour activer le glissement du marqueur avec le clavier, appuyez sur Alt+Entrée.…" at bounding box center [328, 217] width 657 height 247
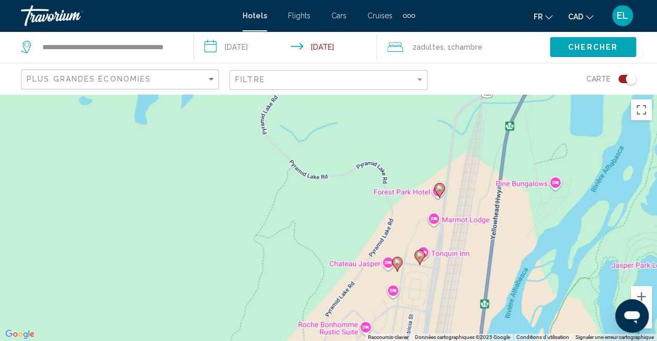
drag, startPoint x: 470, startPoint y: 282, endPoint x: 503, endPoint y: 209, distance: 80.5
click at [488, 236] on div "Pour activer le glissement du marqueur avec le clavier, appuyez sur Alt+Entrée.…" at bounding box center [328, 217] width 657 height 247
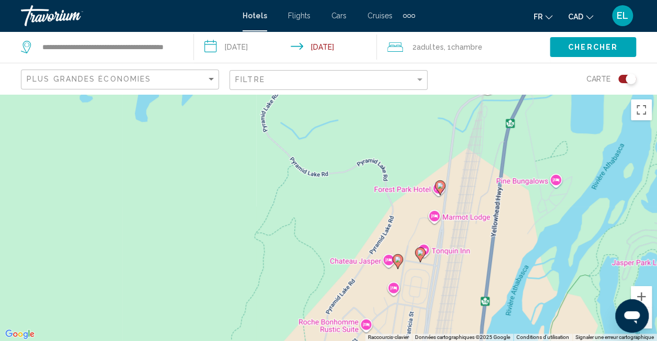
click at [551, 181] on div "Pour activer le glissement du marqueur avec le clavier, appuyez sur Alt+Entrée.…" at bounding box center [328, 217] width 657 height 247
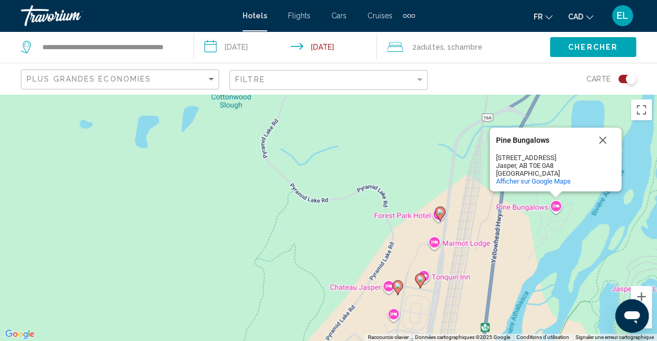
click at [439, 213] on image "Main content" at bounding box center [440, 212] width 6 height 6
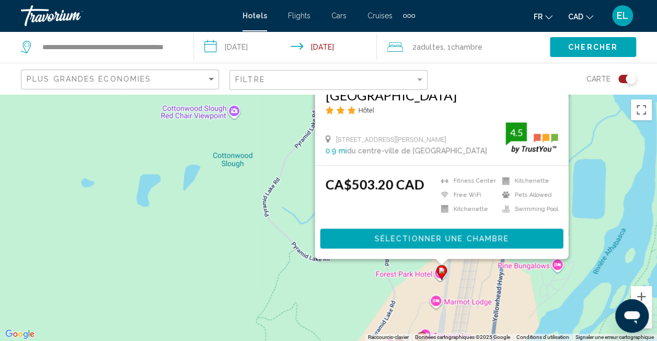
drag, startPoint x: 295, startPoint y: 249, endPoint x: 296, endPoint y: 117, distance: 131.7
click at [296, 117] on div "Pour activer le glissement du marqueur avec le clavier, appuyez sur Alt+Entrée.…" at bounding box center [328, 217] width 657 height 247
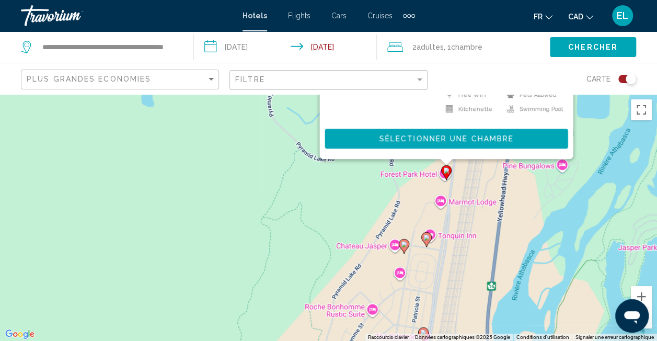
drag, startPoint x: 467, startPoint y: 287, endPoint x: 473, endPoint y: 196, distance: 91.6
click at [473, 196] on div "Pour activer le glissement du marqueur avec le clavier, appuyez sur Alt+Entrée.…" at bounding box center [328, 217] width 657 height 247
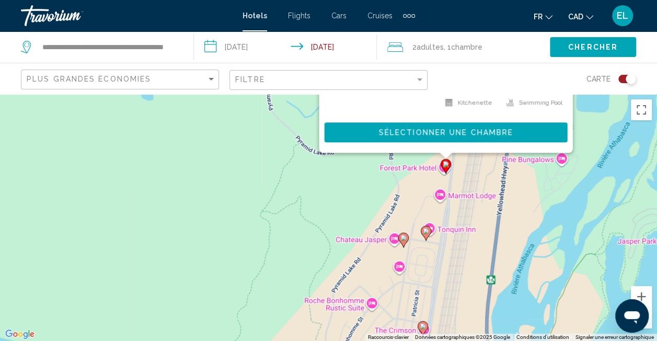
click at [426, 236] on icon "Main content" at bounding box center [425, 233] width 9 height 14
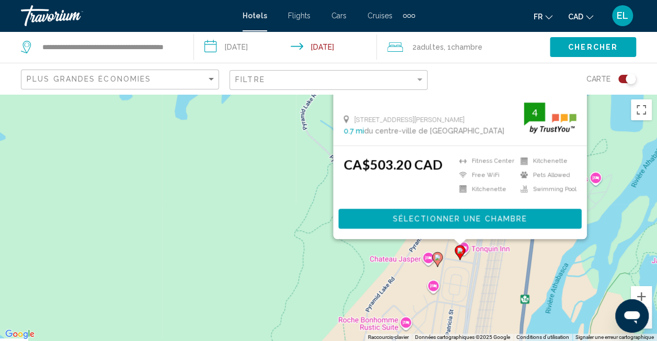
drag, startPoint x: 262, startPoint y: 270, endPoint x: 296, endPoint y: 125, distance: 149.2
click at [296, 125] on div "Pour activer le glissement du marqueur avec le clavier, appuyez sur Alt+Entrée.…" at bounding box center [328, 217] width 657 height 247
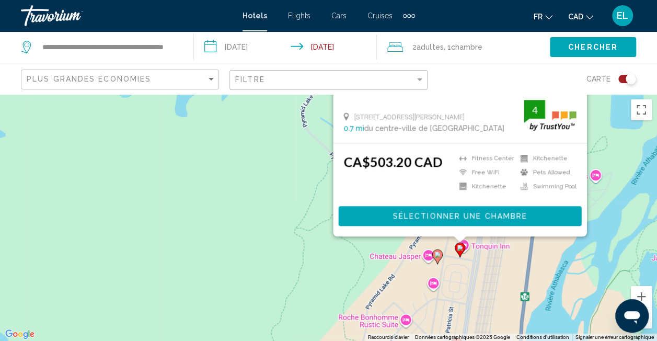
click at [434, 255] on image "Main content" at bounding box center [437, 254] width 6 height 6
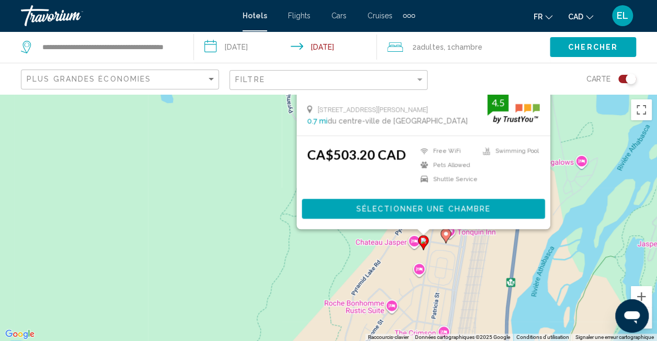
drag, startPoint x: 229, startPoint y: 215, endPoint x: 210, endPoint y: 54, distance: 162.7
click at [210, 94] on div "**********" at bounding box center [328, 264] width 657 height 341
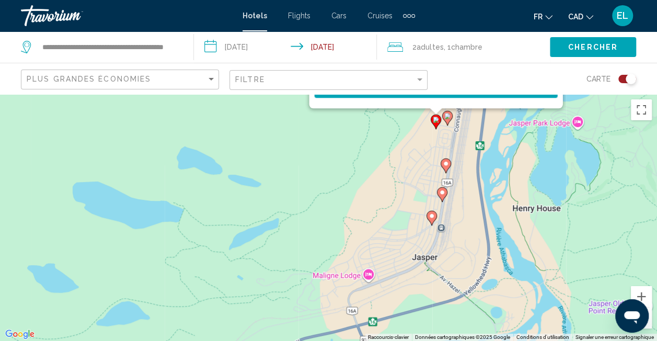
drag, startPoint x: 487, startPoint y: 275, endPoint x: 469, endPoint y: 165, distance: 111.8
click at [469, 165] on div "Pour activer le glissement du marqueur avec le clavier, appuyez sur Alt+Entrée.…" at bounding box center [328, 217] width 657 height 247
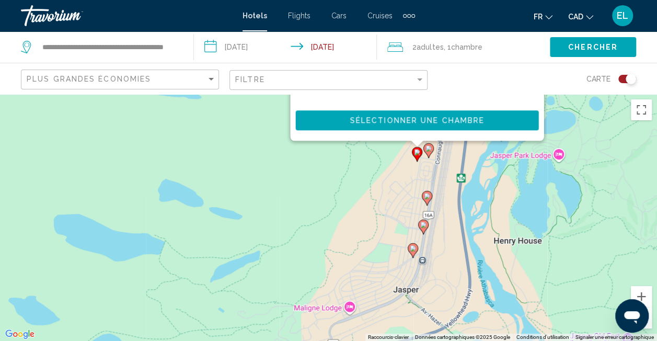
drag, startPoint x: 485, startPoint y: 166, endPoint x: 466, endPoint y: 207, distance: 44.7
click at [466, 207] on div "Pour activer le glissement du marqueur avec le clavier, appuyez sur Alt+Entrée.…" at bounding box center [328, 217] width 657 height 247
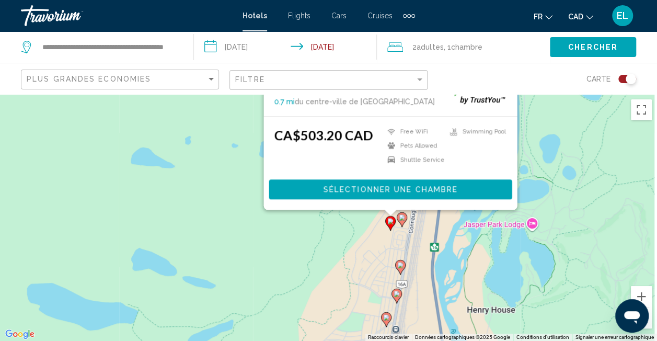
drag, startPoint x: 461, startPoint y: 198, endPoint x: 444, endPoint y: 252, distance: 56.9
click at [444, 252] on div "Pour activer le glissement du marqueur avec le clavier, appuyez sur Alt+Entrée.…" at bounding box center [328, 217] width 657 height 247
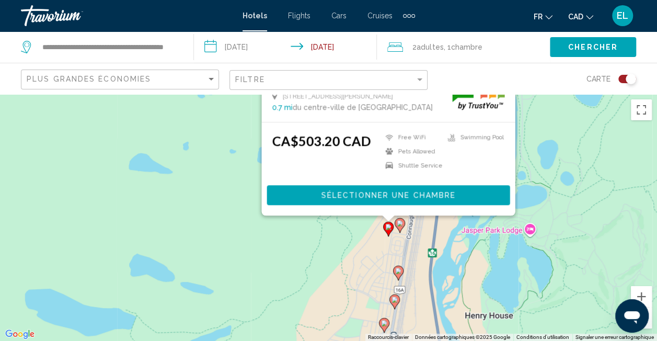
click at [436, 246] on div "Pour activer le glissement du marqueur avec le clavier, appuyez sur Alt+Entrée.…" at bounding box center [328, 217] width 657 height 247
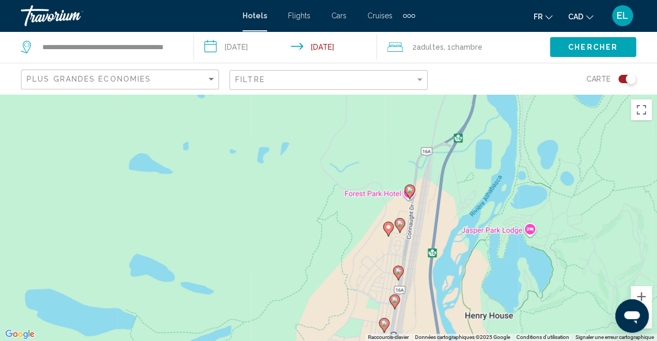
click at [398, 274] on icon "Main content" at bounding box center [397, 273] width 9 height 14
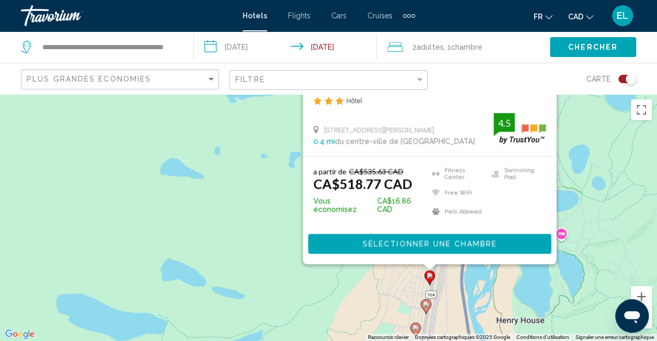
drag, startPoint x: 549, startPoint y: 230, endPoint x: 578, endPoint y: 89, distance: 144.1
click at [587, 94] on div "**********" at bounding box center [328, 264] width 657 height 341
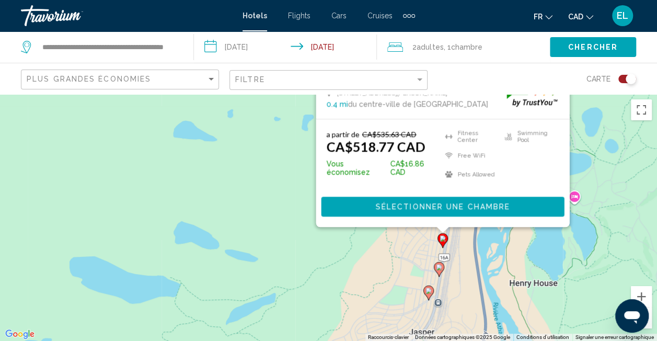
click at [437, 271] on icon "Main content" at bounding box center [438, 269] width 9 height 14
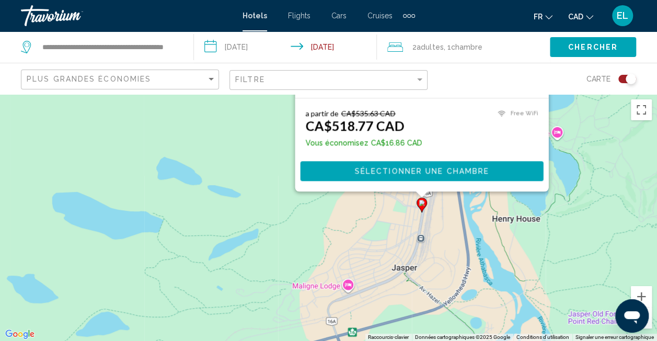
drag, startPoint x: 254, startPoint y: 322, endPoint x: 248, endPoint y: 139, distance: 184.1
click at [236, 125] on div "Pour activer le glissement du marqueur avec le clavier, appuyez sur Alt+Entrée.…" at bounding box center [328, 217] width 657 height 247
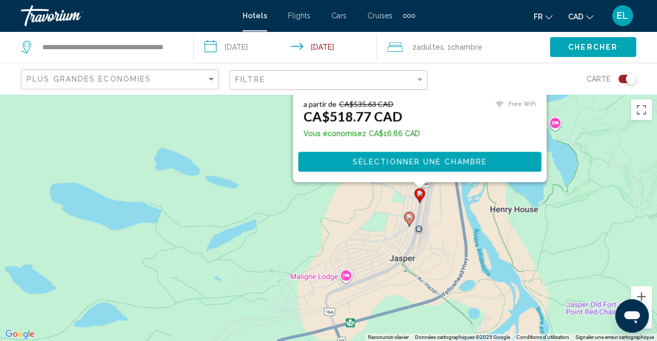
click at [407, 220] on image "Main content" at bounding box center [409, 217] width 6 height 6
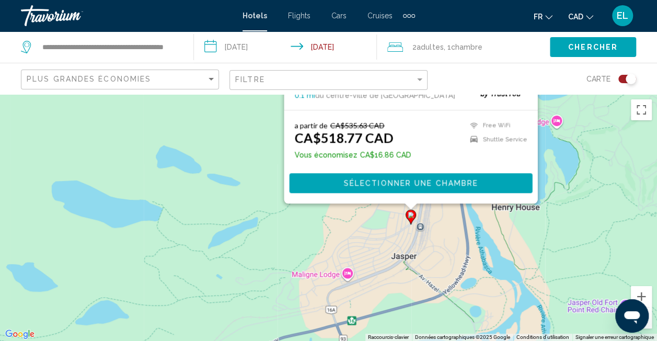
drag, startPoint x: 228, startPoint y: 283, endPoint x: 229, endPoint y: 98, distance: 185.0
click at [229, 98] on div "Pour activer le glissement du marqueur avec le clavier, appuyez sur Alt+Entrée.…" at bounding box center [328, 217] width 657 height 247
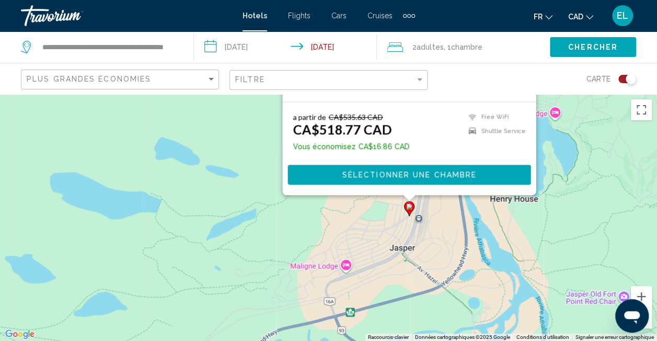
click at [459, 258] on div "Pour activer le glissement du marqueur avec le clavier, appuyez sur Alt+Entrée.…" at bounding box center [328, 217] width 657 height 247
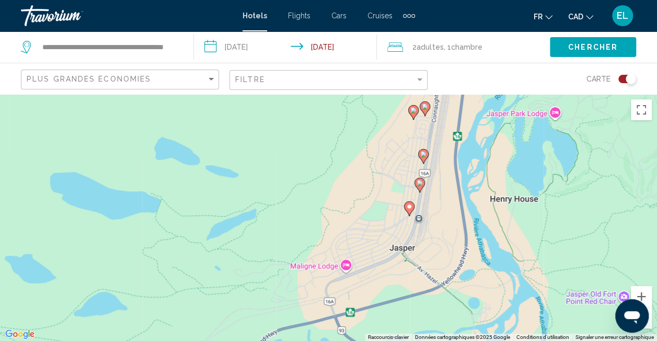
click at [344, 267] on div "Pour activer le glissement du marqueur avec le clavier, appuyez sur Alt+Entrée.…" at bounding box center [328, 217] width 657 height 247
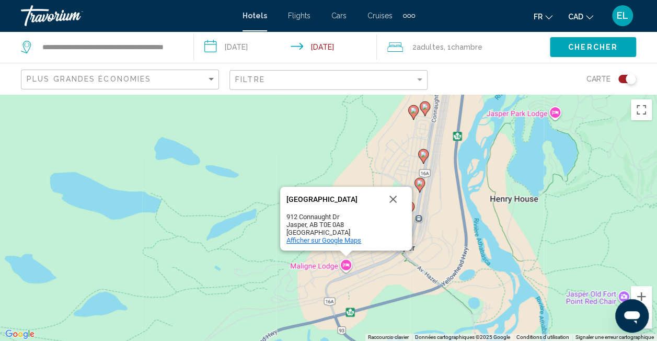
click at [346, 240] on span "Afficher sur Google Maps" at bounding box center [323, 240] width 75 height 8
